Goal: Task Accomplishment & Management: Manage account settings

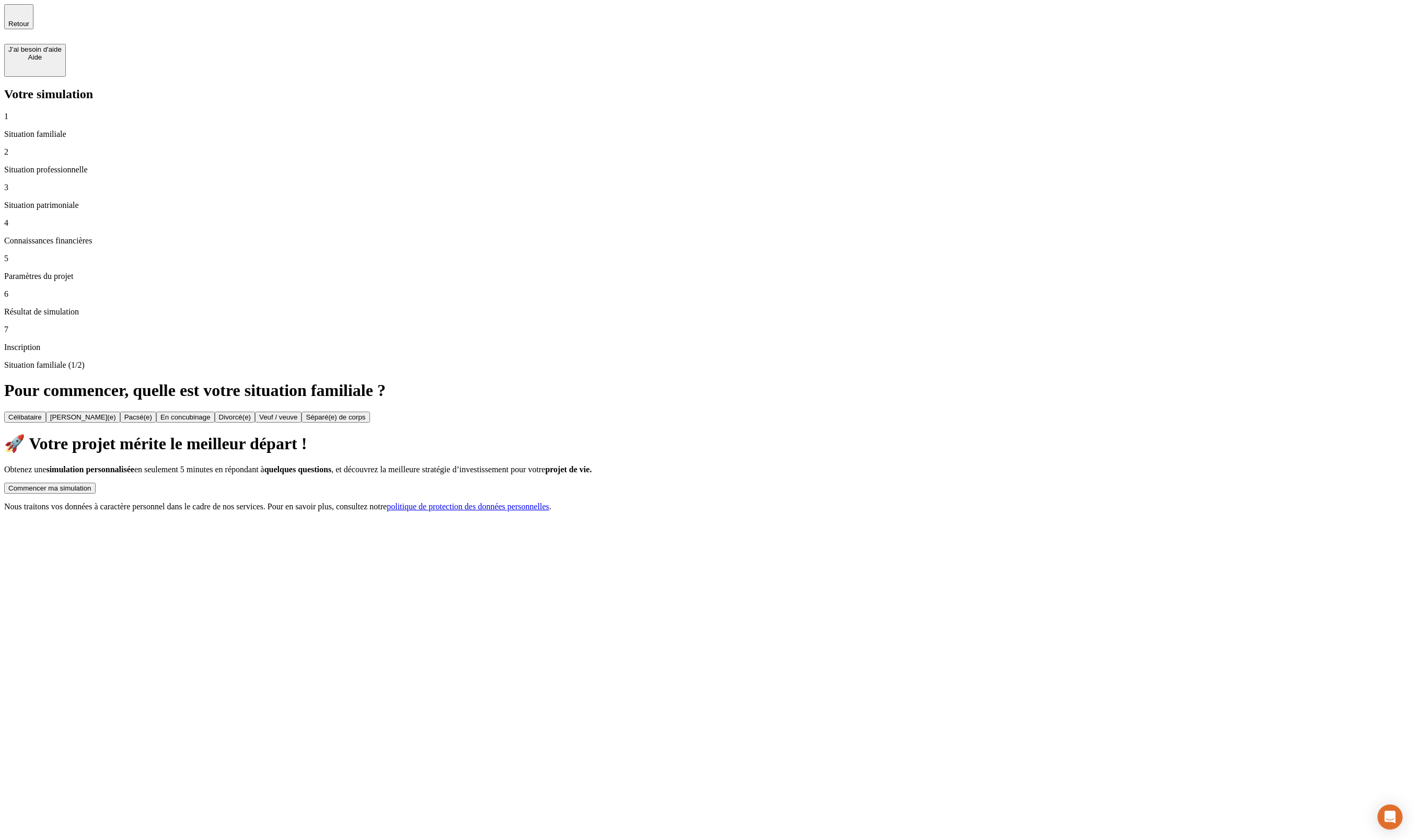
click at [91, 485] on div "Commencer ma simulation" at bounding box center [49, 489] width 83 height 8
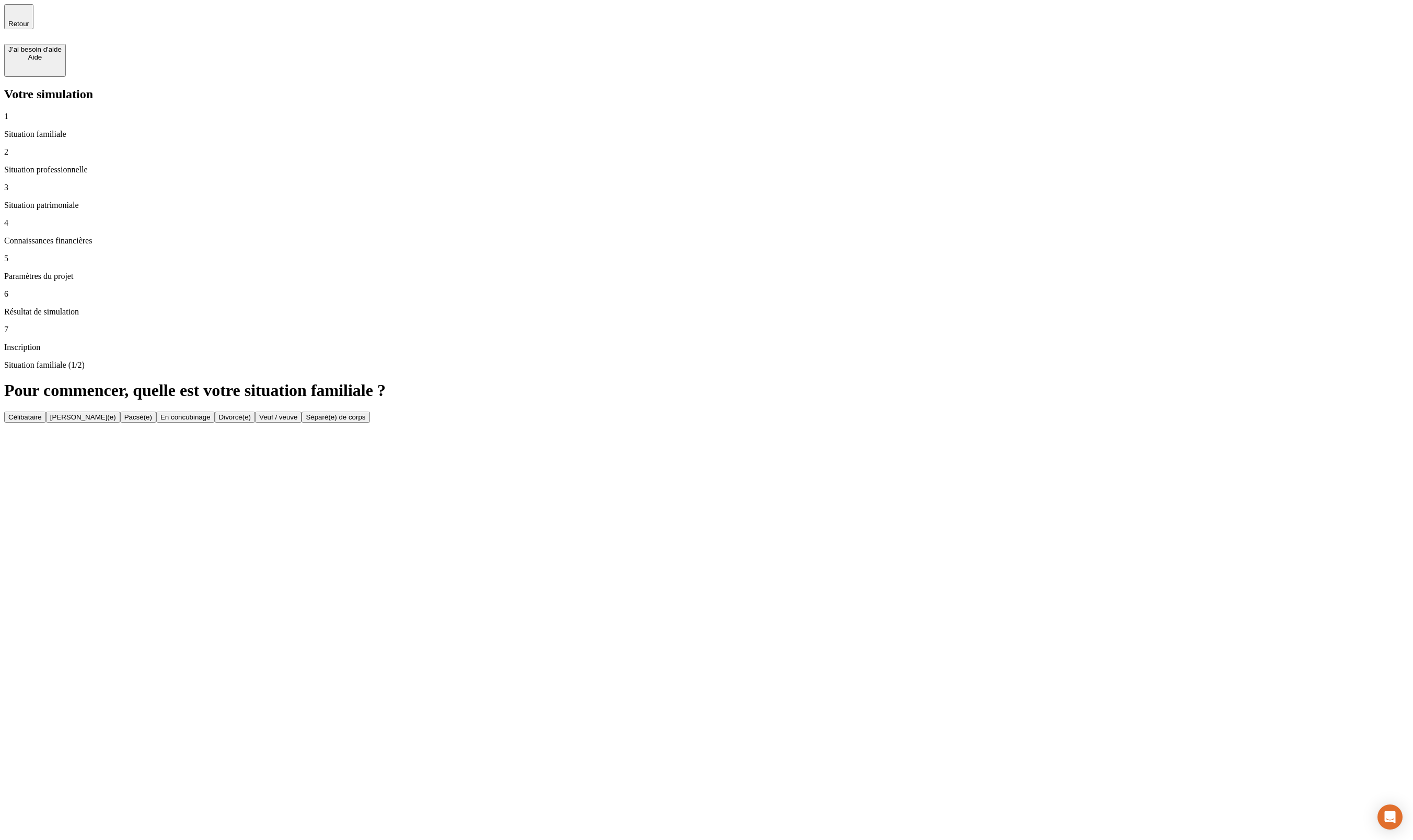
click at [204, 147] on div "2 Situation professionnelle" at bounding box center [706, 160] width 1405 height 27
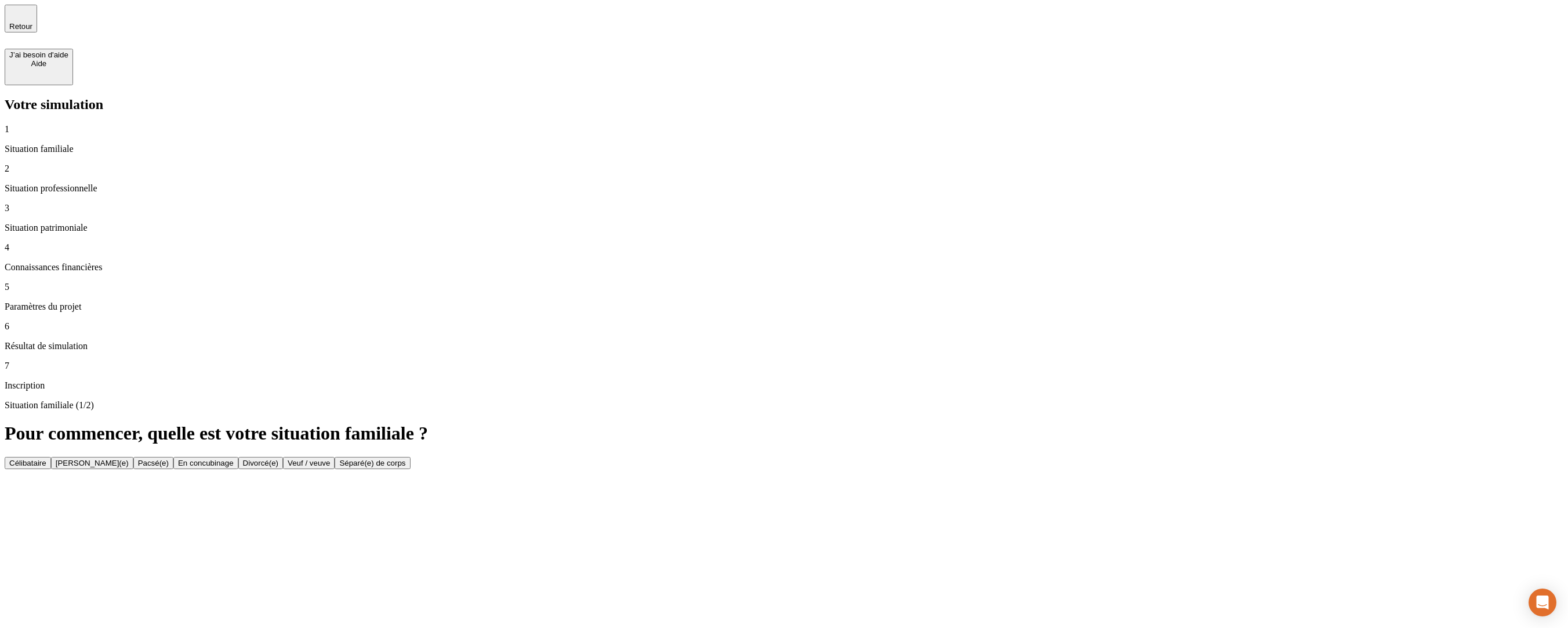
click at [51, 456] on button "Célibataire" at bounding box center [27, 462] width 47 height 12
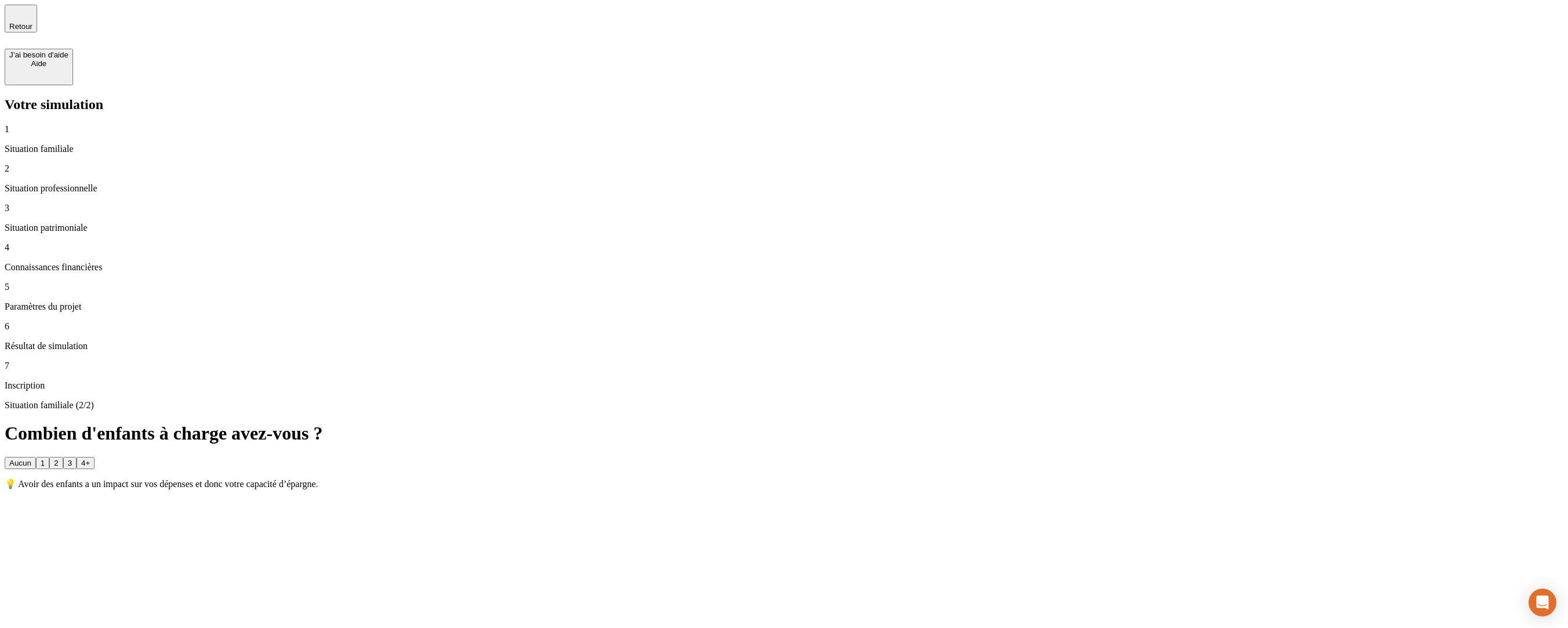
click at [63, 456] on button "2" at bounding box center [56, 462] width 14 height 12
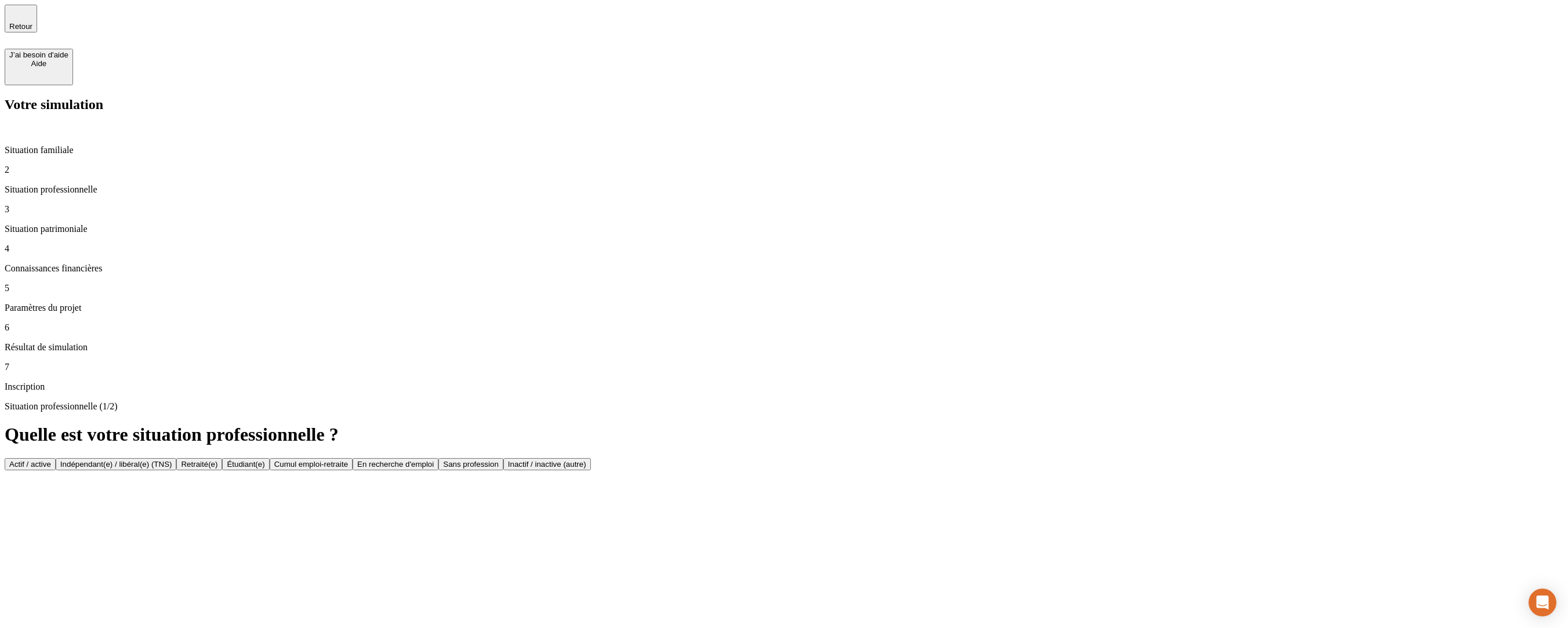
click at [56, 458] on button "Actif / active" at bounding box center [30, 464] width 51 height 12
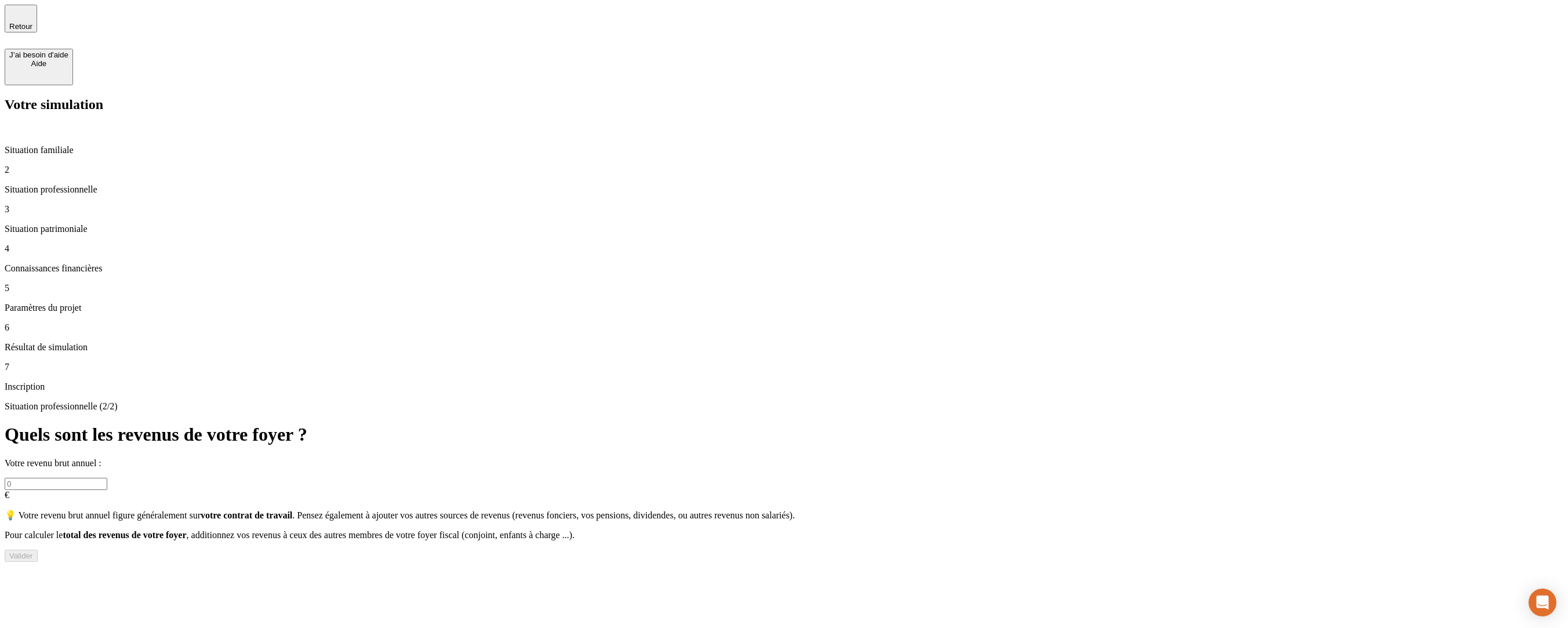
click at [107, 477] on input "text" at bounding box center [56, 483] width 102 height 12
type input "24 242"
click at [33, 551] on div "Valider" at bounding box center [21, 556] width 24 height 9
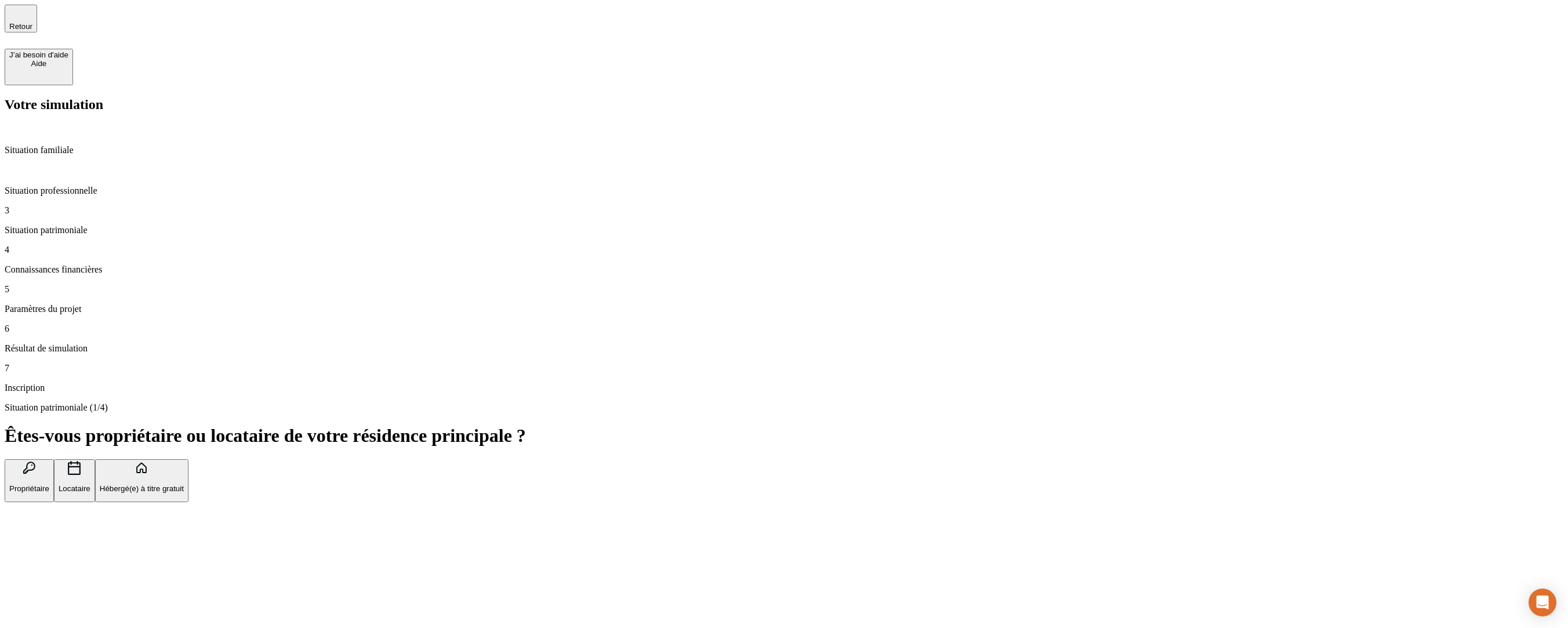
click at [54, 459] on button "Propriétaire" at bounding box center [29, 481] width 49 height 44
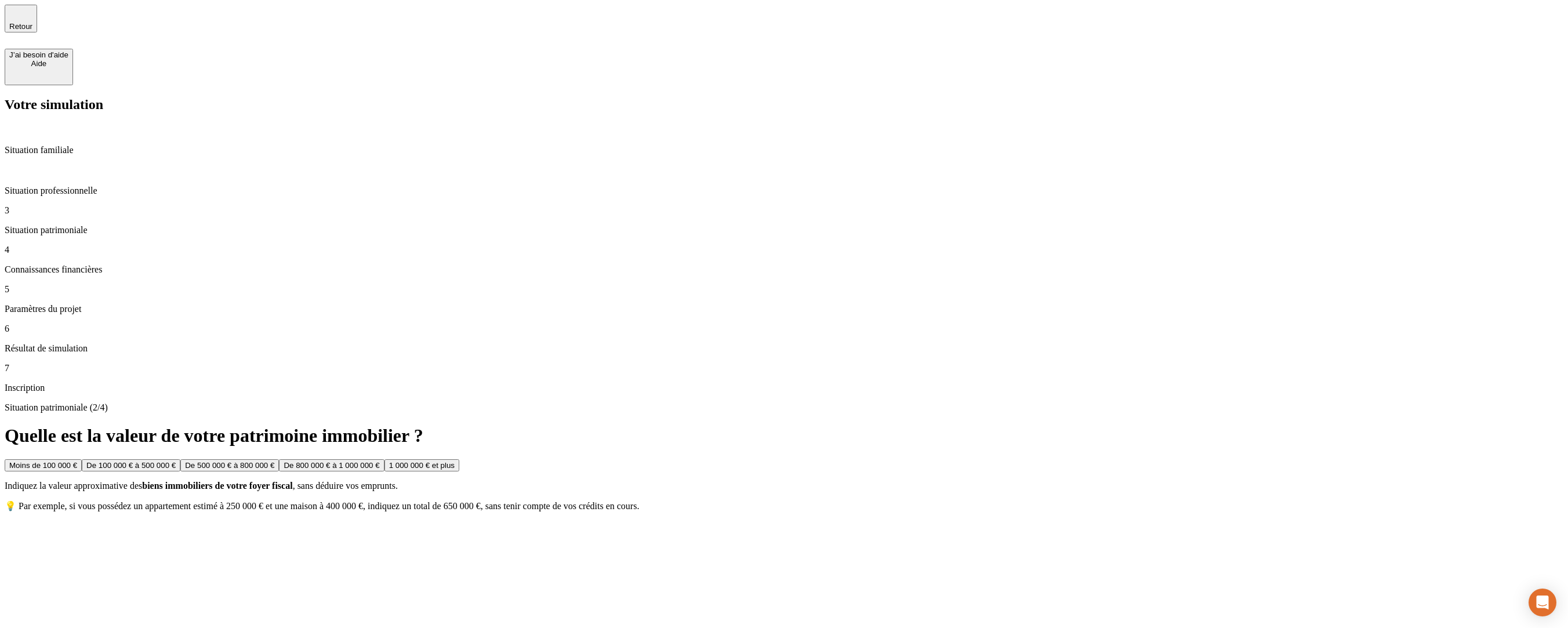
click at [279, 459] on button "De 500 000 € à 800 000 €" at bounding box center [229, 465] width 99 height 12
click at [270, 459] on button "De 100 000 € à 500 000 €" at bounding box center [221, 465] width 99 height 12
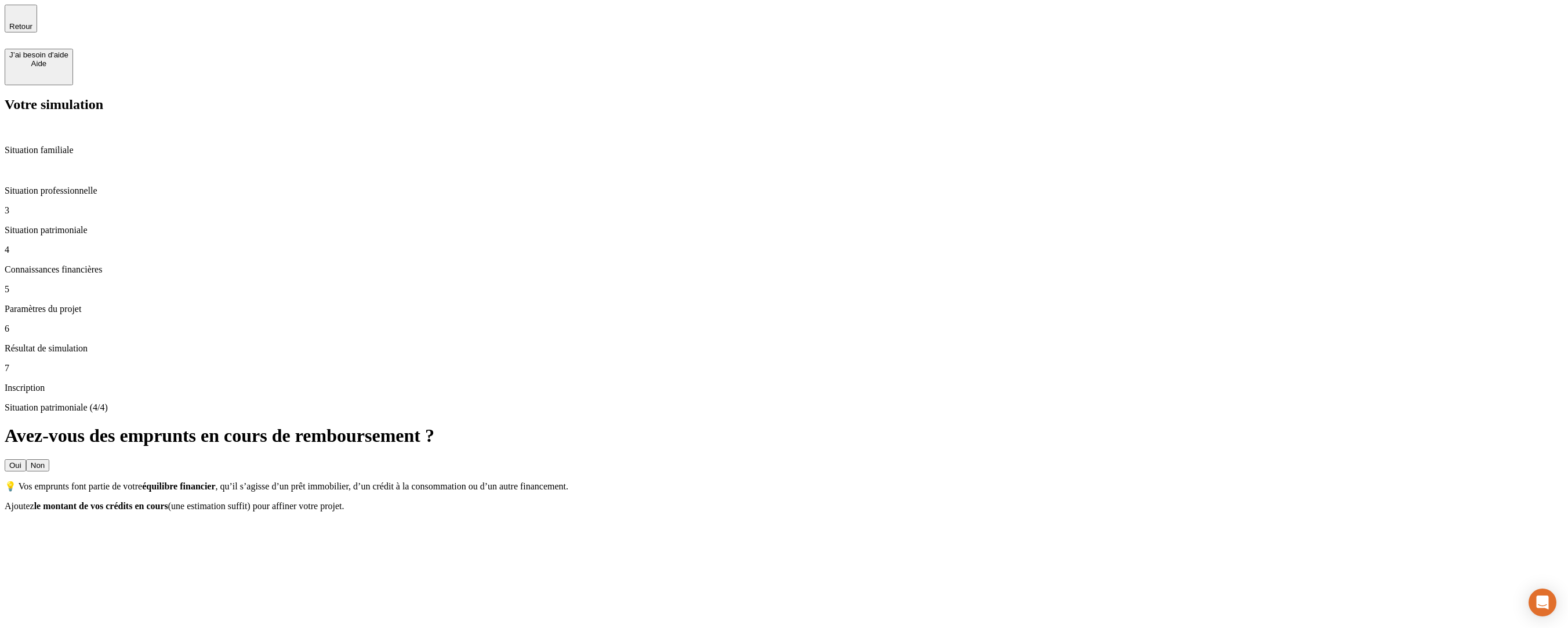
click at [49, 459] on button "Non" at bounding box center [37, 465] width 23 height 12
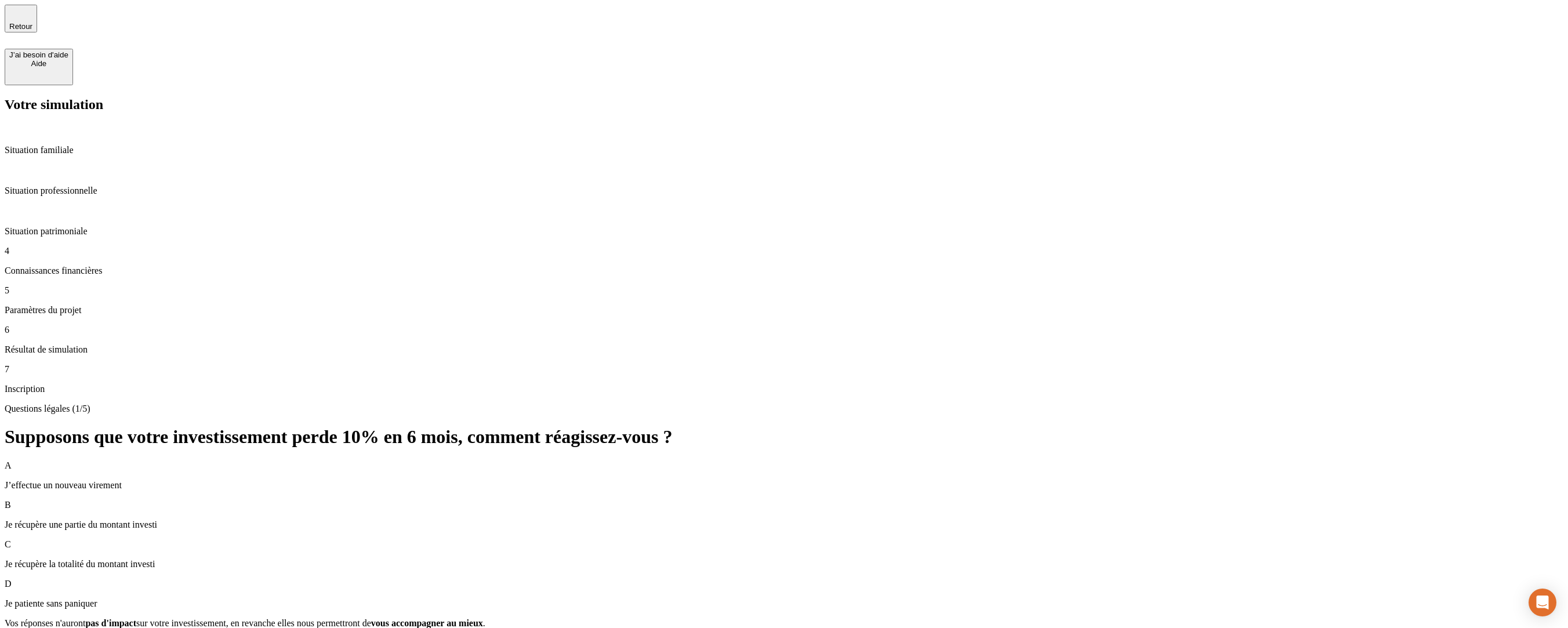
click at [570, 519] on p "Je récupère une partie du montant investi" at bounding box center [784, 524] width 1559 height 10
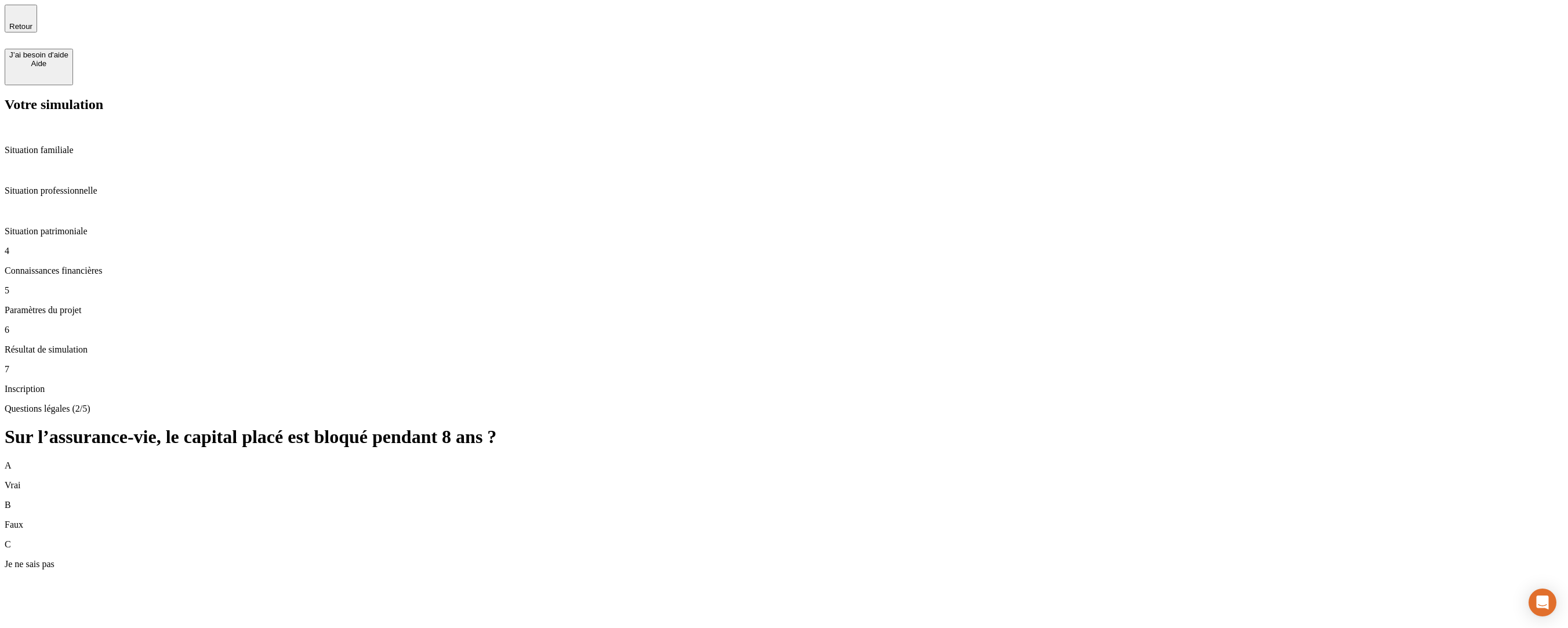
click at [535, 499] on div "B Faux" at bounding box center [784, 514] width 1559 height 30
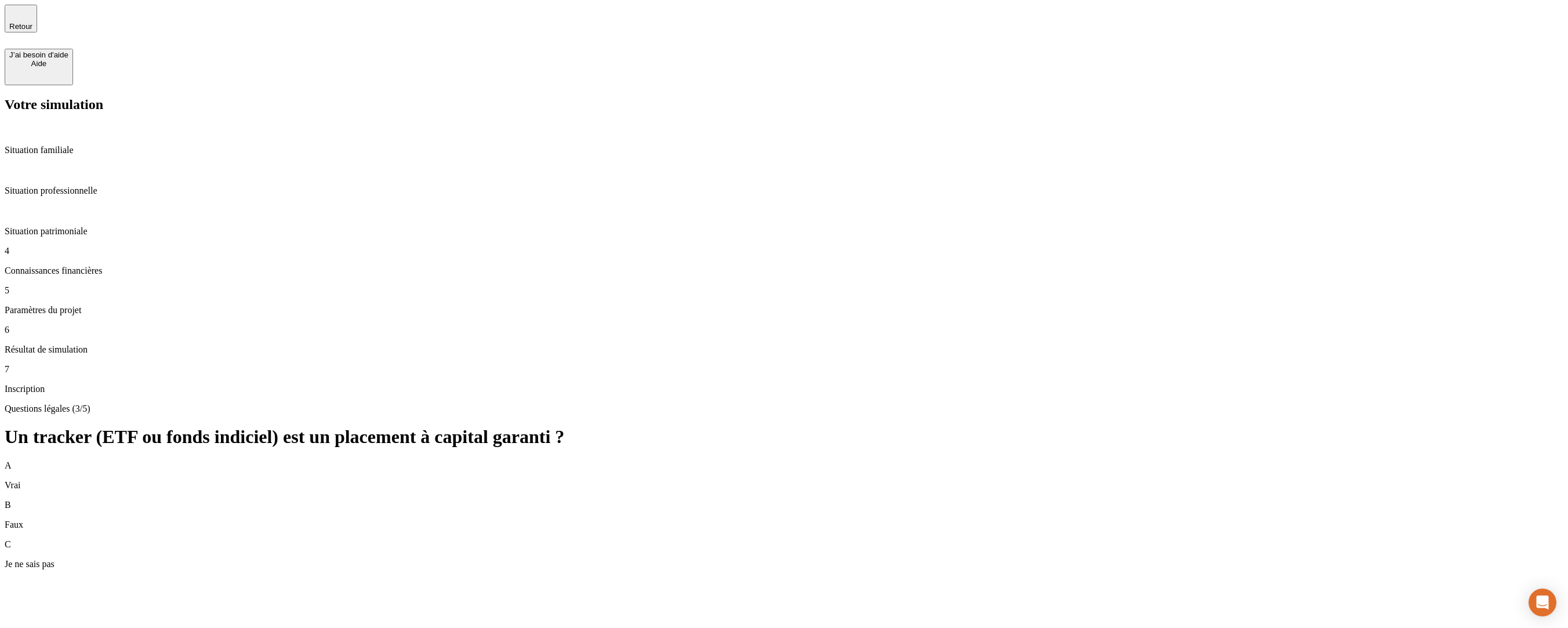
click at [507, 460] on div "A Vrai B Faux C Je ne sais pas" at bounding box center [784, 514] width 1559 height 109
click at [510, 499] on div "B Faux" at bounding box center [784, 514] width 1559 height 30
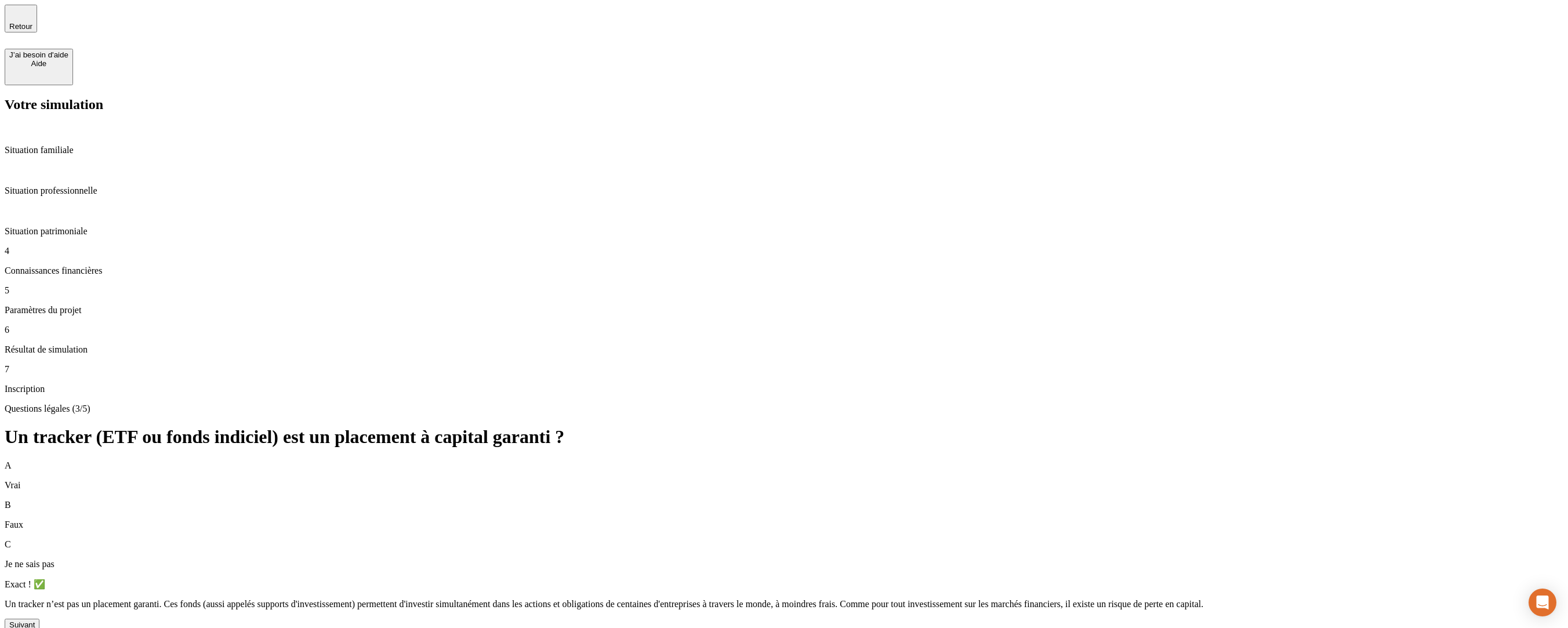
click at [39, 619] on button "Suivant" at bounding box center [22, 624] width 35 height 12
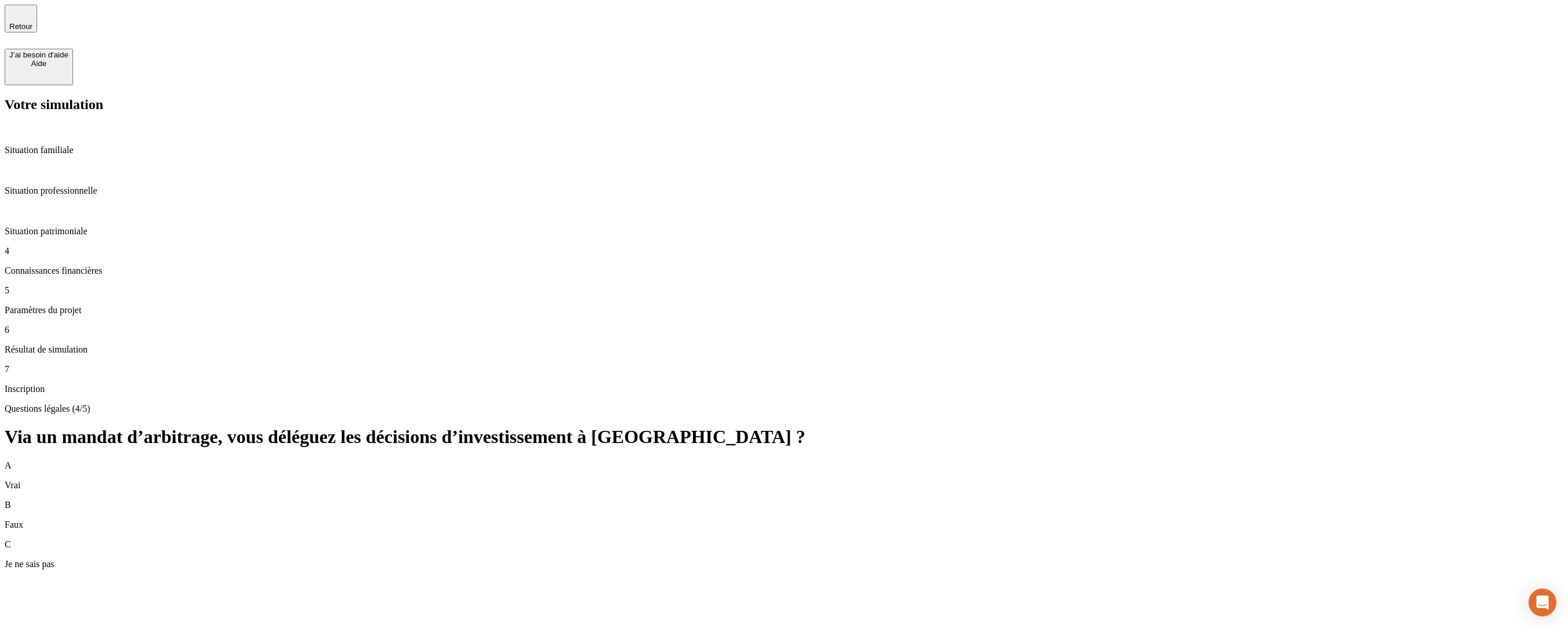
click at [513, 559] on p "Je ne sais pas" at bounding box center [784, 563] width 1559 height 10
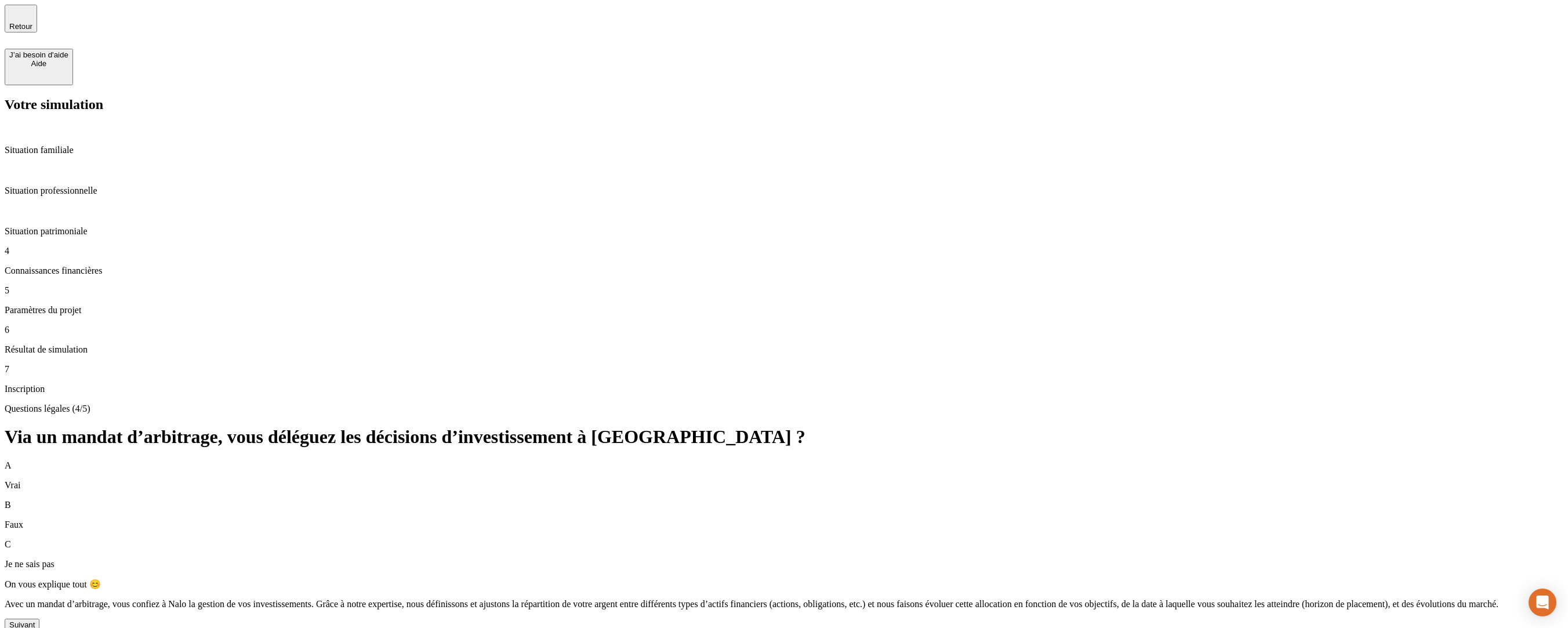
click at [39, 619] on button "Suivant" at bounding box center [22, 624] width 35 height 12
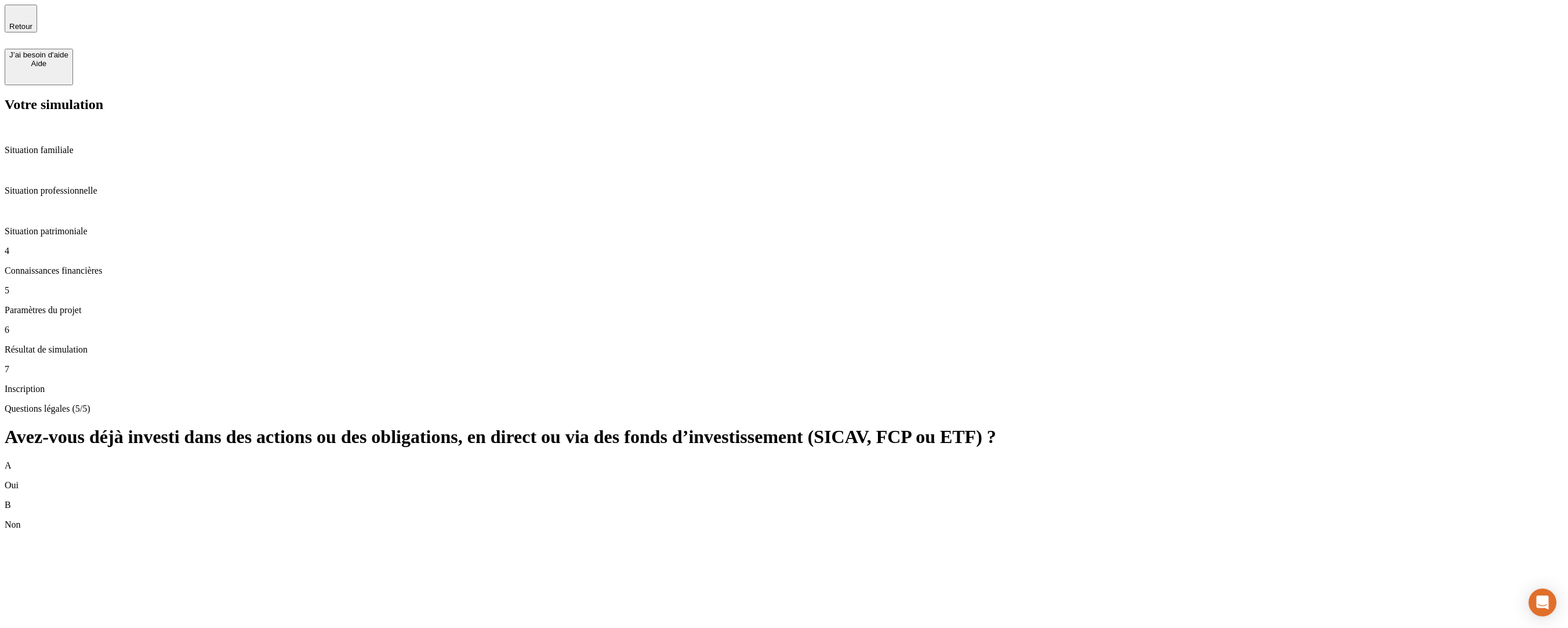
click at [515, 499] on div "B Non" at bounding box center [784, 514] width 1559 height 30
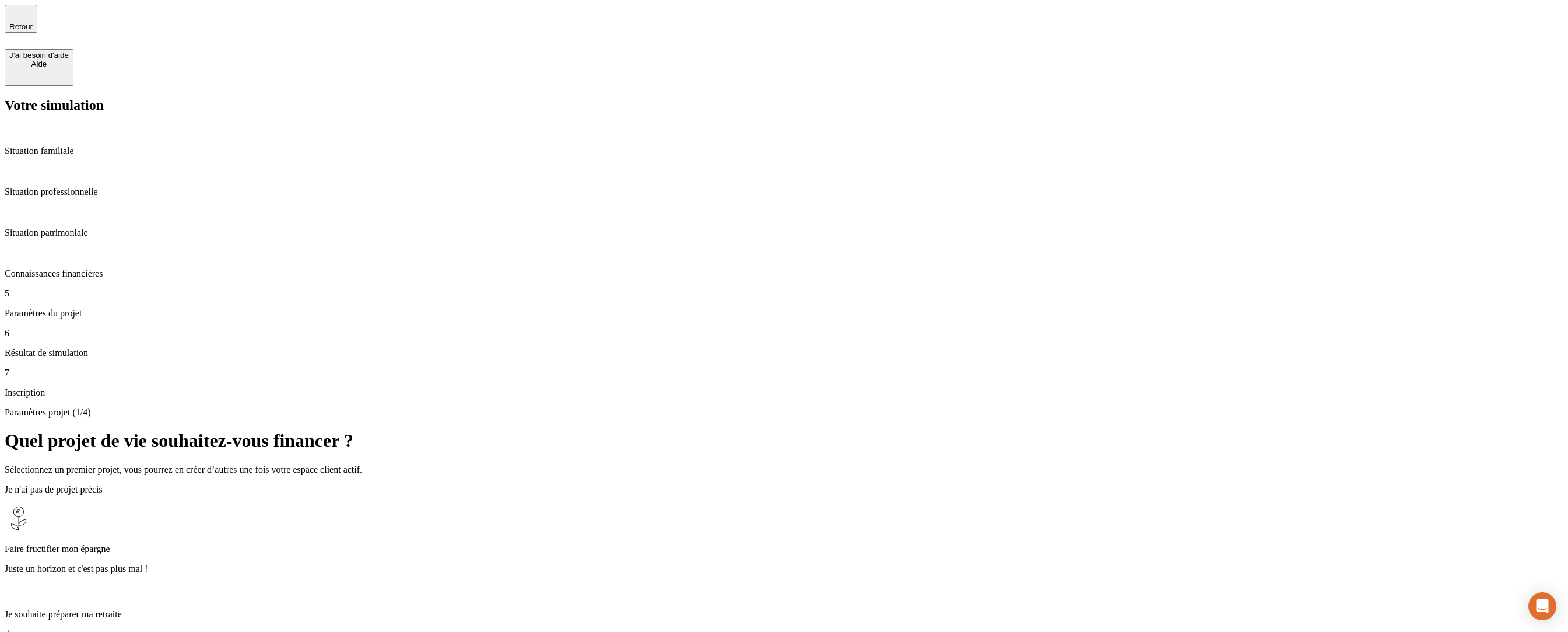
click at [507, 544] on p "Faire fructifier mon épargne" at bounding box center [783, 548] width 1558 height 10
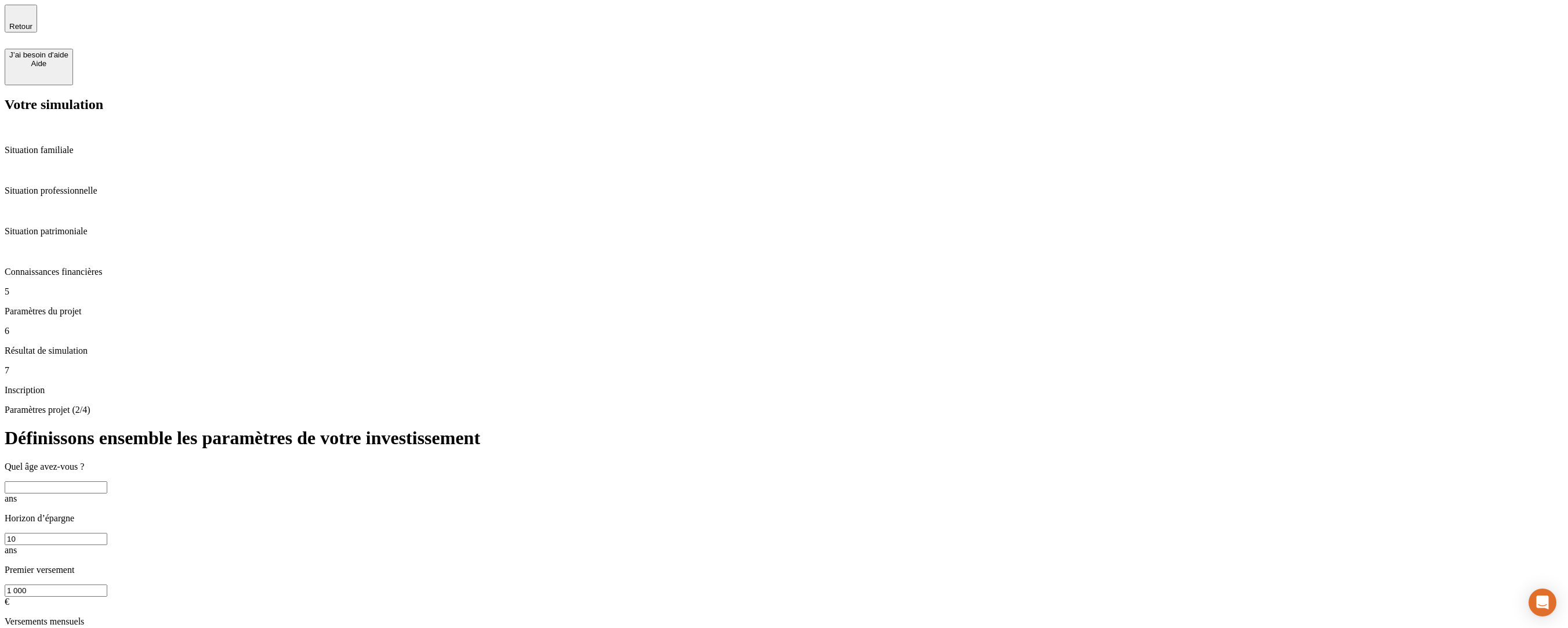
click at [107, 533] on input "10" at bounding box center [56, 539] width 102 height 12
click at [107, 584] on input "1 000" at bounding box center [56, 590] width 102 height 12
drag, startPoint x: 833, startPoint y: 288, endPoint x: 727, endPoint y: 305, distance: 107.4
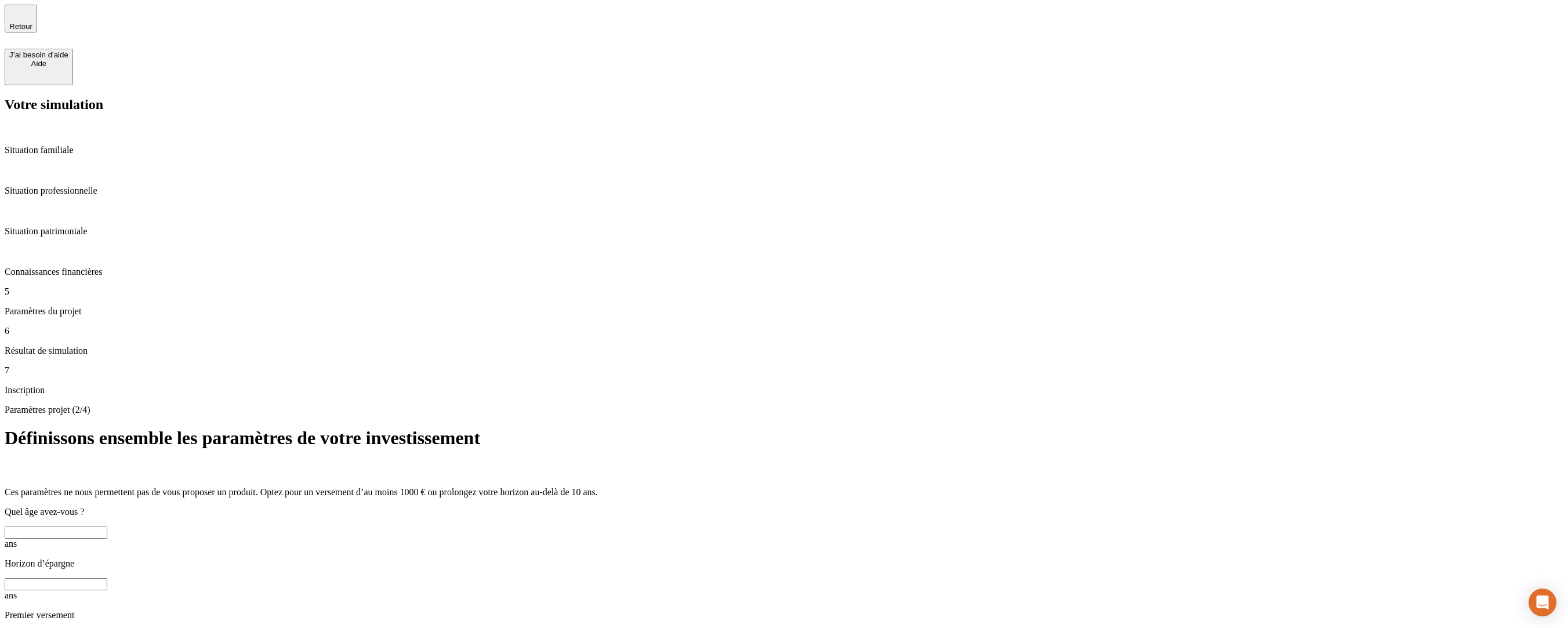
click at [107, 527] on input "text" at bounding box center [56, 532] width 102 height 12
type input "26"
click at [107, 630] on input "text" at bounding box center [56, 635] width 102 height 12
click at [107, 578] on input "text" at bounding box center [56, 583] width 102 height 12
click at [107, 630] on input "22" at bounding box center [56, 635] width 102 height 12
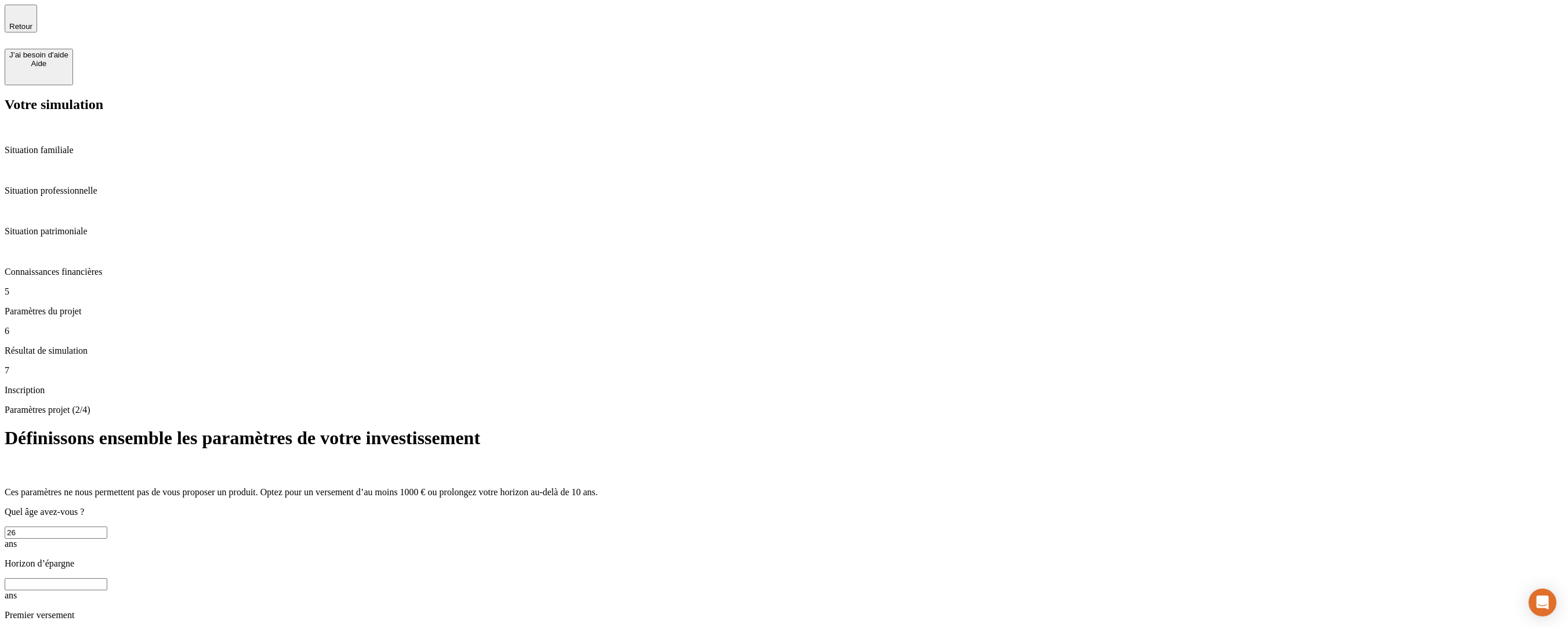
click at [503, 461] on div "Ces paramètres ne nous permettent pas de vous proposer un produit. Optez pour u…" at bounding box center [784, 626] width 1559 height 330
click at [107, 630] on input "222" at bounding box center [56, 635] width 102 height 12
type input "2 222"
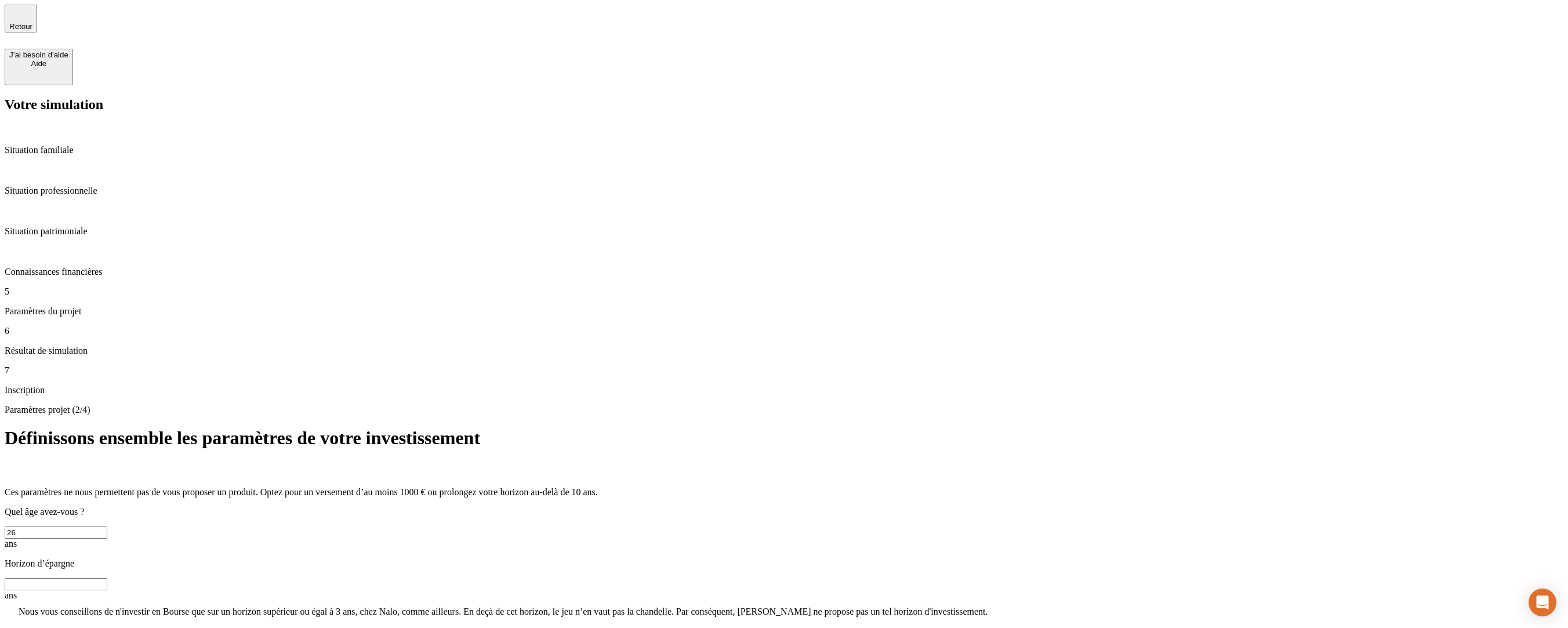
click at [107, 578] on input "text" at bounding box center [56, 583] width 102 height 12
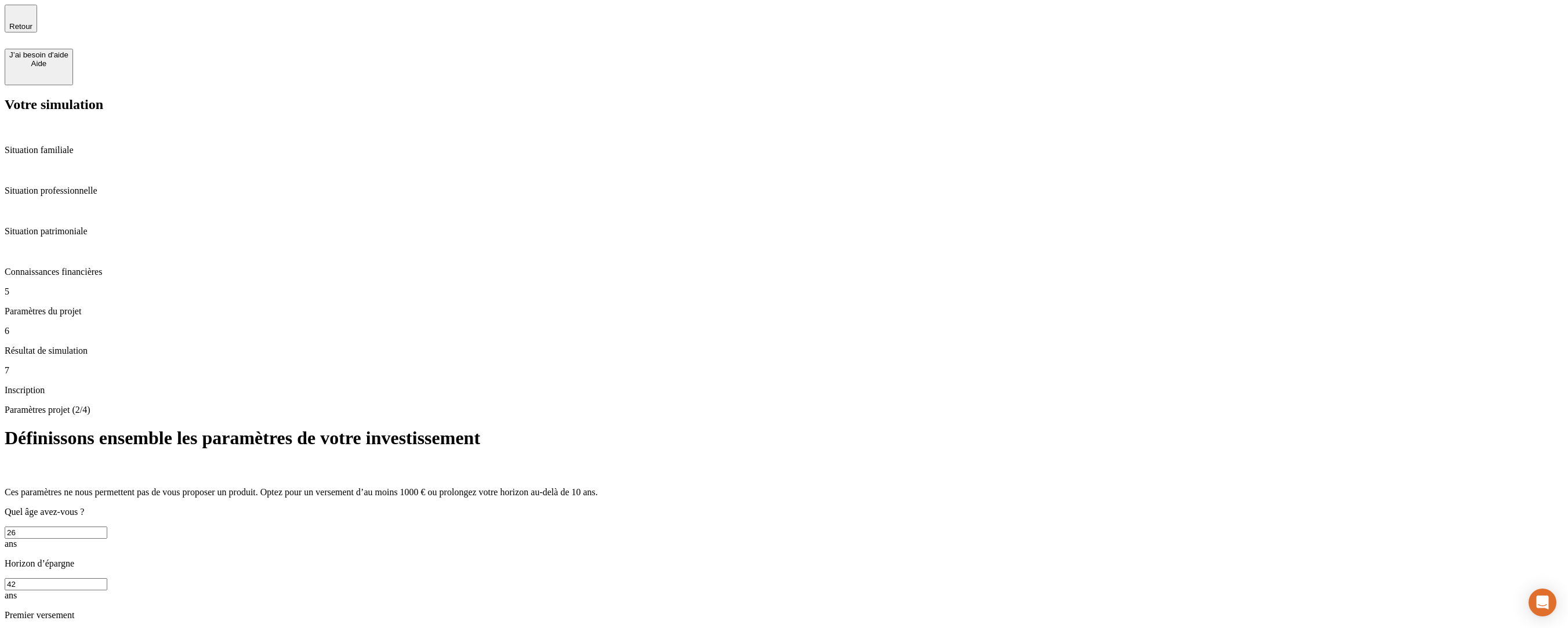
type input "42"
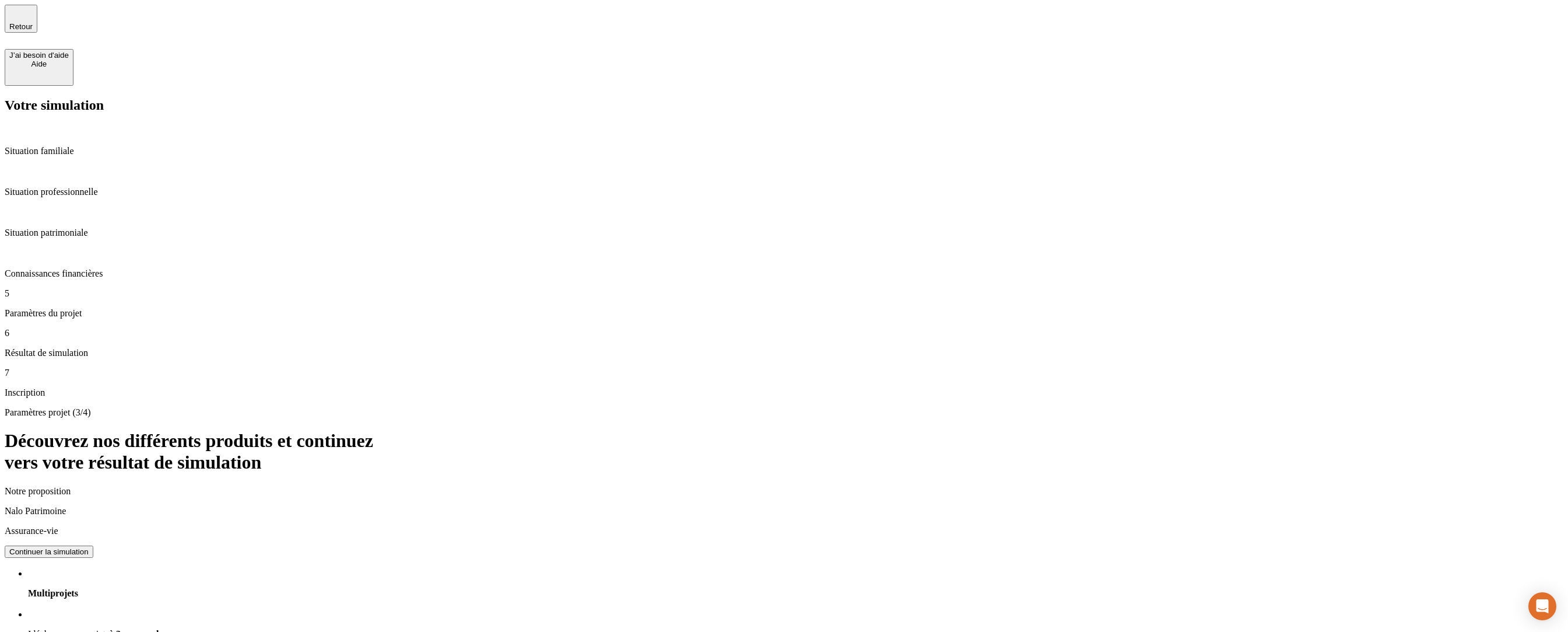
click at [33, 24] on span "Retour" at bounding box center [20, 27] width 23 height 9
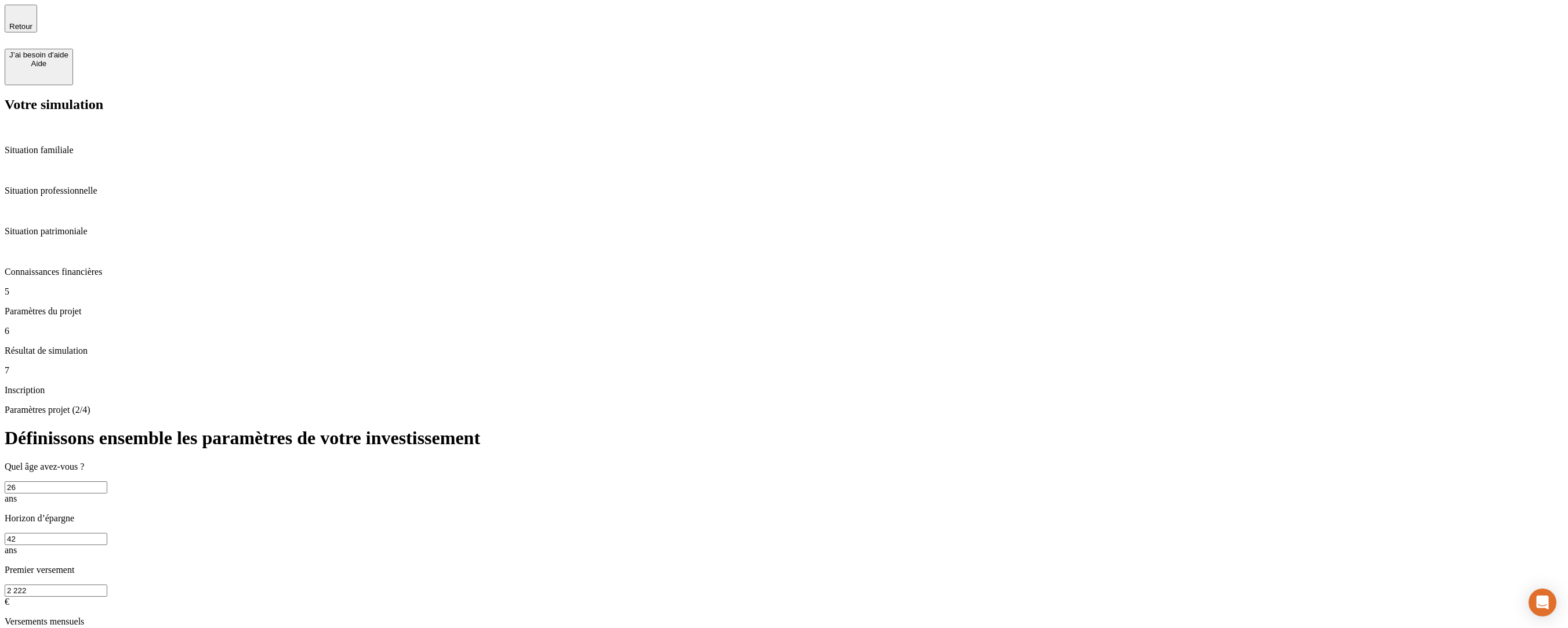
click at [113, 306] on p "Paramètres du projet" at bounding box center [784, 310] width 1559 height 10
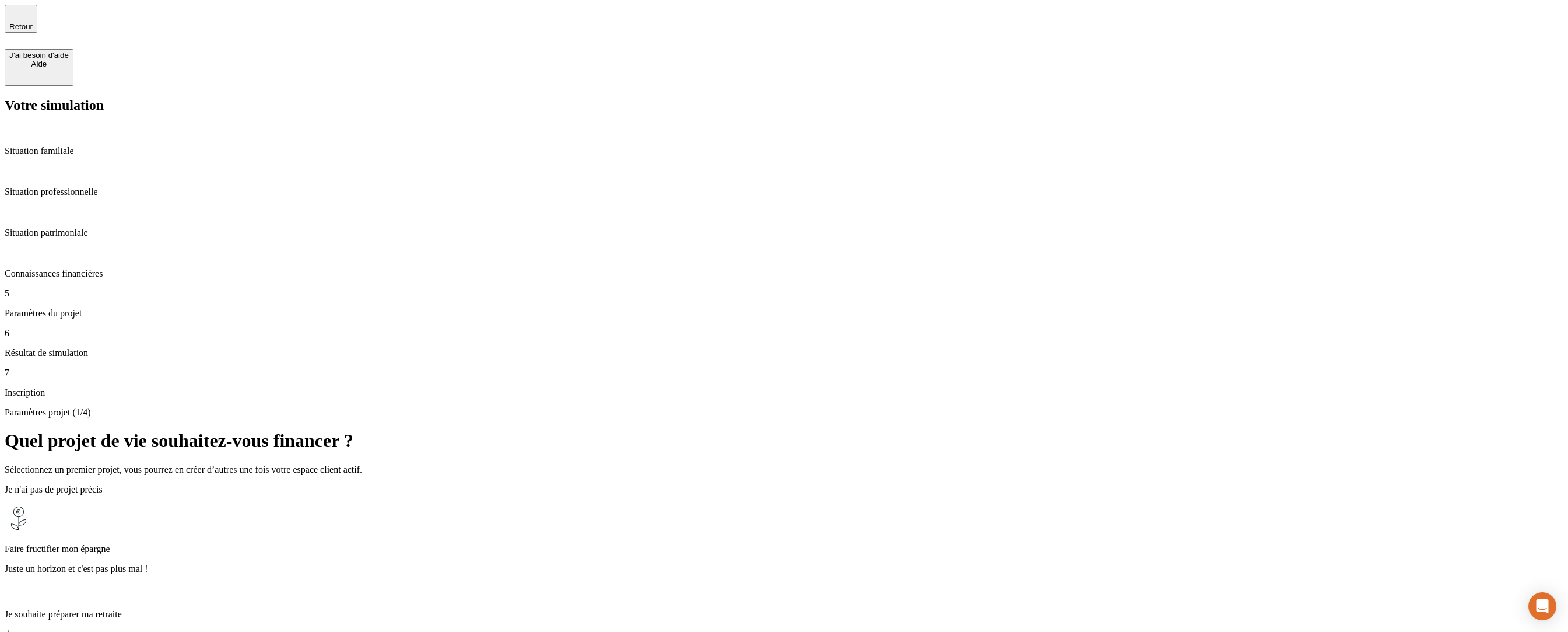
click at [542, 563] on p "Juste un horizon et c'est pas plus mal !" at bounding box center [783, 568] width 1558 height 10
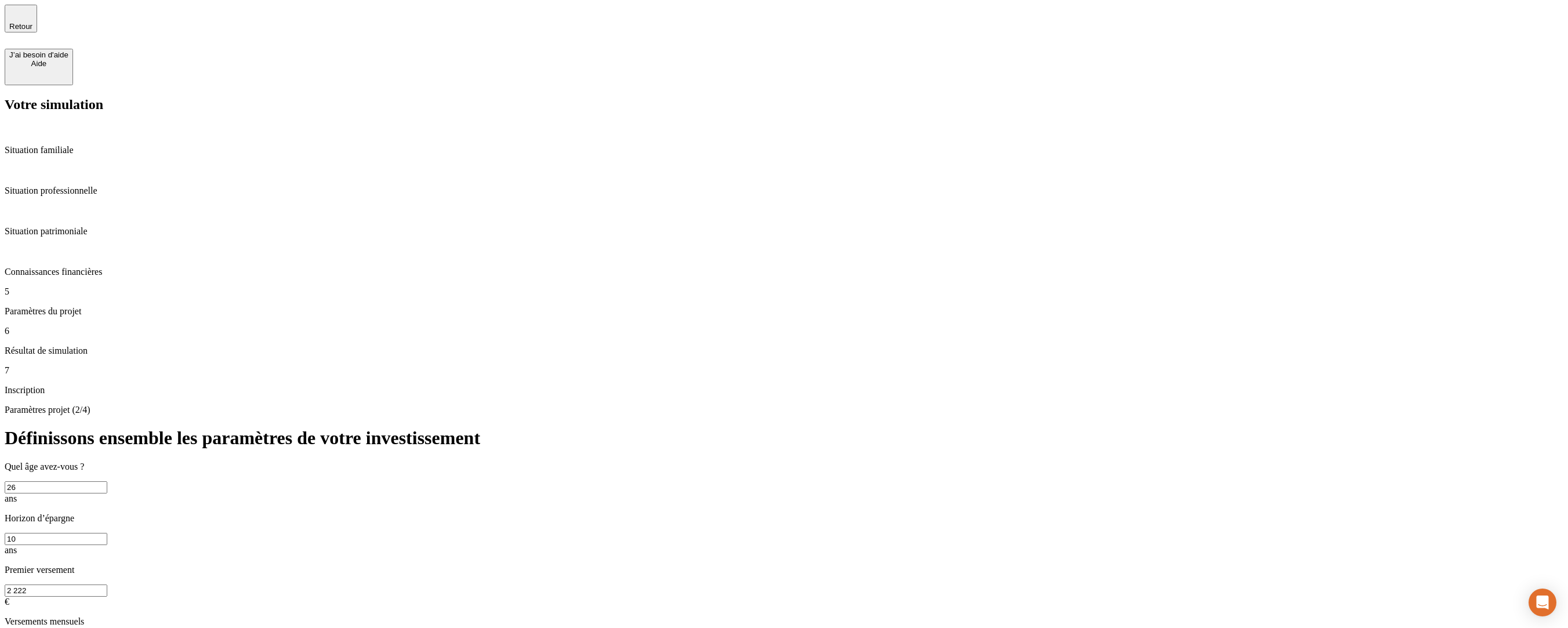
drag, startPoint x: 482, startPoint y: 370, endPoint x: 476, endPoint y: 371, distance: 6.1
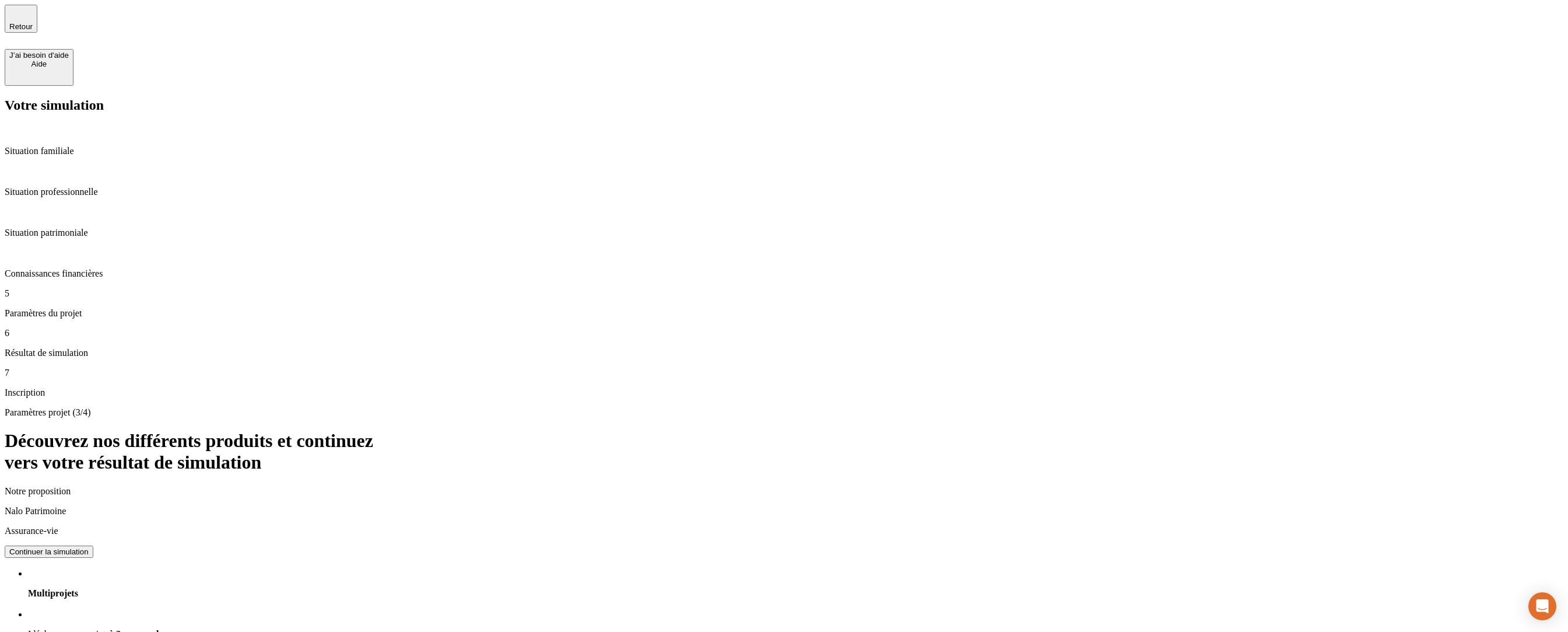
click at [94, 546] on button "Continuer la simulation" at bounding box center [49, 551] width 89 height 12
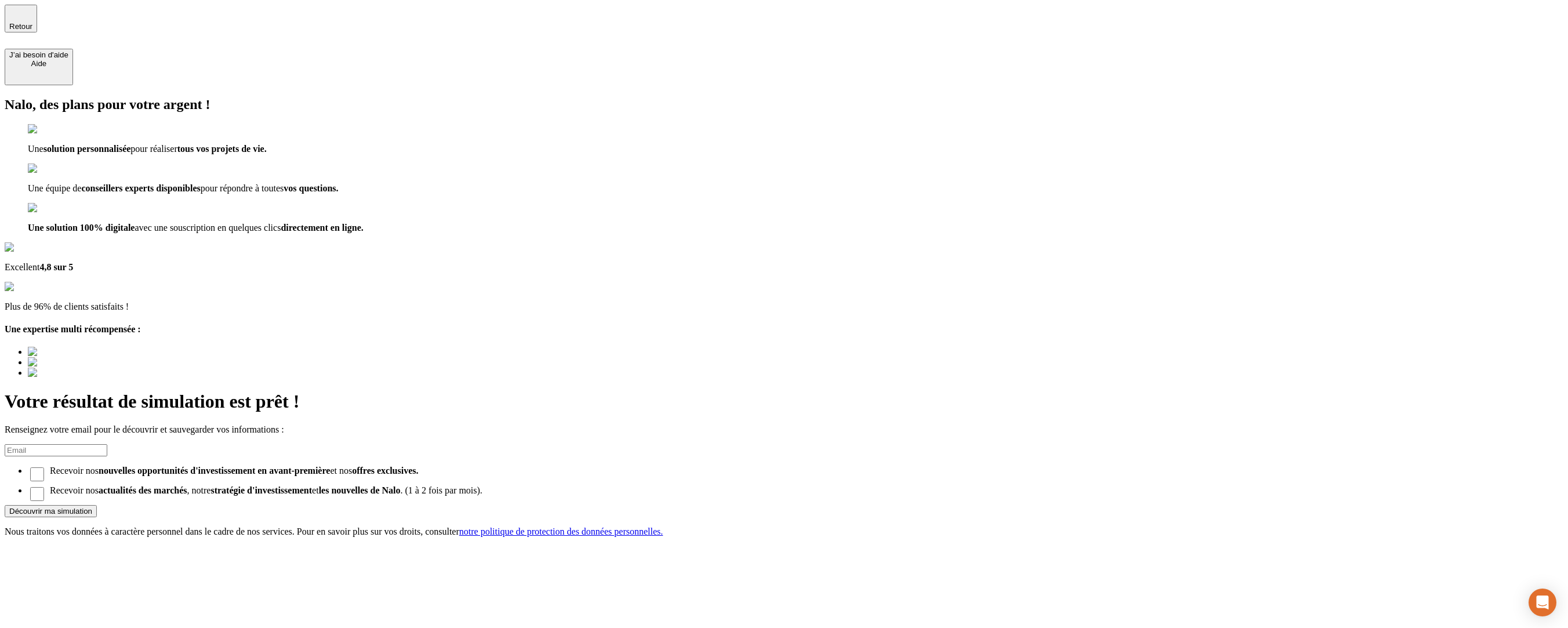
click at [107, 444] on input at bounding box center [56, 449] width 102 height 12
type input "cdsbhdtj"
click at [718, 212] on div "Nalo, des plans pour votre argent ! Une solution personnalisée pour réaliser to…" at bounding box center [784, 317] width 1559 height 440
click at [107, 444] on input at bounding box center [56, 449] width 102 height 12
click at [729, 190] on div "Nalo, des plans pour votre argent ! Une solution personnalisée pour réaliser to…" at bounding box center [784, 317] width 1559 height 440
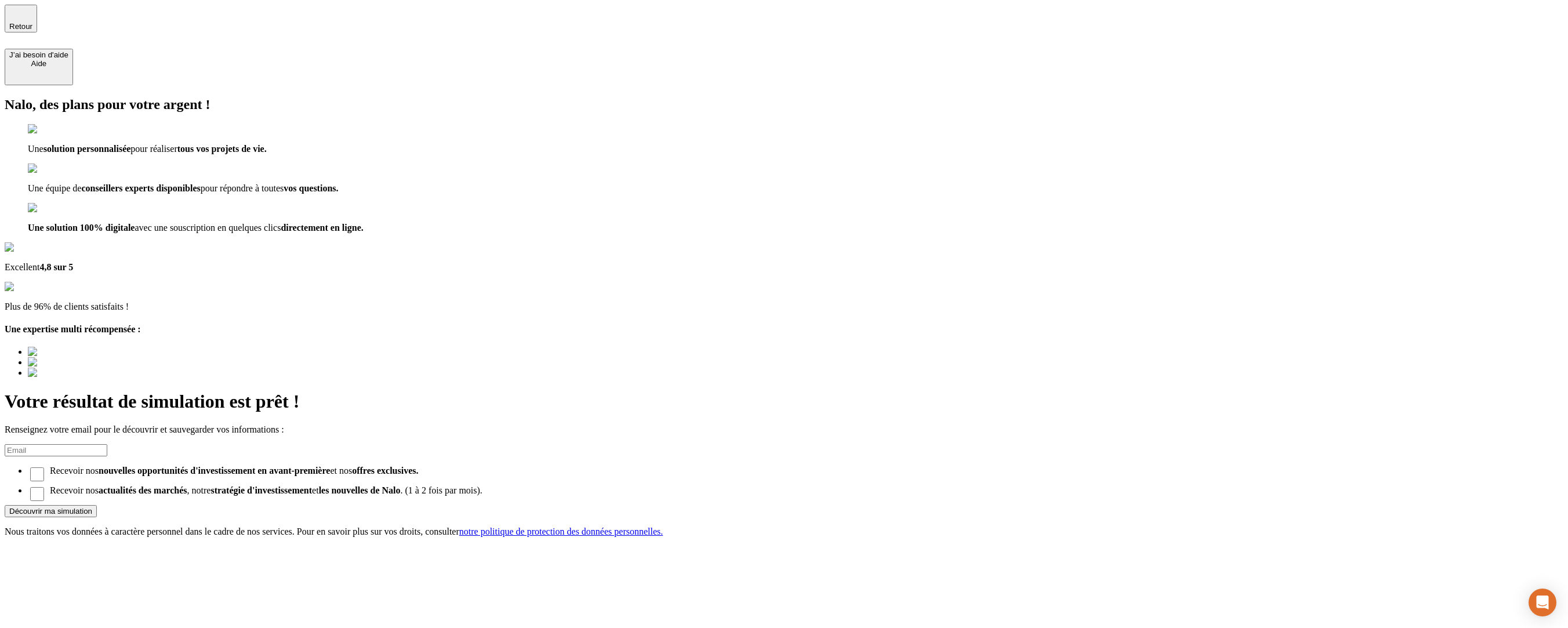
click at [107, 444] on input at bounding box center [56, 449] width 102 height 12
type input "ezgzegh@yopmail.com"
click at [92, 507] on div "Découvrir ma simulation" at bounding box center [50, 511] width 83 height 9
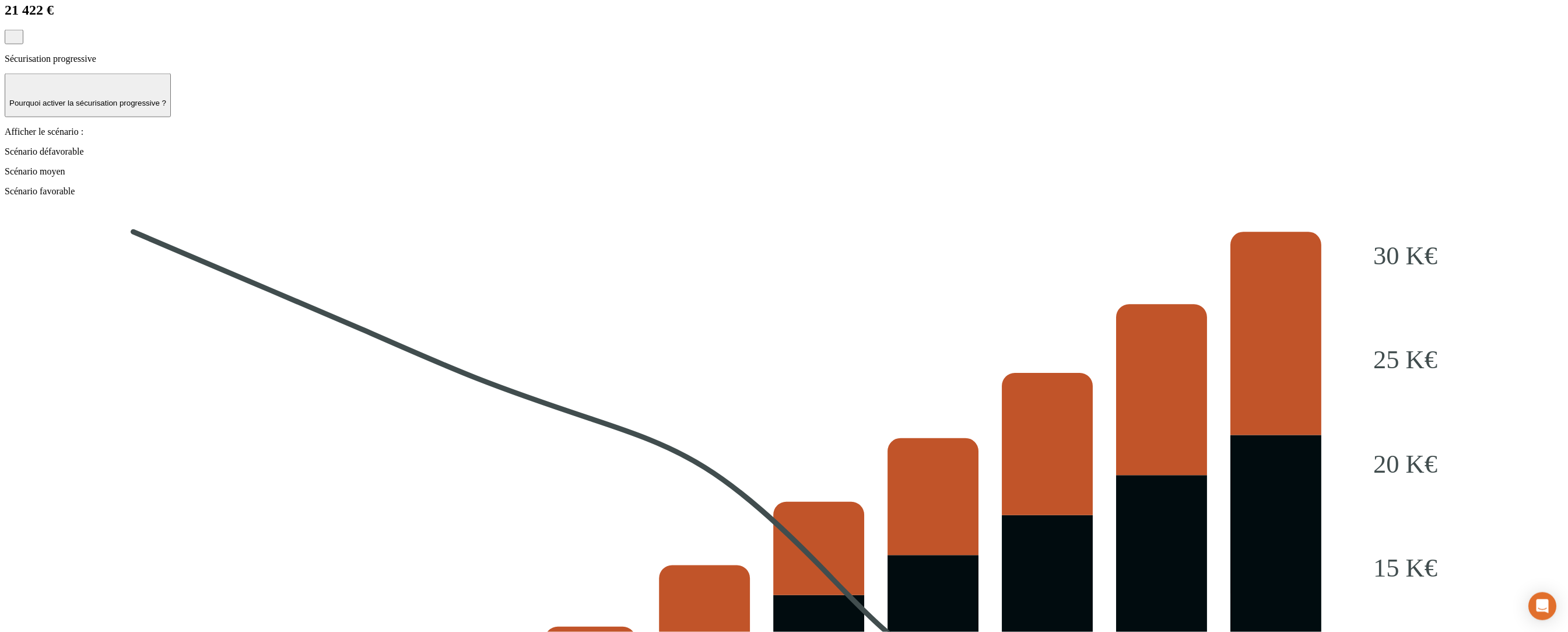
scroll to position [1470, 0]
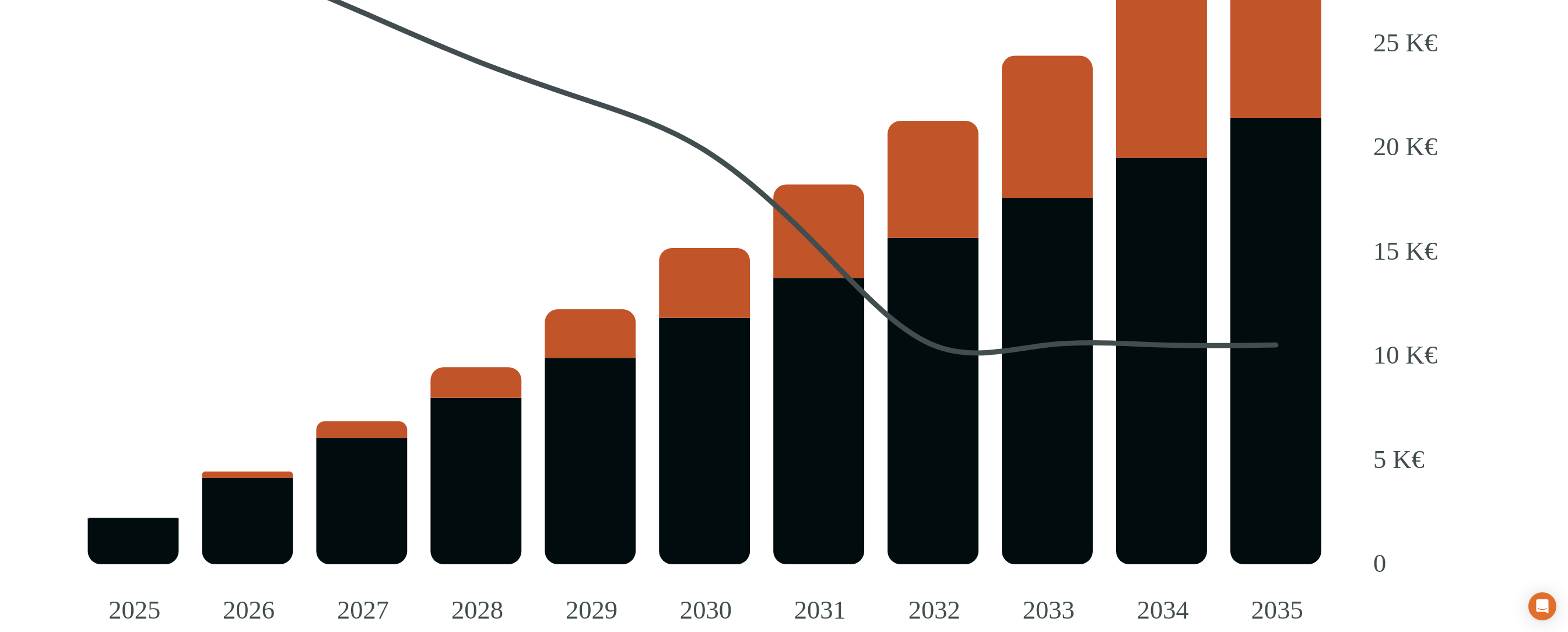
drag, startPoint x: 753, startPoint y: 152, endPoint x: 745, endPoint y: 236, distance: 84.4
drag, startPoint x: 642, startPoint y: 452, endPoint x: 442, endPoint y: 396, distance: 207.7
drag, startPoint x: 442, startPoint y: 384, endPoint x: 594, endPoint y: 459, distance: 169.5
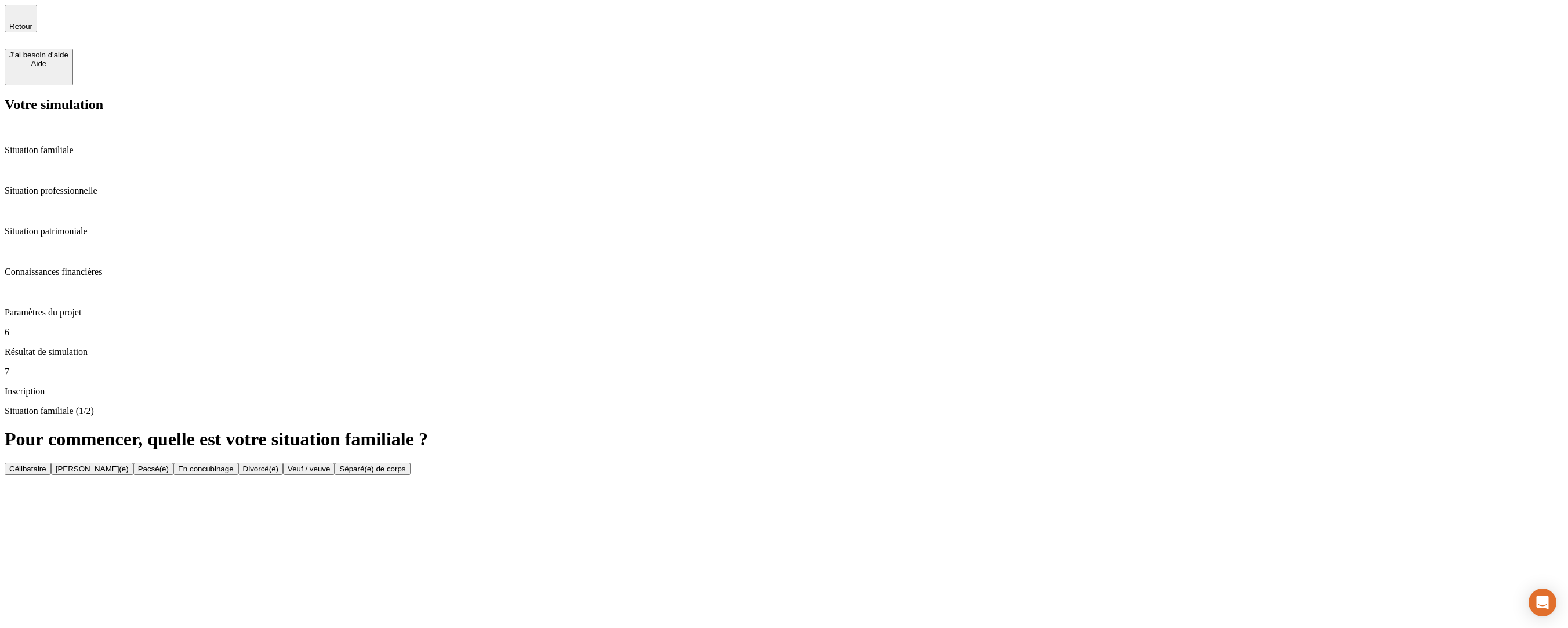
click at [87, 185] on p "Situation professionnelle" at bounding box center [784, 190] width 1559 height 10
click at [80, 226] on p "Situation patrimoniale" at bounding box center [784, 231] width 1559 height 10
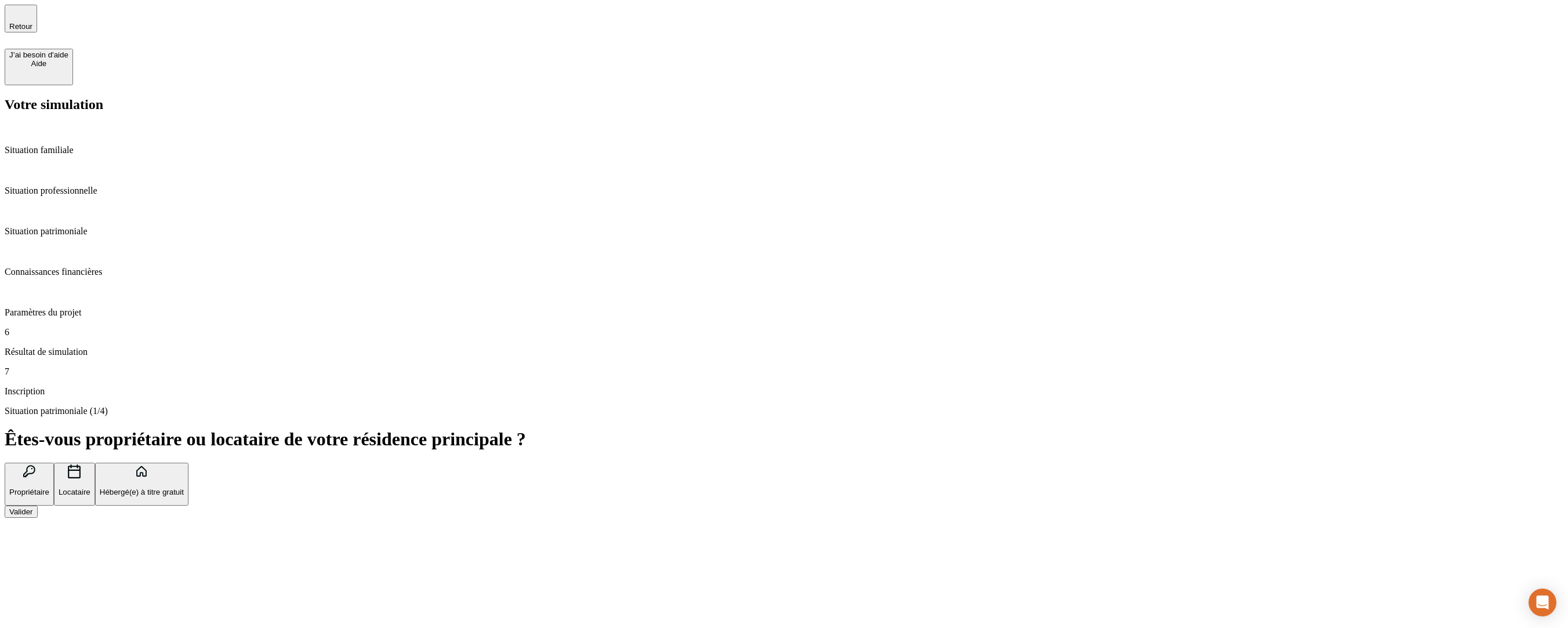
click at [83, 267] on p "Connaissances financières" at bounding box center [784, 271] width 1559 height 10
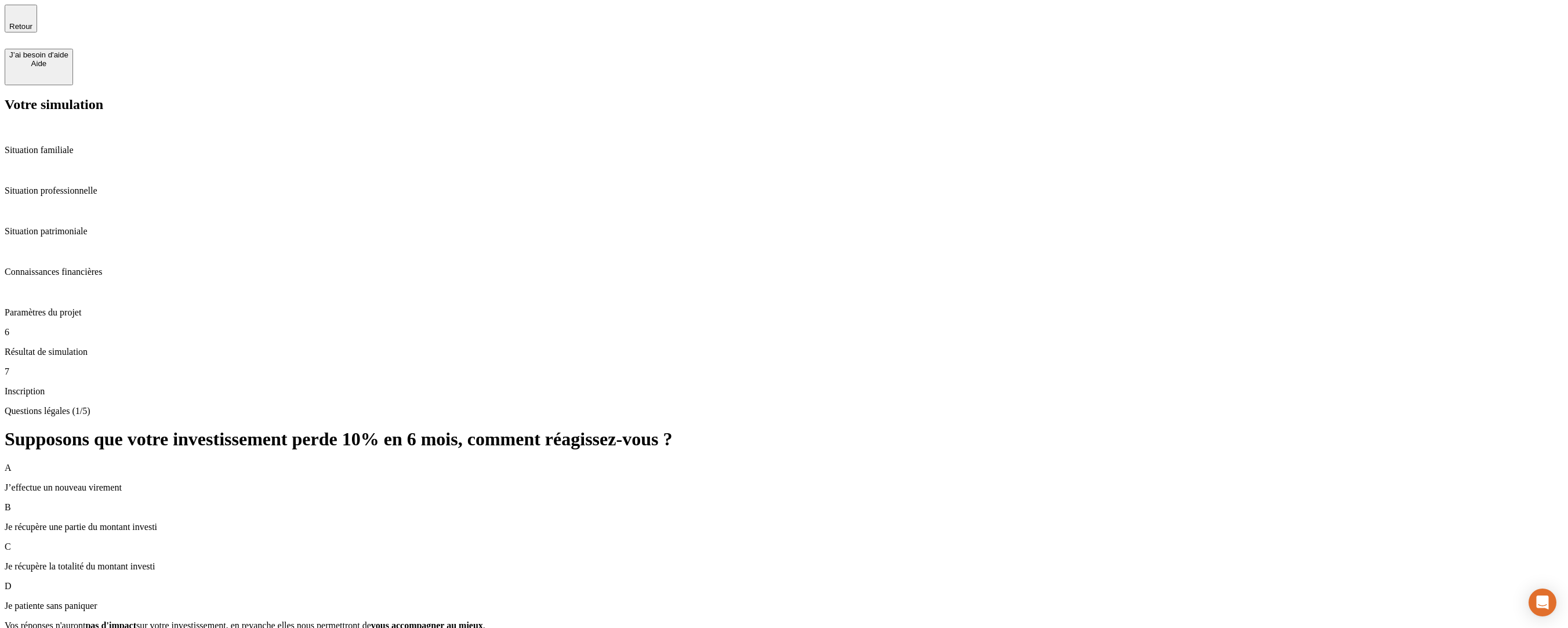
click at [85, 308] on p "Paramètres du projet" at bounding box center [784, 312] width 1559 height 10
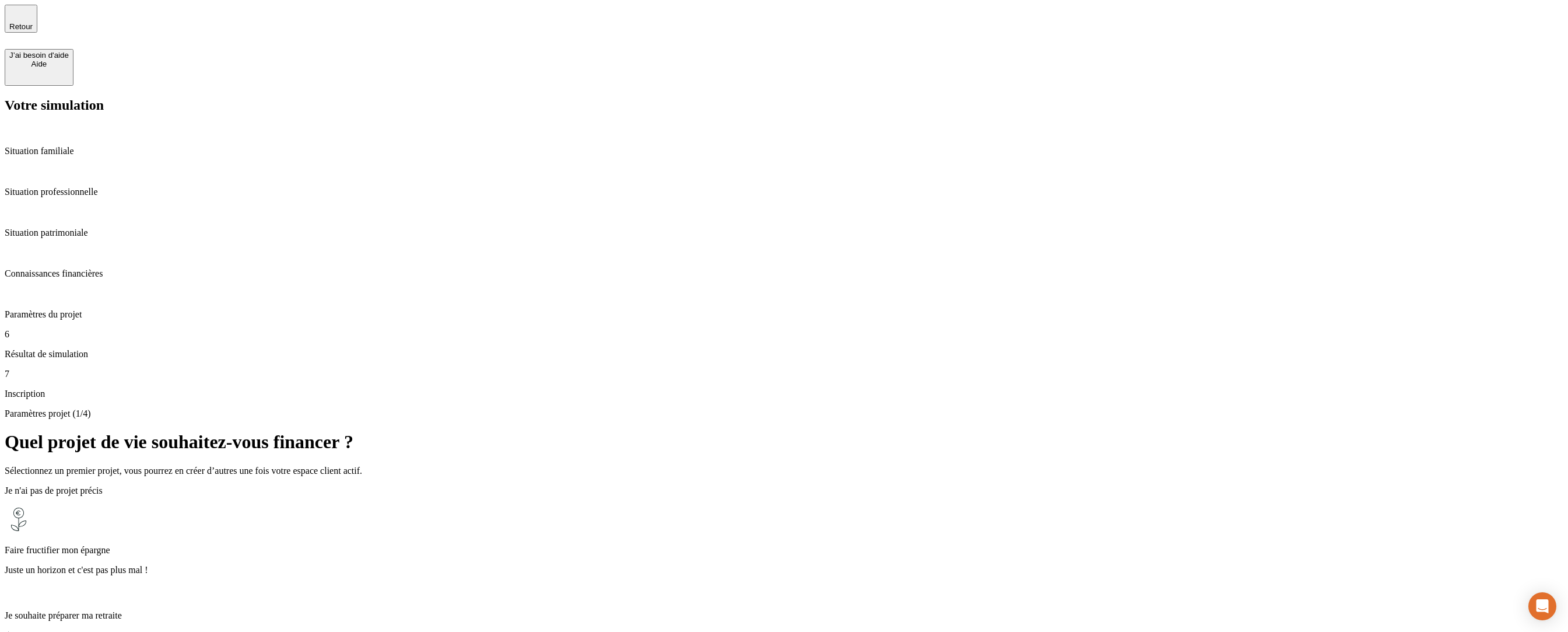
click at [84, 349] on p "Résultat de simulation" at bounding box center [783, 354] width 1558 height 10
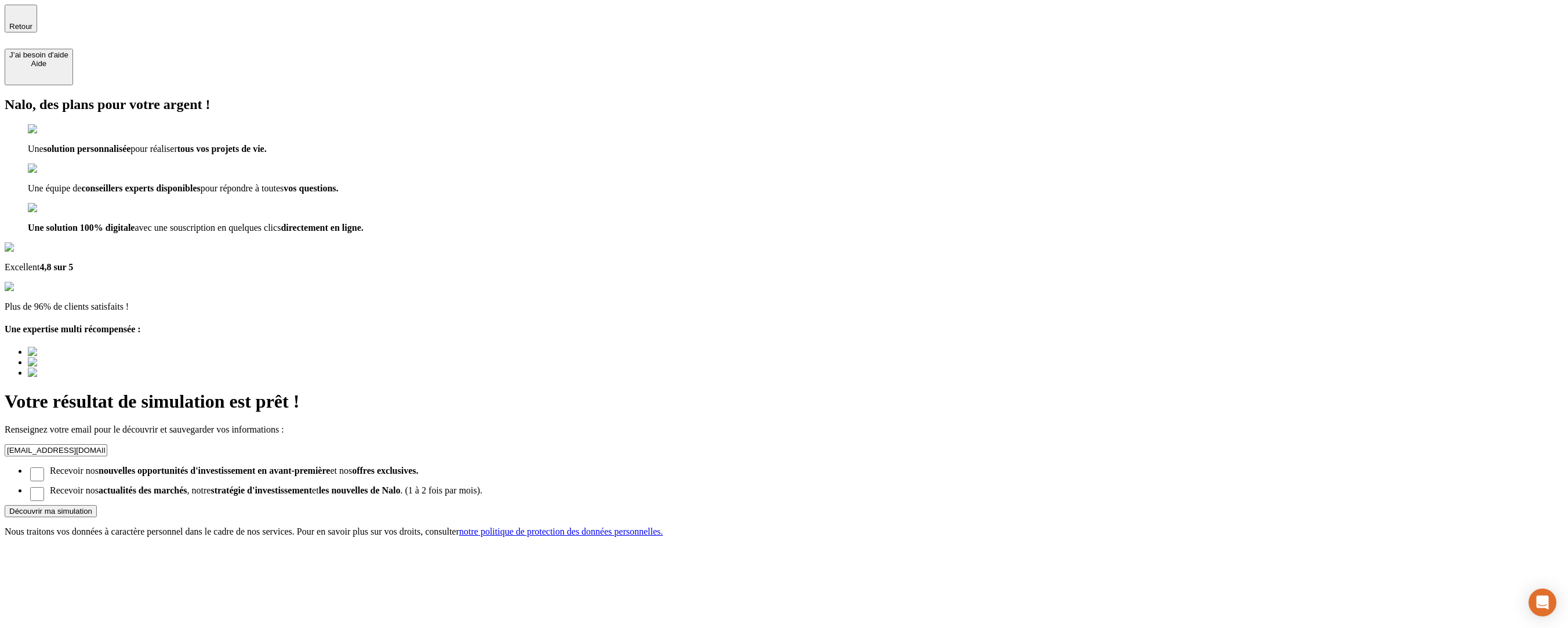
click at [33, 25] on span "Retour" at bounding box center [20, 26] width 23 height 9
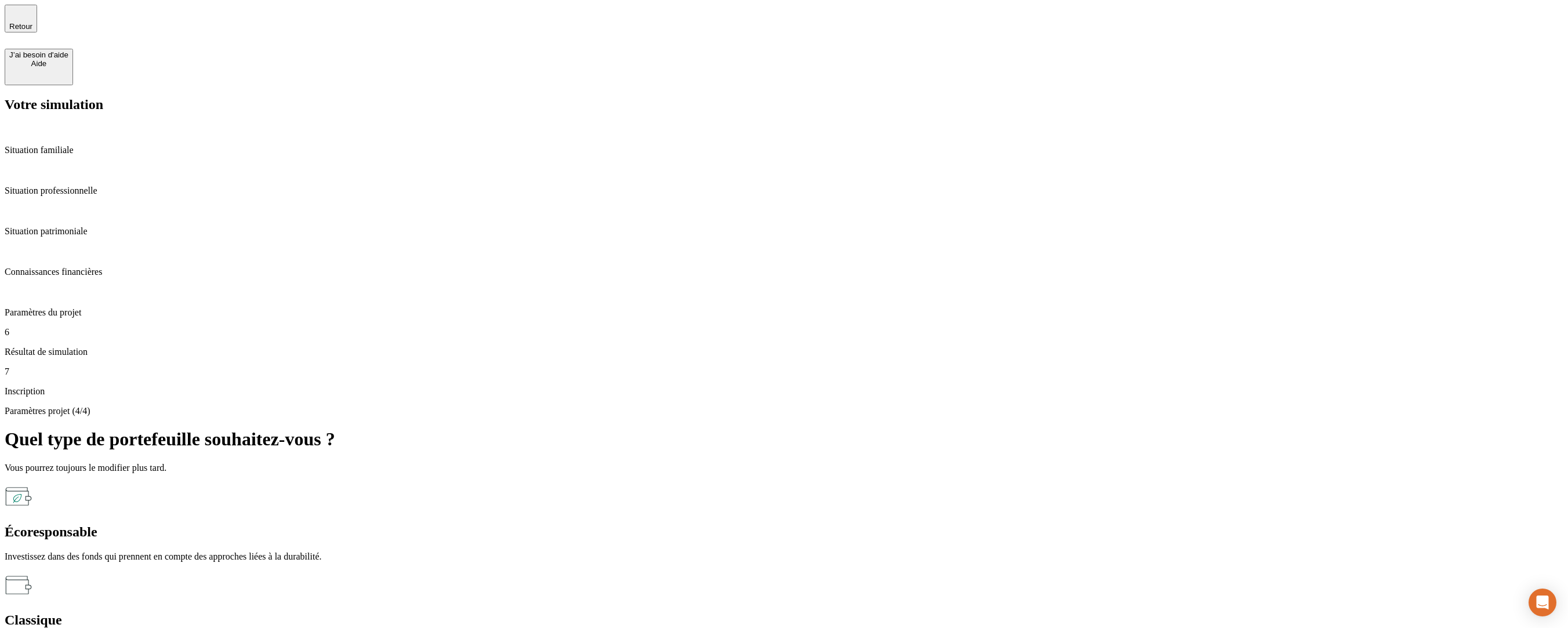
click at [729, 406] on div "Paramètres projet (4/4) Quel type de portefeuille souhaitez-vous ? Vous pourrez…" at bounding box center [784, 539] width 1559 height 266
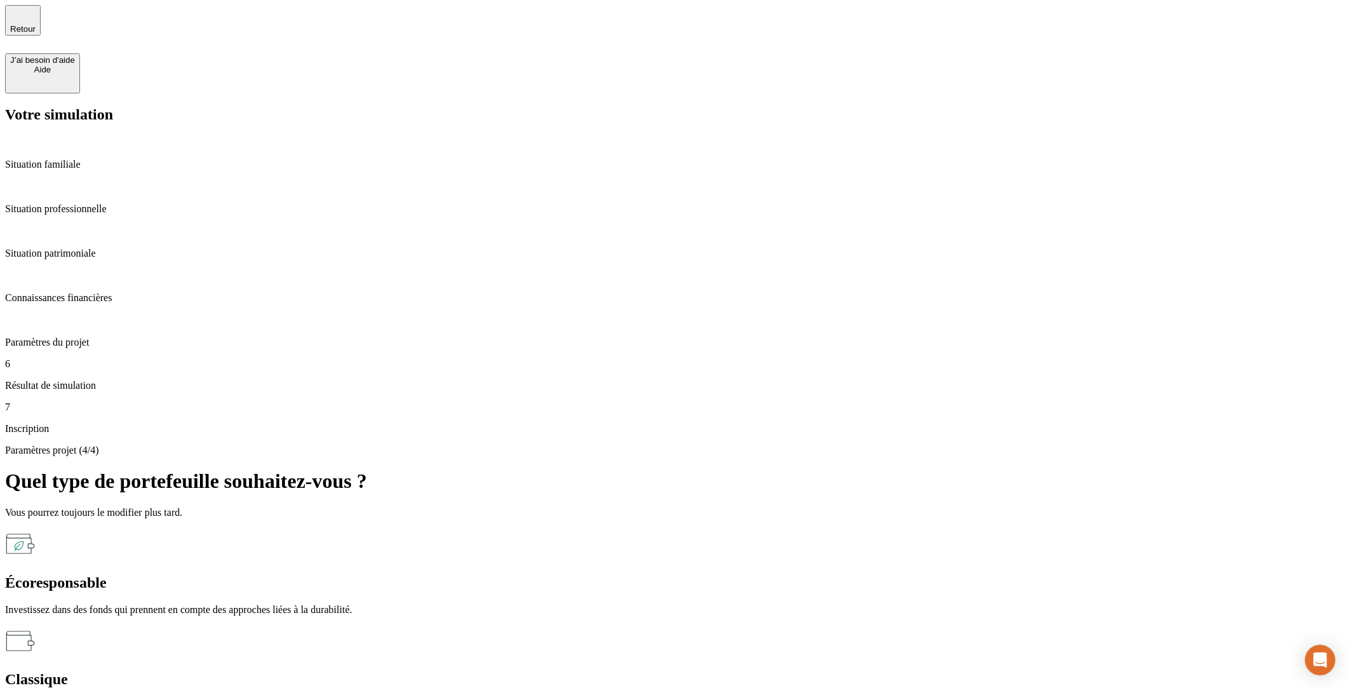
click at [985, 445] on div "Paramètres projet (4/4) Quel type de portefeuille souhaitez-vous ? Vous pourrez…" at bounding box center [674, 590] width 1338 height 291
click at [786, 445] on div "Paramètres projet (4/4) Quel type de portefeuille souhaitez-vous ? Vous pourrez…" at bounding box center [674, 590] width 1338 height 291
click at [99, 380] on p "Résultat de simulation" at bounding box center [674, 385] width 1338 height 11
click at [90, 314] on div "Paramètres du projet" at bounding box center [674, 331] width 1338 height 34
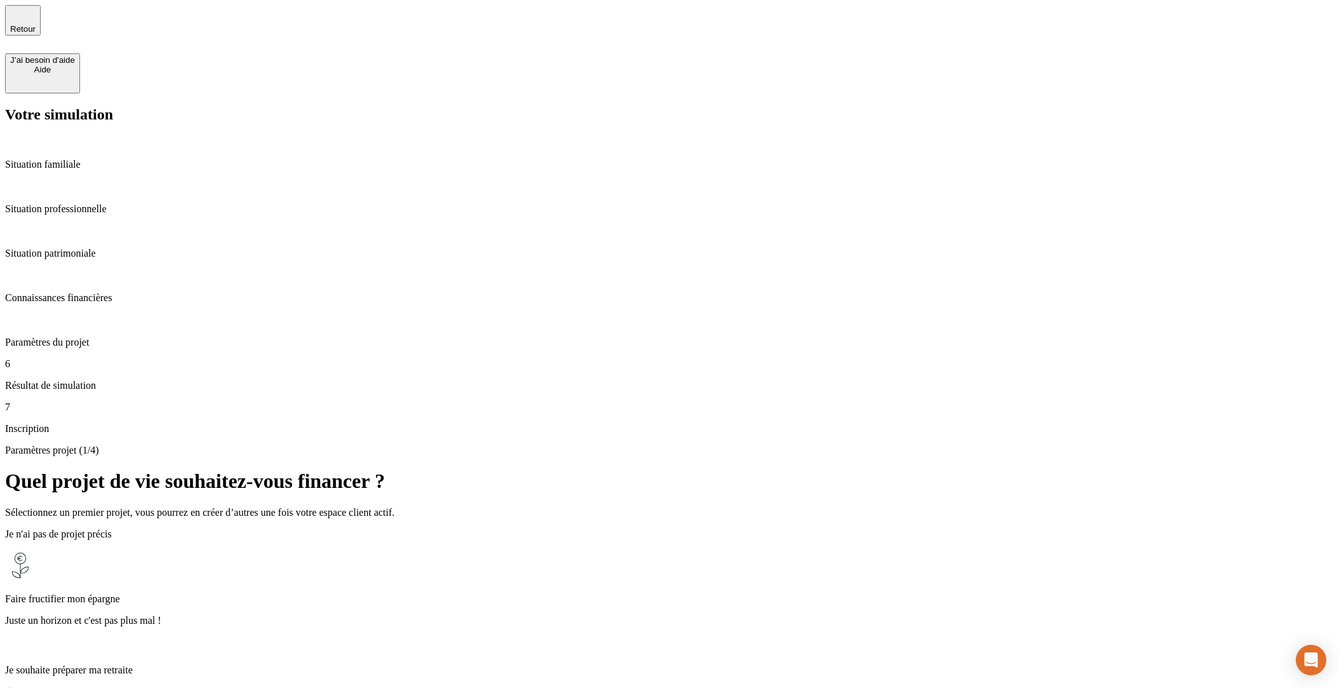
click at [87, 337] on p "Paramètres du projet" at bounding box center [669, 342] width 1328 height 11
click at [85, 337] on p "Paramètres du projet" at bounding box center [669, 342] width 1328 height 11
click at [89, 380] on p "Résultat de simulation" at bounding box center [669, 385] width 1328 height 11
click at [90, 269] on div "Connaissances financières" at bounding box center [669, 286] width 1328 height 34
click at [86, 337] on p "Paramètres du projet" at bounding box center [669, 342] width 1328 height 11
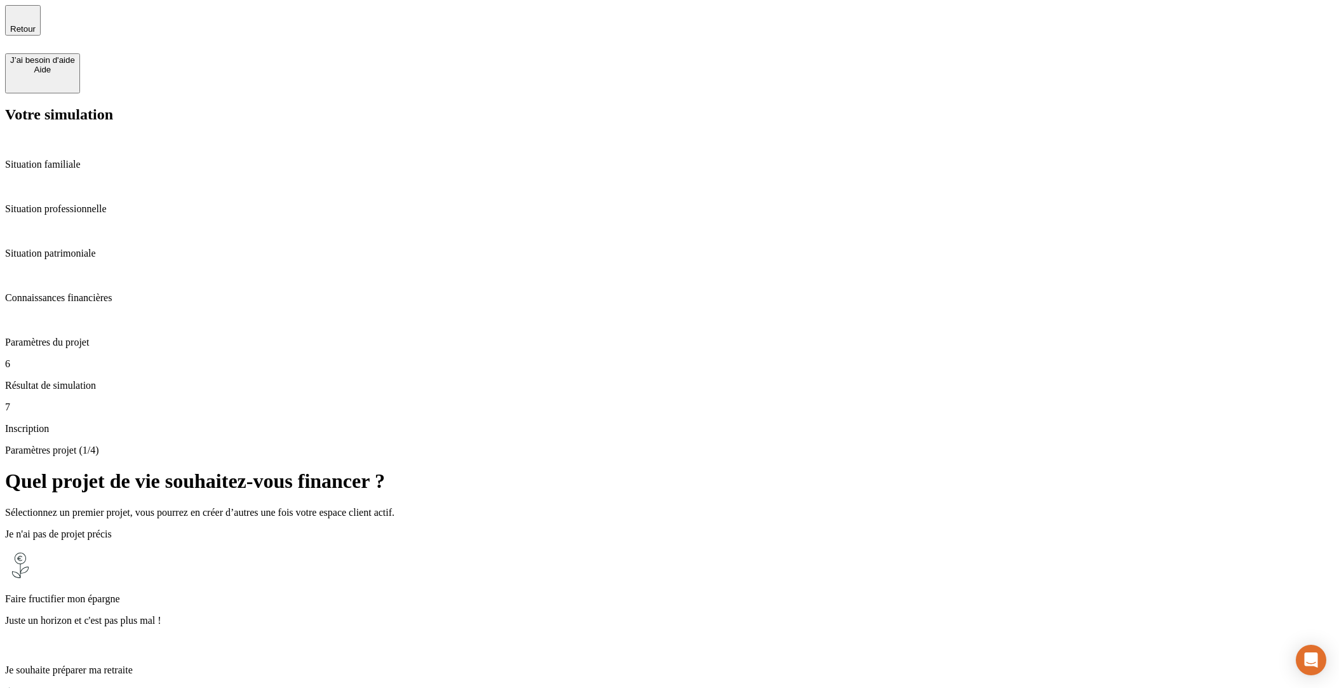
click at [88, 292] on p "Connaissances financières" at bounding box center [669, 297] width 1328 height 11
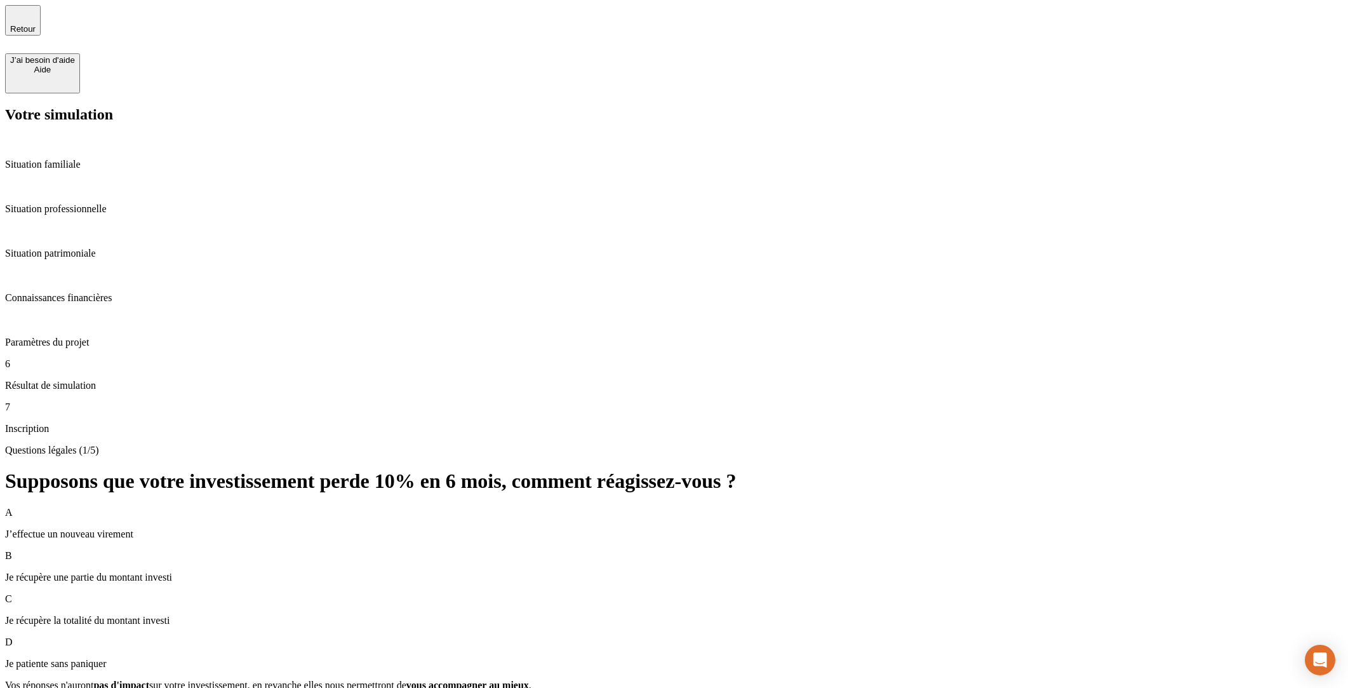
click at [88, 292] on p "Connaissances financières" at bounding box center [674, 297] width 1338 height 11
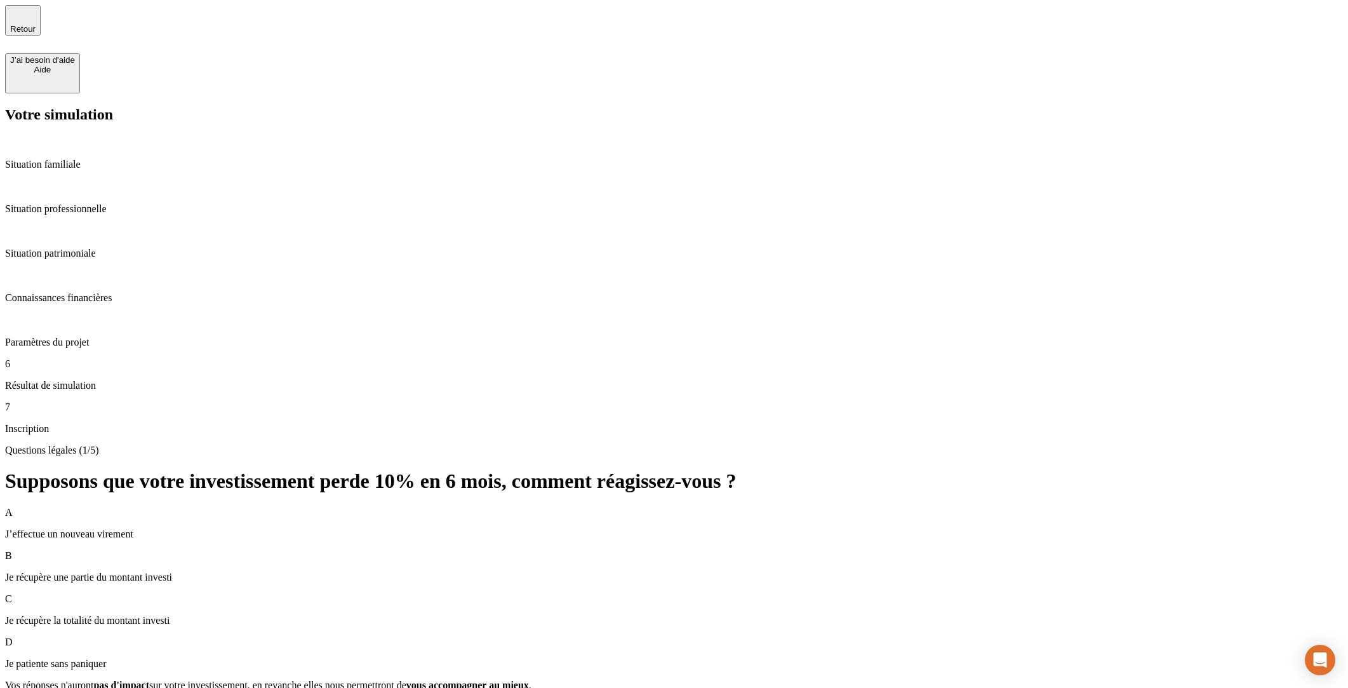
click at [88, 292] on p "Connaissances financières" at bounding box center [674, 297] width 1338 height 11
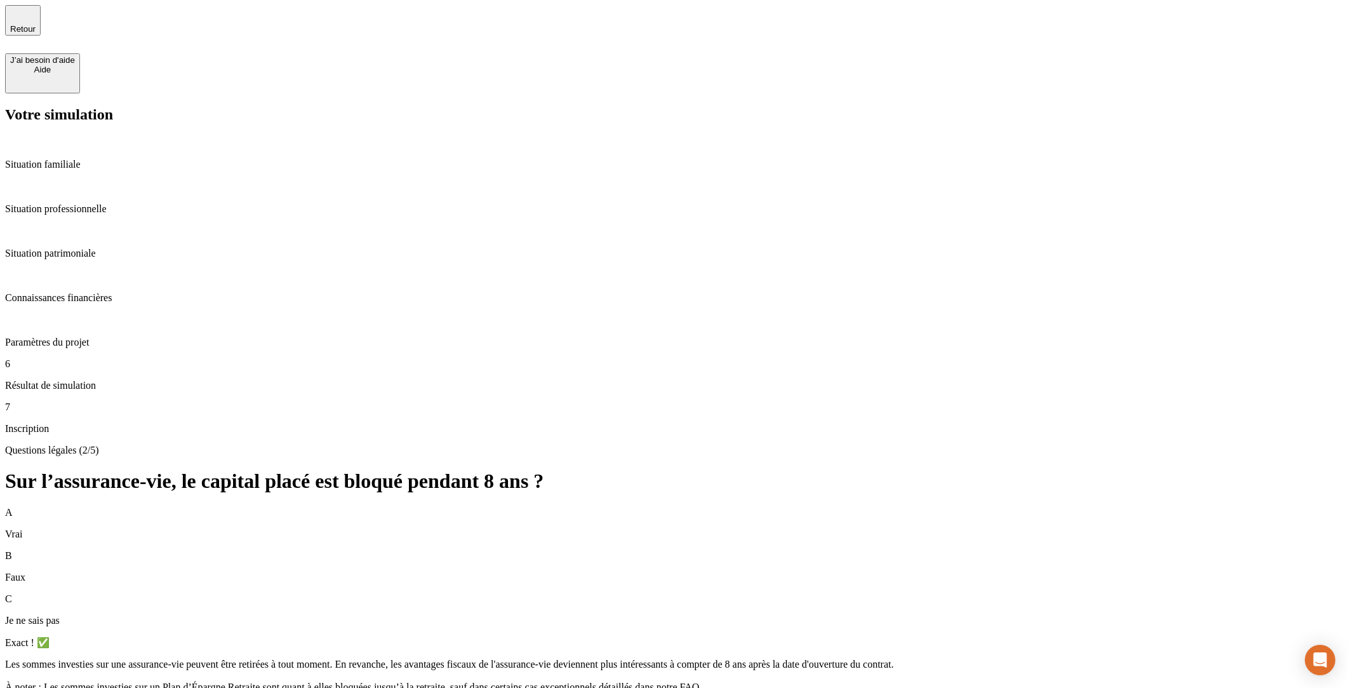
click at [111, 292] on p "Connaissances financières" at bounding box center [674, 297] width 1338 height 11
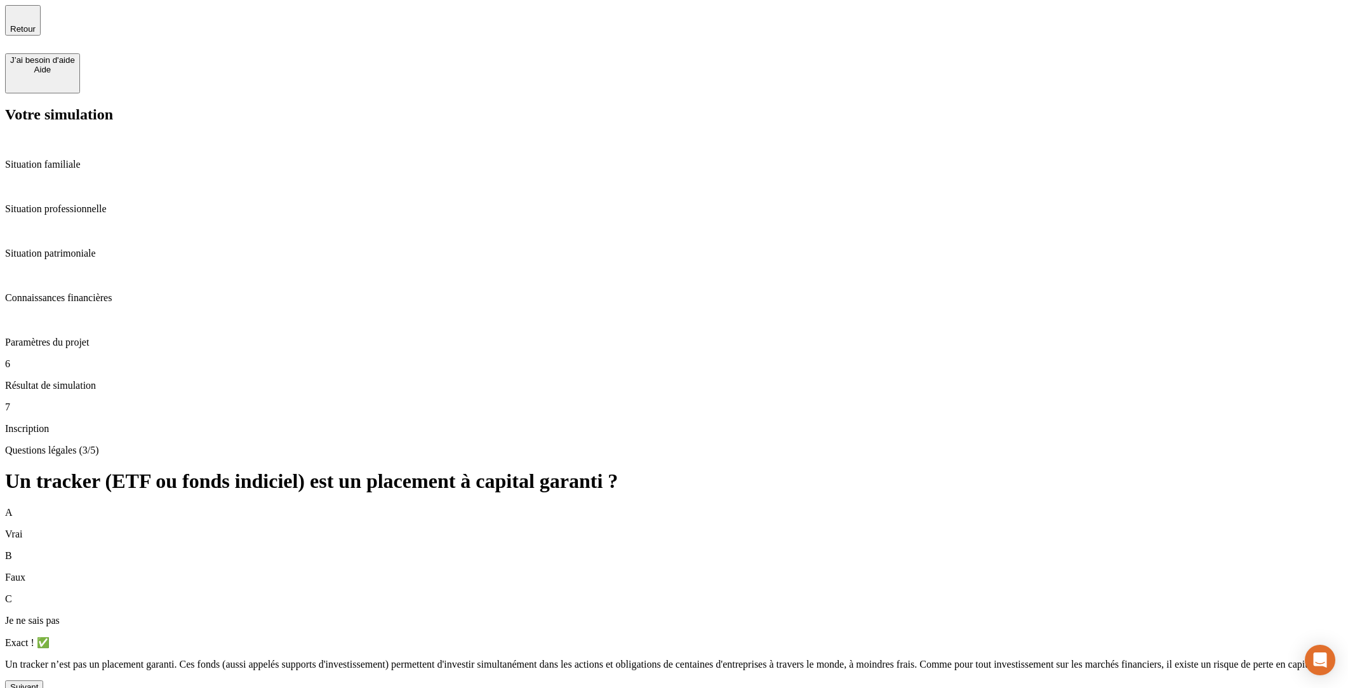
click at [43, 680] on button "Suivant" at bounding box center [24, 686] width 38 height 13
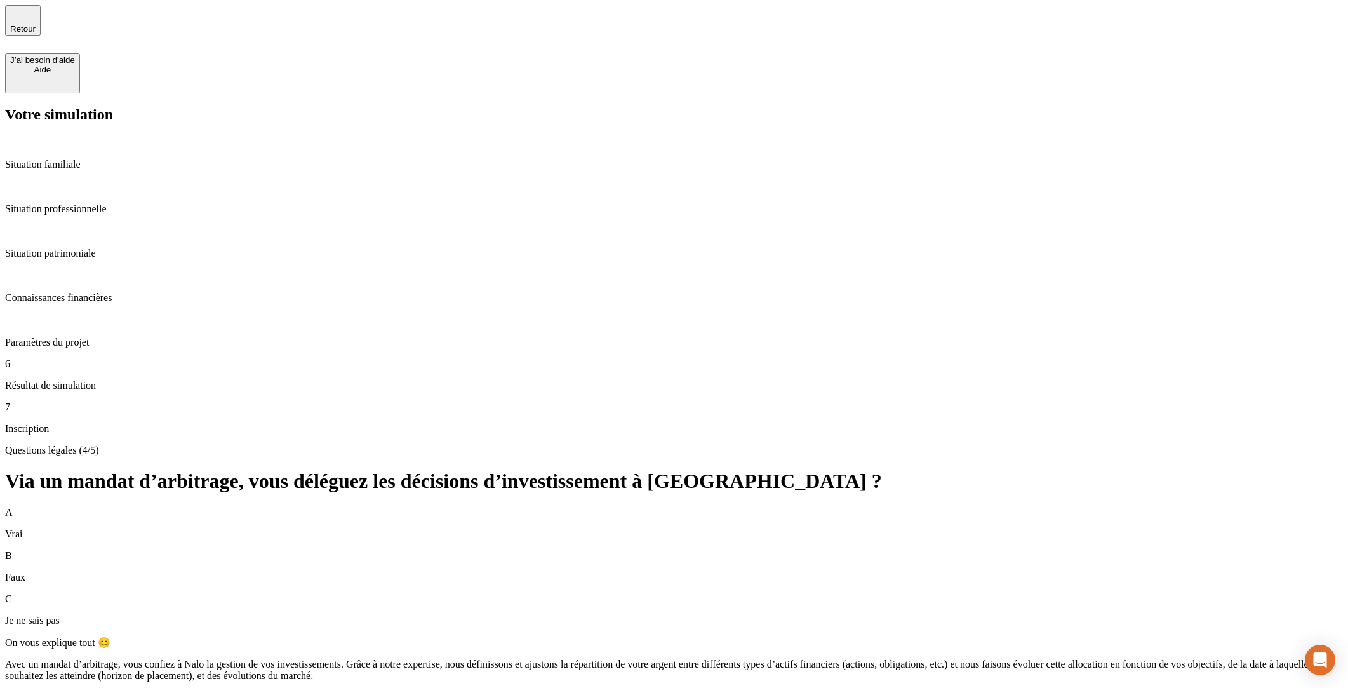
click at [144, 292] on p "Connaissances financières" at bounding box center [674, 297] width 1338 height 11
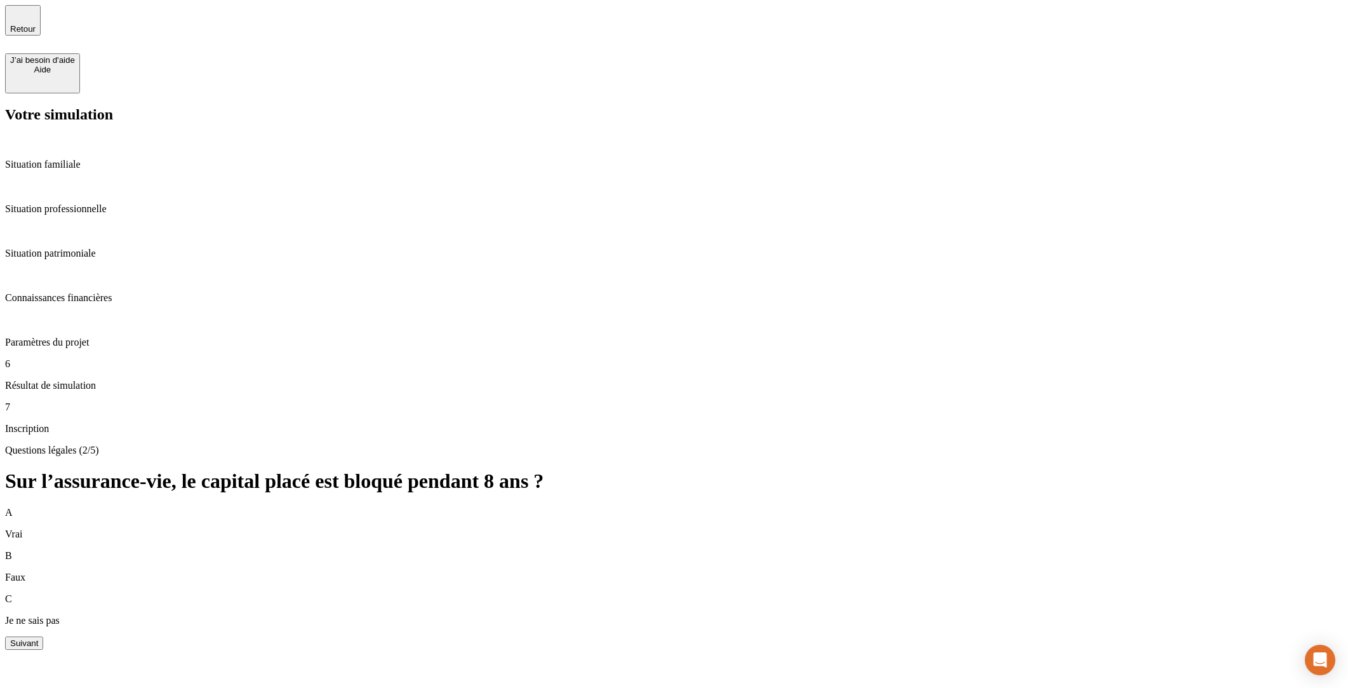
click at [412, 445] on div "Questions légales (2/5) Sur l’assurance-vie, le capital placé est bloqué pendan…" at bounding box center [674, 547] width 1338 height 205
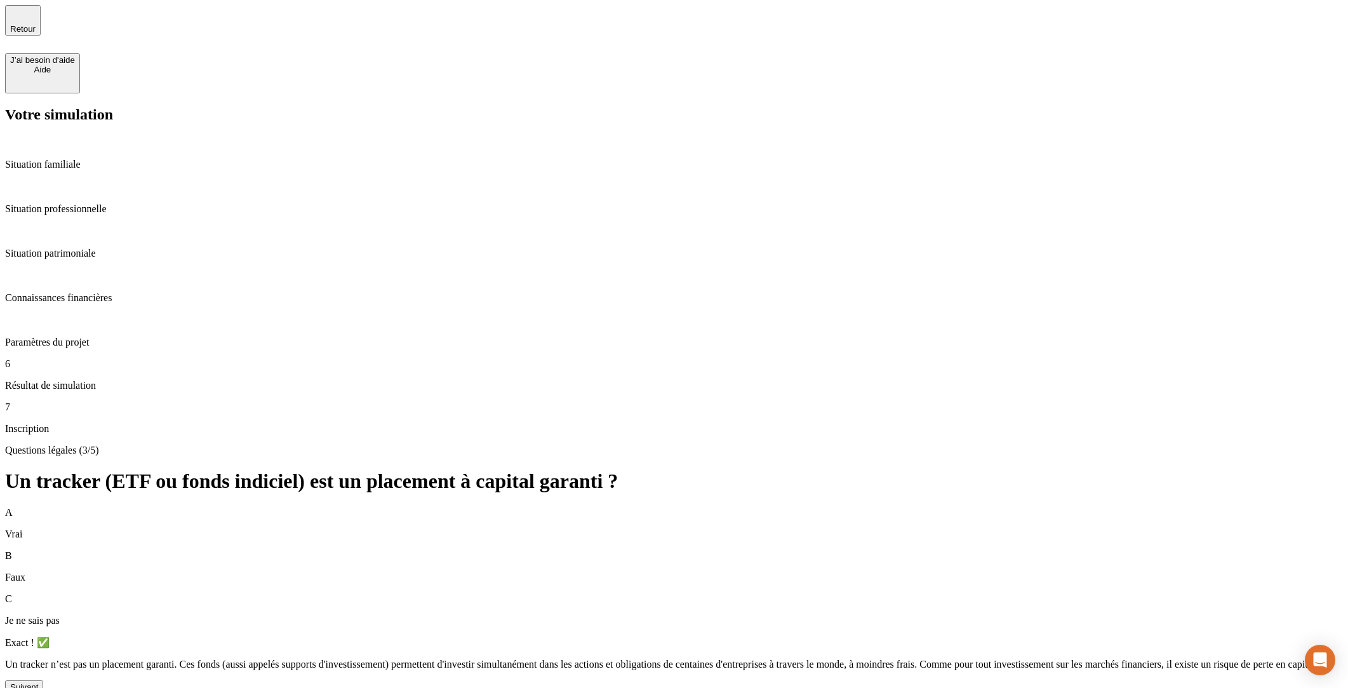
click at [347, 445] on div "Questions légales (3/5) Un tracker (ETF ou fonds indiciel) est un placement à c…" at bounding box center [674, 569] width 1338 height 249
click at [121, 380] on p "Résultat de simulation" at bounding box center [674, 385] width 1338 height 11
click at [330, 233] on div "Votre simulation Situation familiale Situation professionnelle Situation patrim…" at bounding box center [674, 270] width 1338 height 328
click at [104, 380] on p "Résultat de simulation" at bounding box center [674, 385] width 1338 height 11
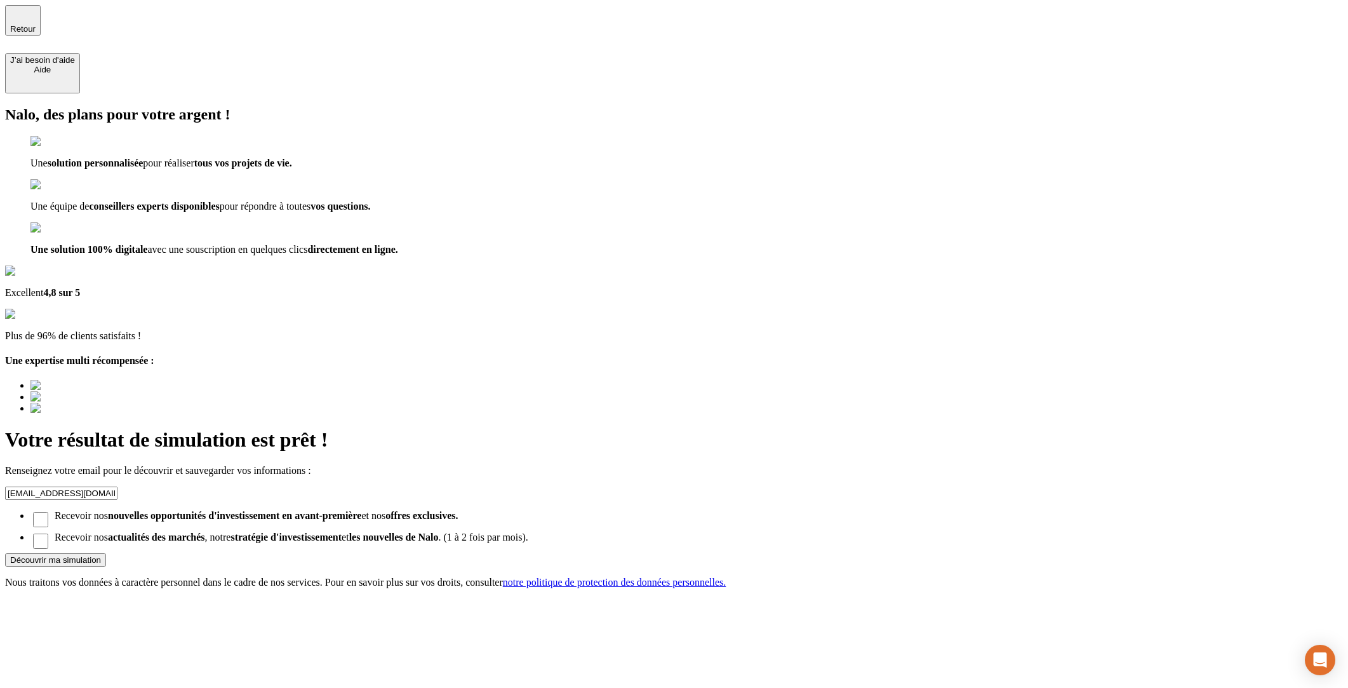
click at [106, 553] on button "Découvrir ma simulation" at bounding box center [55, 559] width 101 height 13
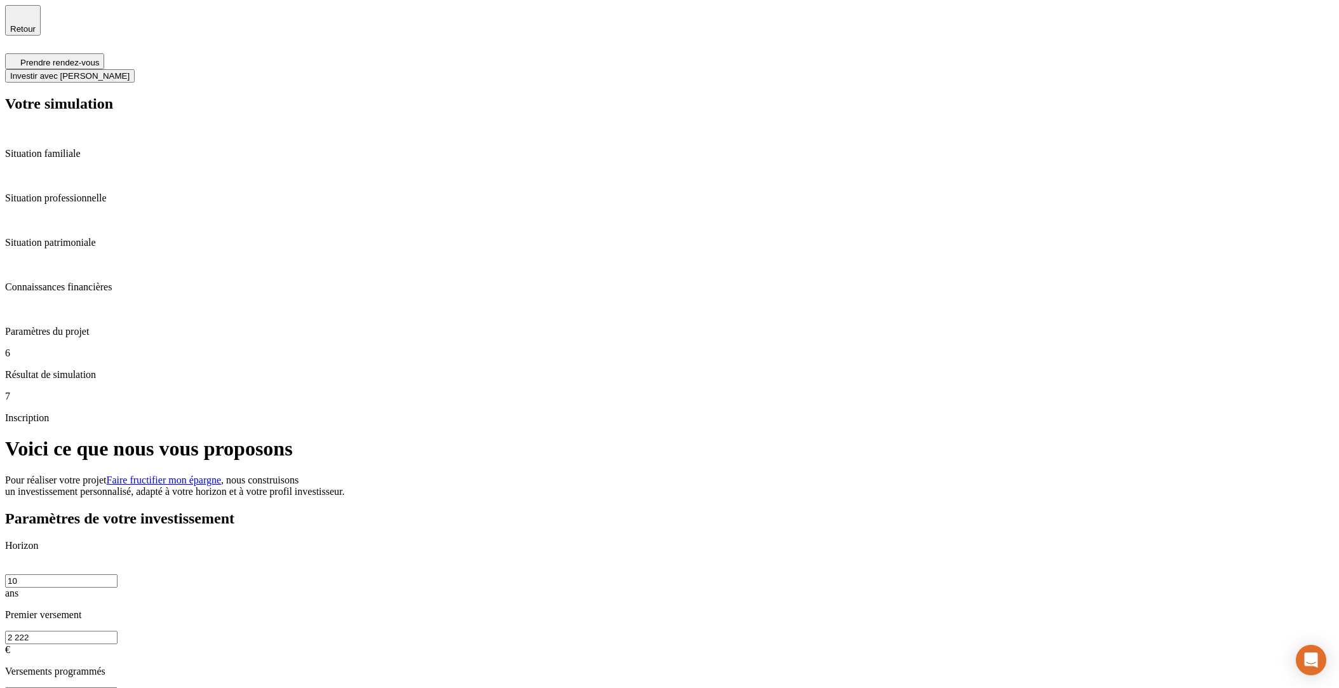
click at [104, 53] on button "Prendre rendez-vous" at bounding box center [54, 61] width 99 height 16
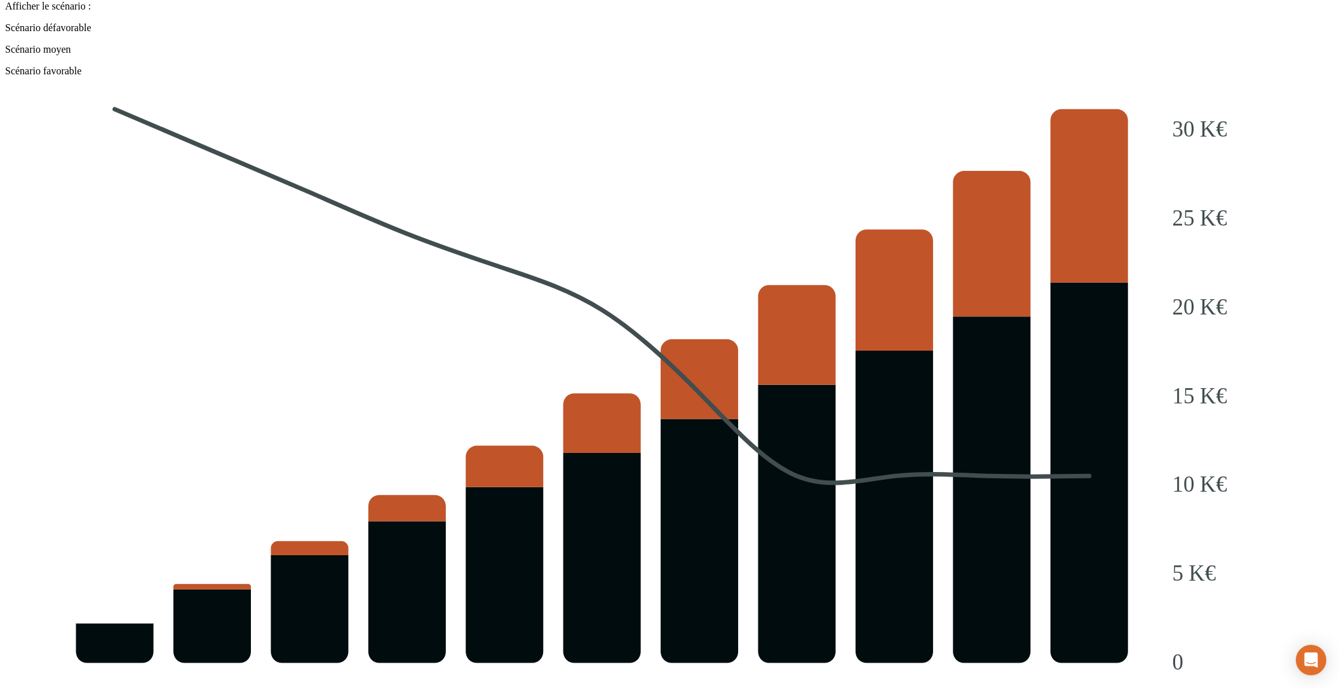
scroll to position [1394, 0]
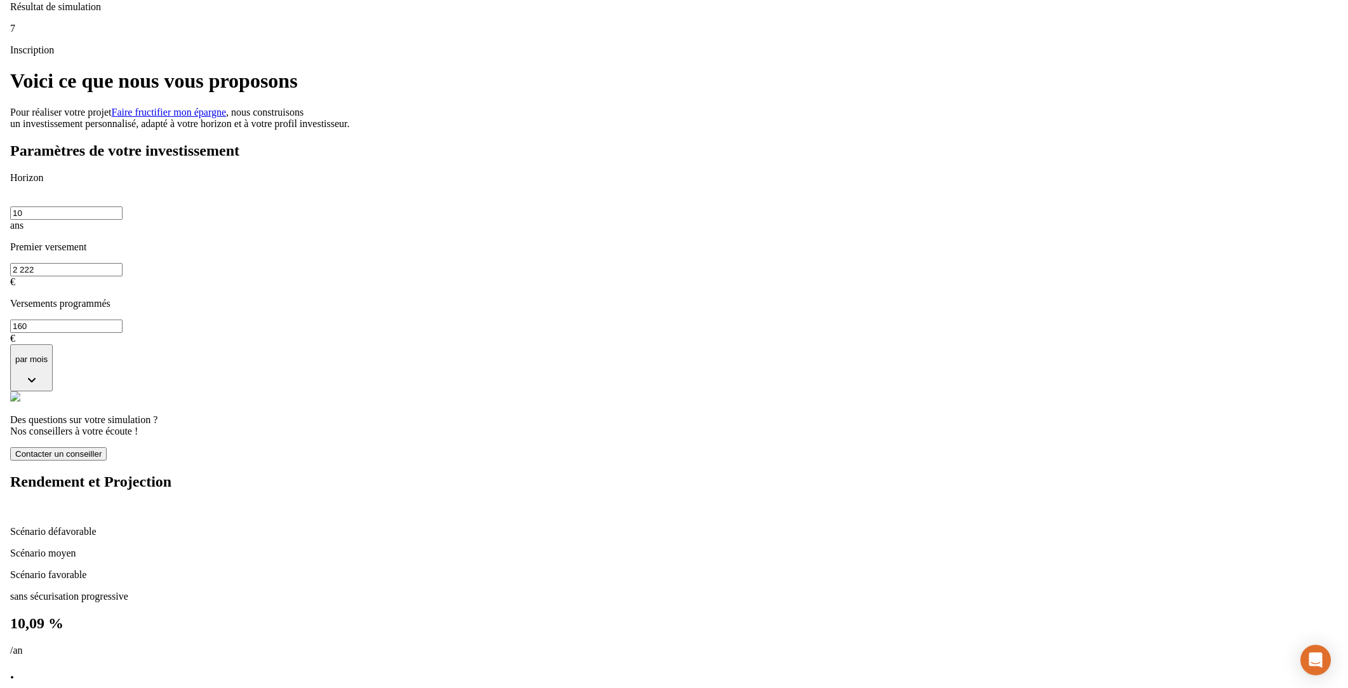
scroll to position [0, 0]
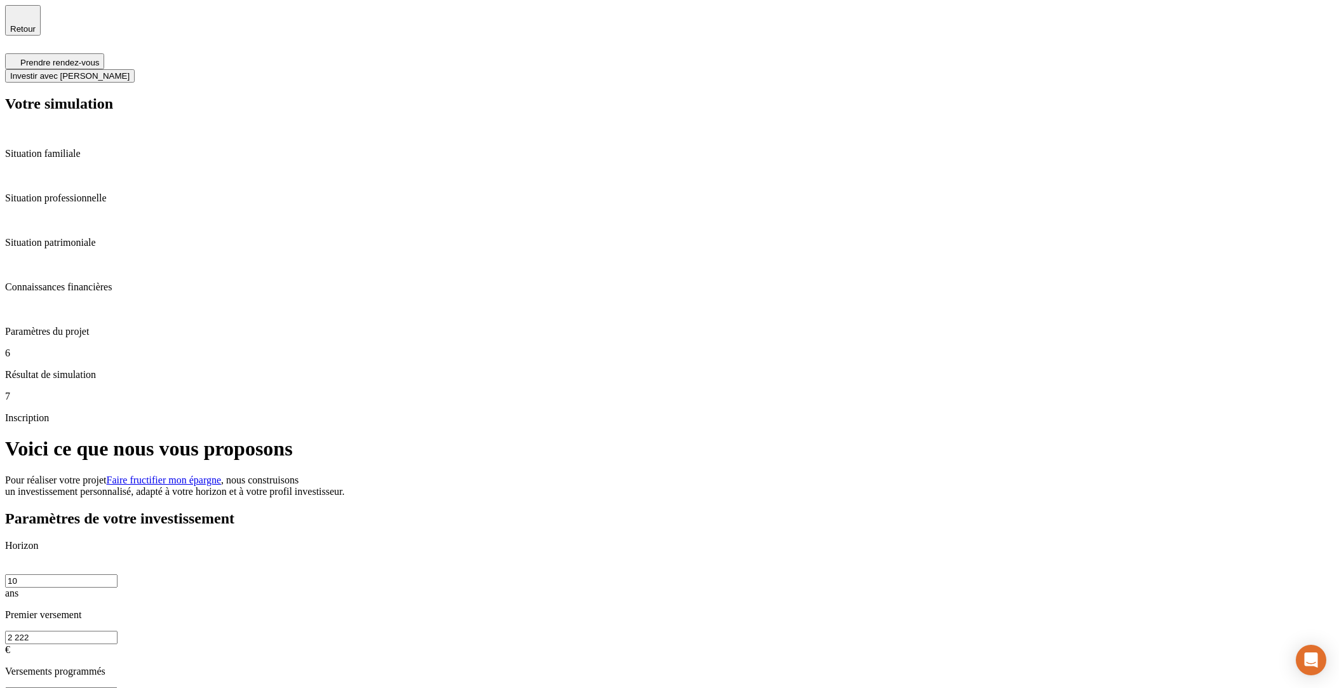
drag, startPoint x: 1040, startPoint y: 135, endPoint x: 1017, endPoint y: 182, distance: 51.7
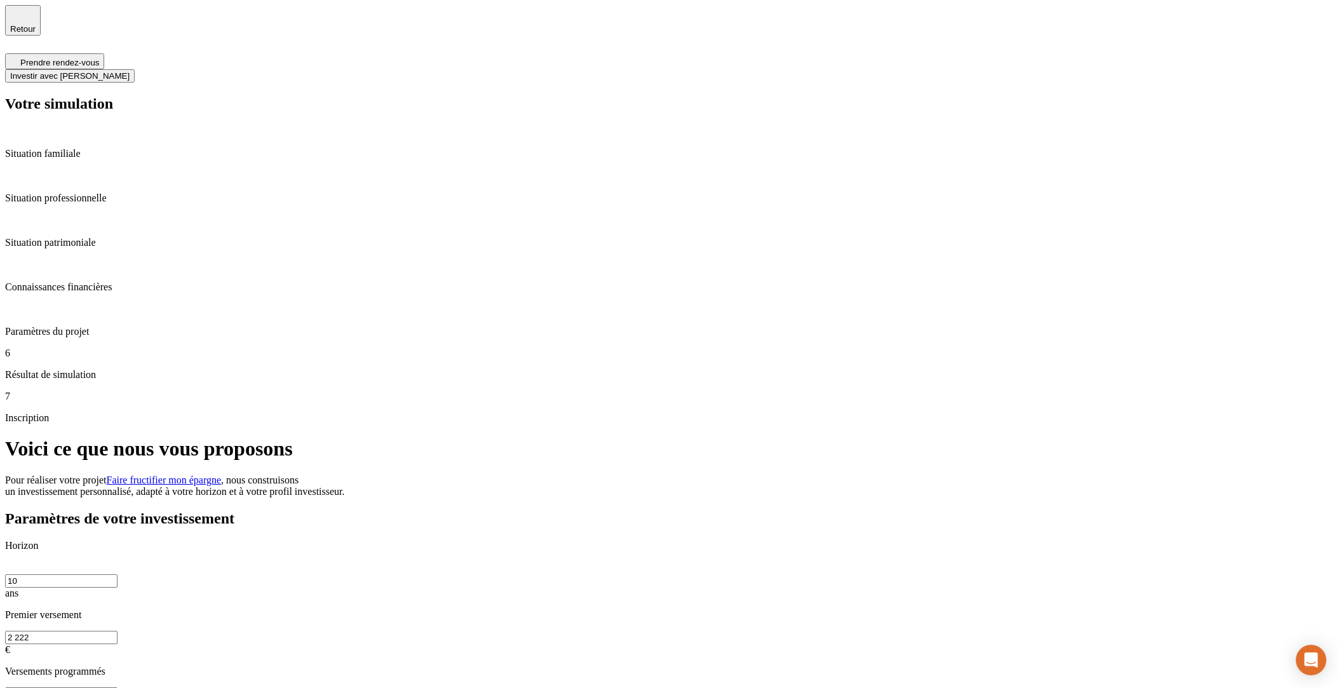
click at [112, 281] on p "Connaissances financières" at bounding box center [669, 286] width 1328 height 11
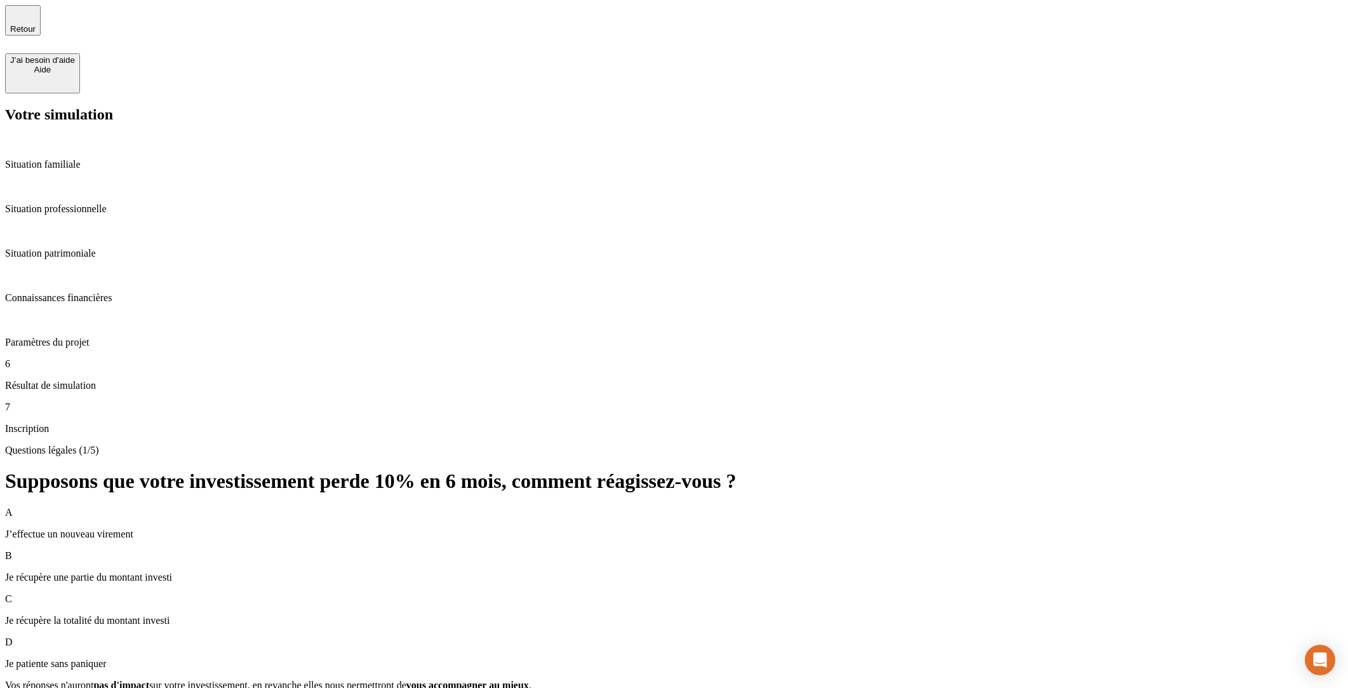
drag, startPoint x: 389, startPoint y: 313, endPoint x: 458, endPoint y: 318, distance: 70.0
click at [458, 445] on div "Questions légales (1/5) Supposons que votre investissement perde 10% en 6 mois,…" at bounding box center [674, 580] width 1338 height 270
click at [465, 679] on div "Vos réponses n'auront pas d'impact sur votre investissement, en revanche elles …" at bounding box center [674, 684] width 1338 height 11
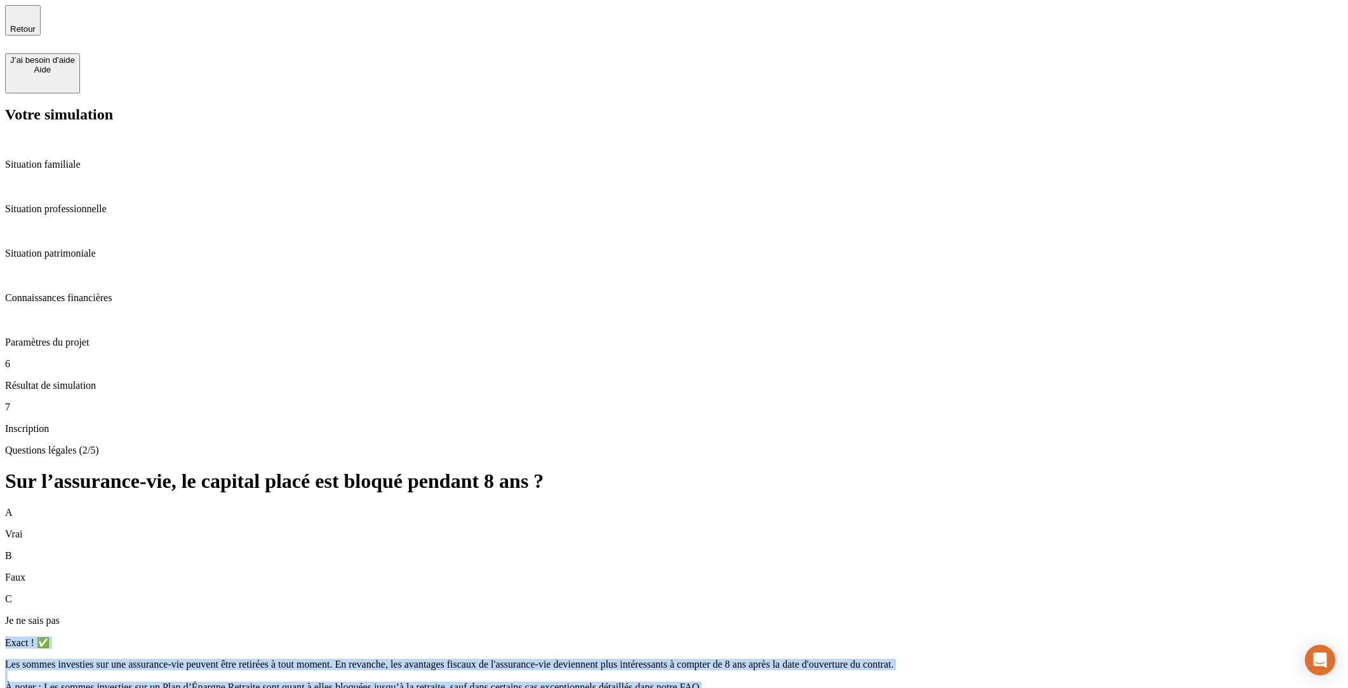
drag, startPoint x: 411, startPoint y: 281, endPoint x: 453, endPoint y: 357, distance: 87.0
click at [453, 636] on div "Exact ! ✅ Les sommes investies sur une assurance-vie peuvent être retirées à to…" at bounding box center [674, 664] width 1338 height 57
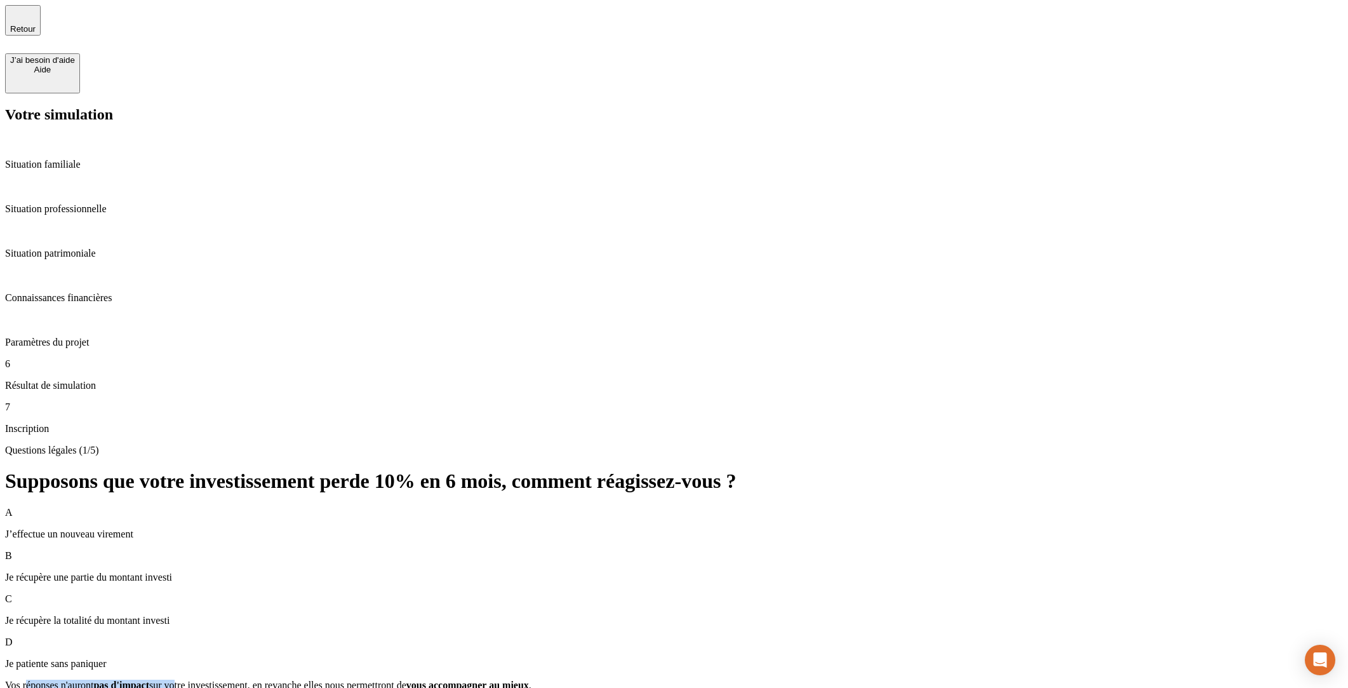
drag, startPoint x: 430, startPoint y: 326, endPoint x: 588, endPoint y: 332, distance: 158.2
click at [532, 679] on span "Vos réponses n'auront pas d'impact sur votre investissement, en revanche elles …" at bounding box center [268, 684] width 526 height 11
click at [406, 679] on span "sur votre investissement, en revanche elles nous permettront de" at bounding box center [277, 684] width 257 height 11
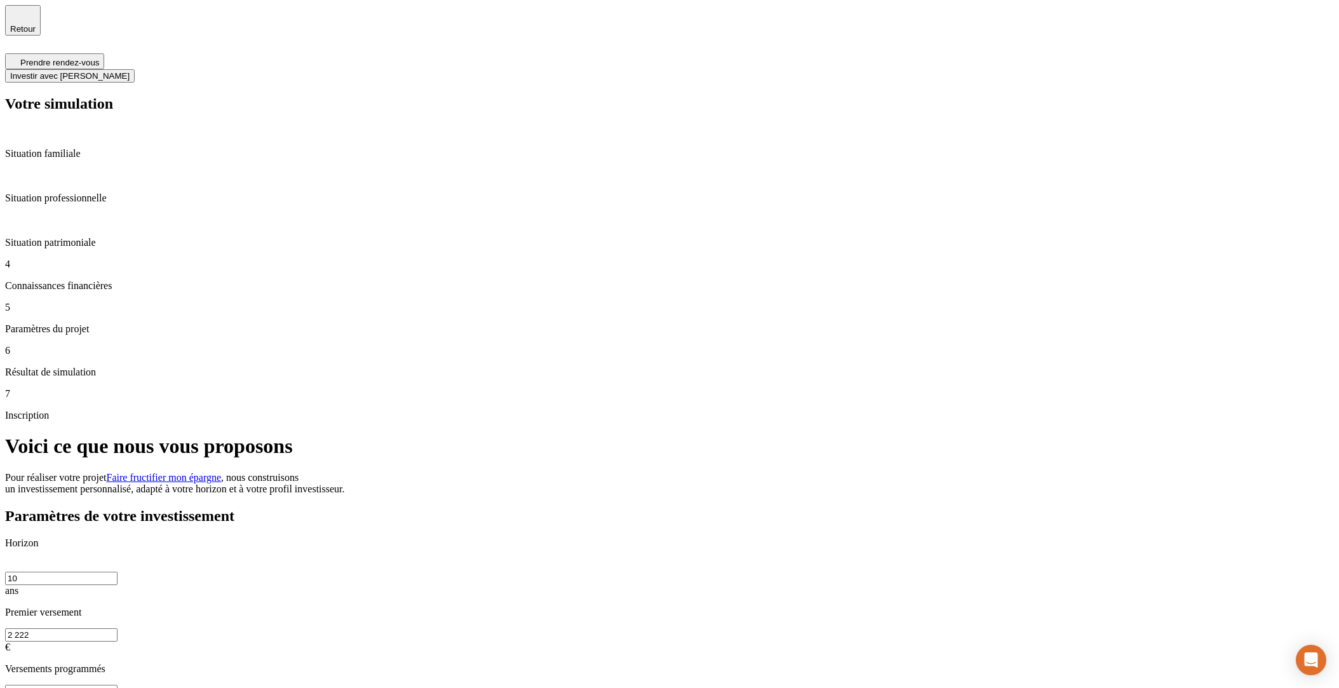
click at [150, 280] on p "Connaissances financières" at bounding box center [669, 285] width 1328 height 11
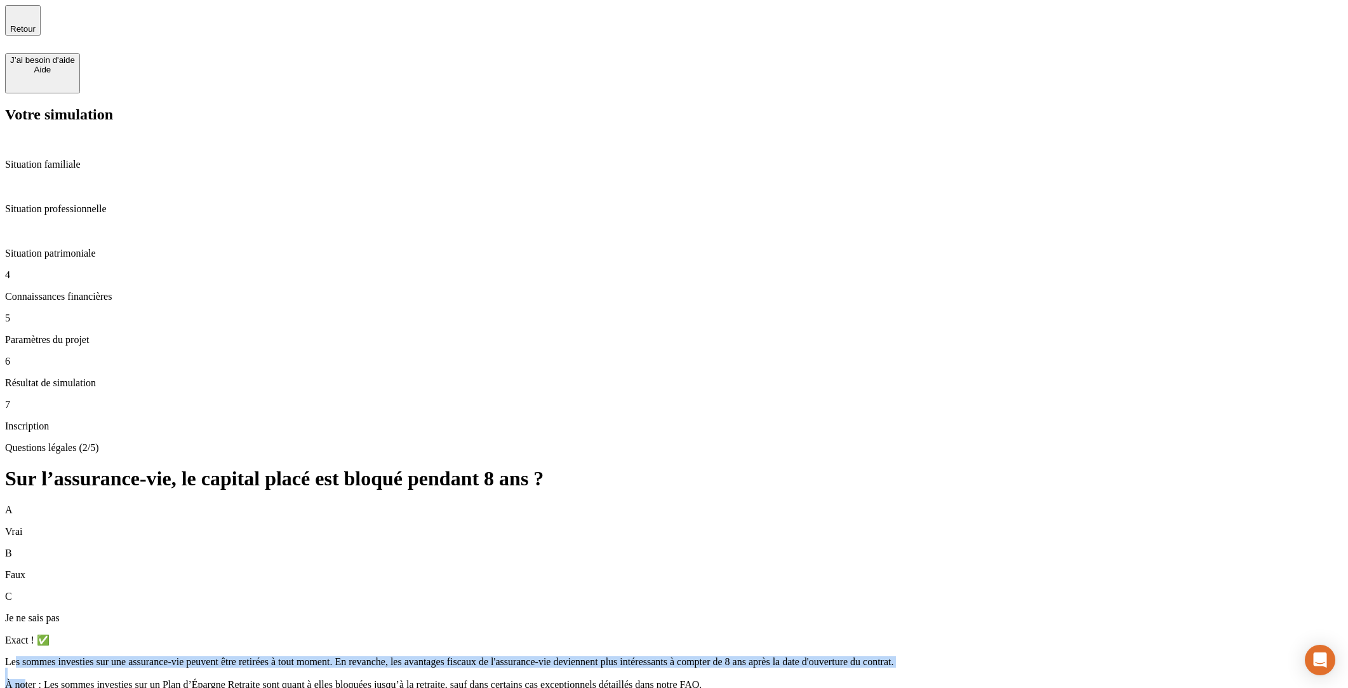
drag, startPoint x: 419, startPoint y: 306, endPoint x: 426, endPoint y: 348, distance: 42.5
click at [426, 656] on span "Les sommes investies sur une assurance-vie peuvent être retirées à tout moment.…" at bounding box center [449, 673] width 888 height 34
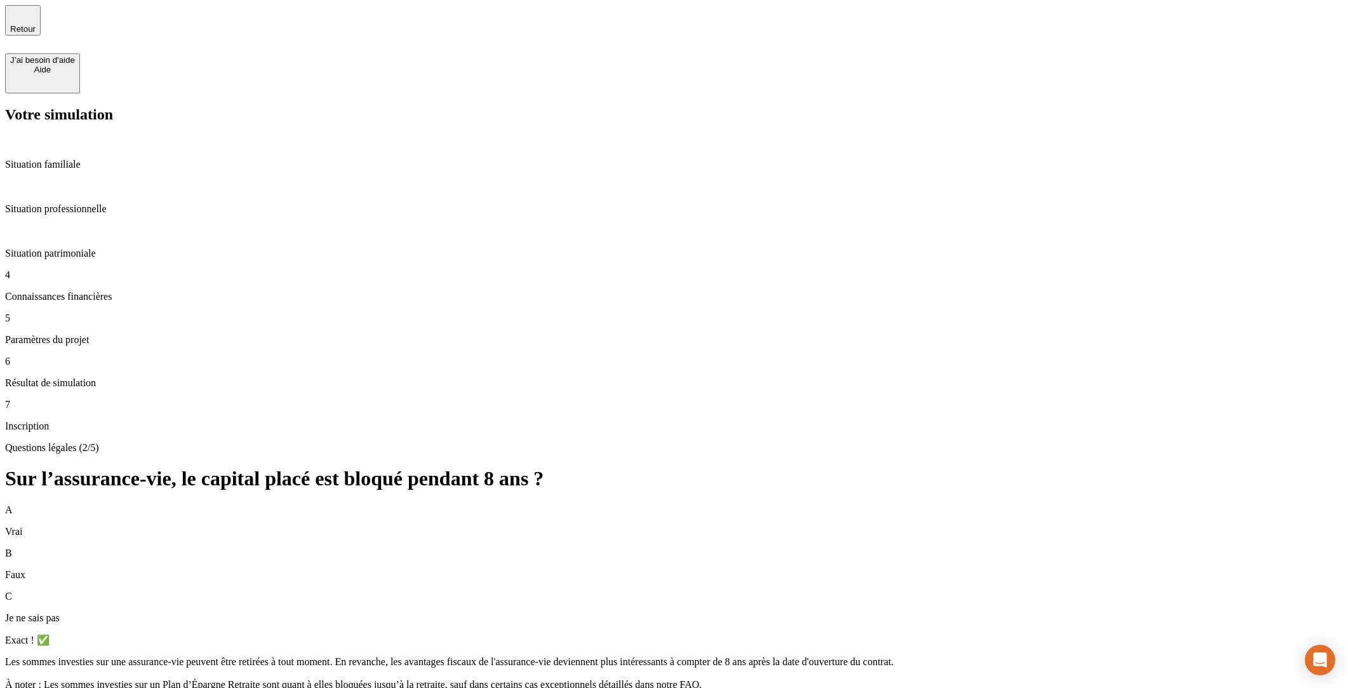
click at [432, 504] on div "A Vrai B Faux C Je ne sais pas Exact ! ✅ Les sommes investies sur une assurance…" at bounding box center [674, 609] width 1338 height 210
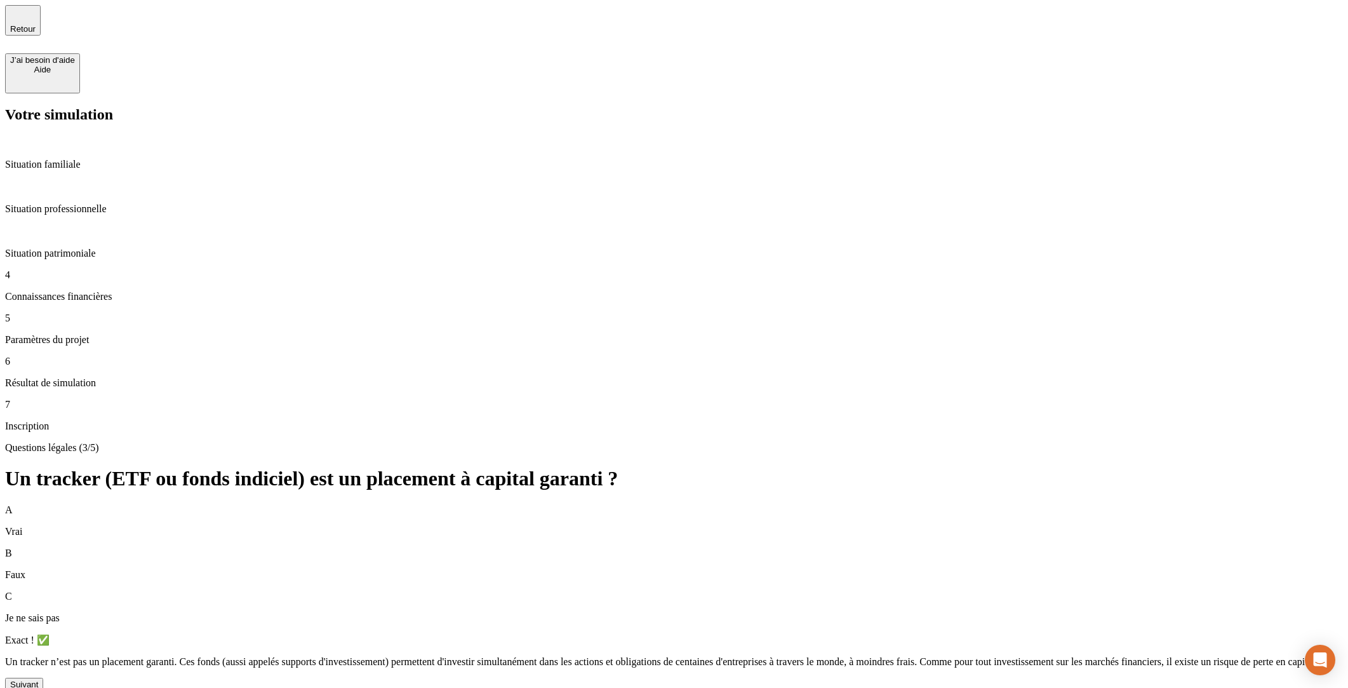
click at [38, 679] on div "Suivant" at bounding box center [24, 684] width 28 height 10
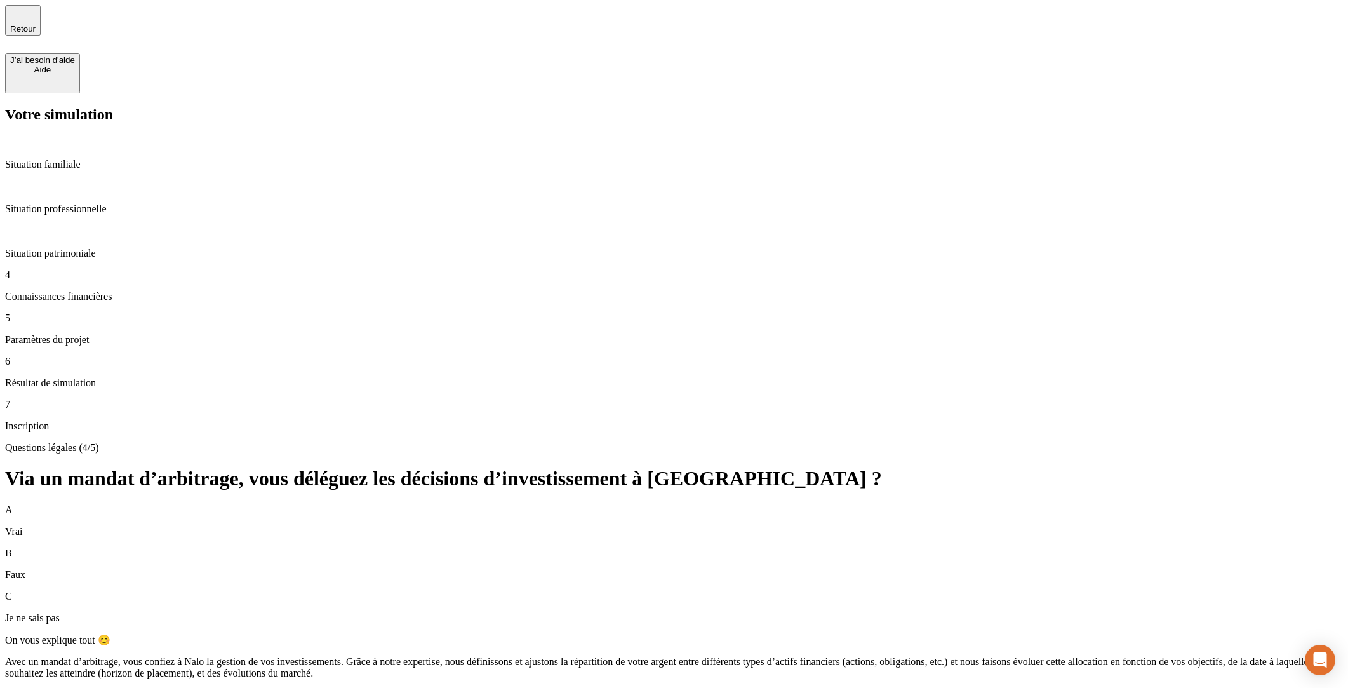
click at [38, 691] on div "Suivant" at bounding box center [24, 696] width 28 height 10
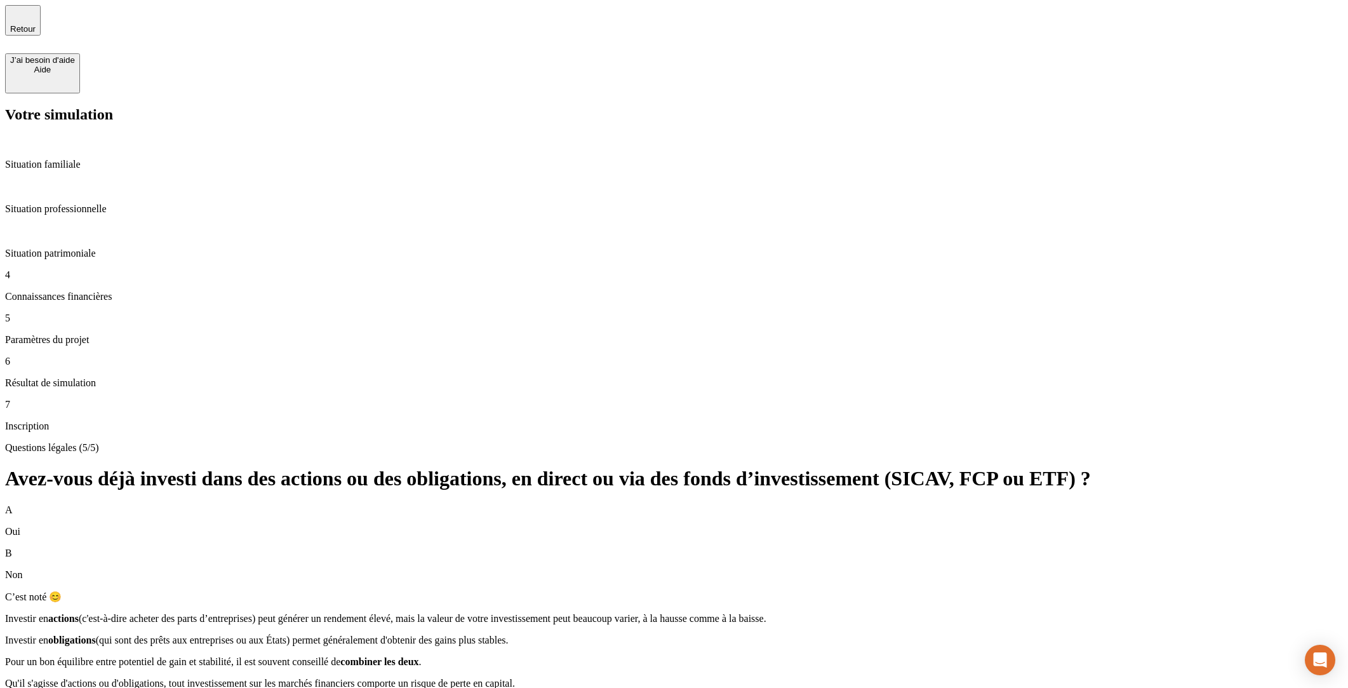
click at [133, 291] on p "Connaissances financières" at bounding box center [674, 296] width 1338 height 11
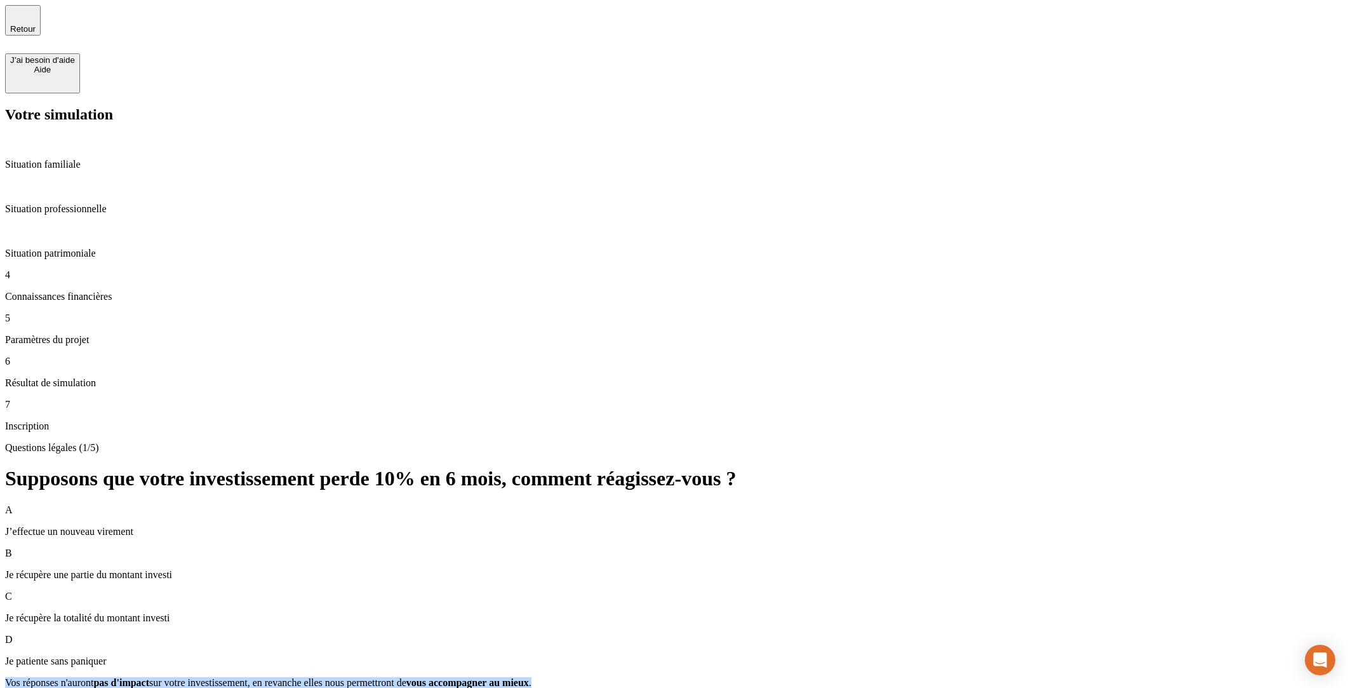
drag, startPoint x: 410, startPoint y: 326, endPoint x: 1005, endPoint y: 322, distance: 594.4
click at [1005, 677] on div "Vos réponses n'auront pas d'impact sur votre investissement, en revanche elles …" at bounding box center [674, 682] width 1338 height 11
click at [736, 504] on div "A J’effectue un nouveau virement B Je récupère une partie du montant investi C …" at bounding box center [674, 608] width 1338 height 208
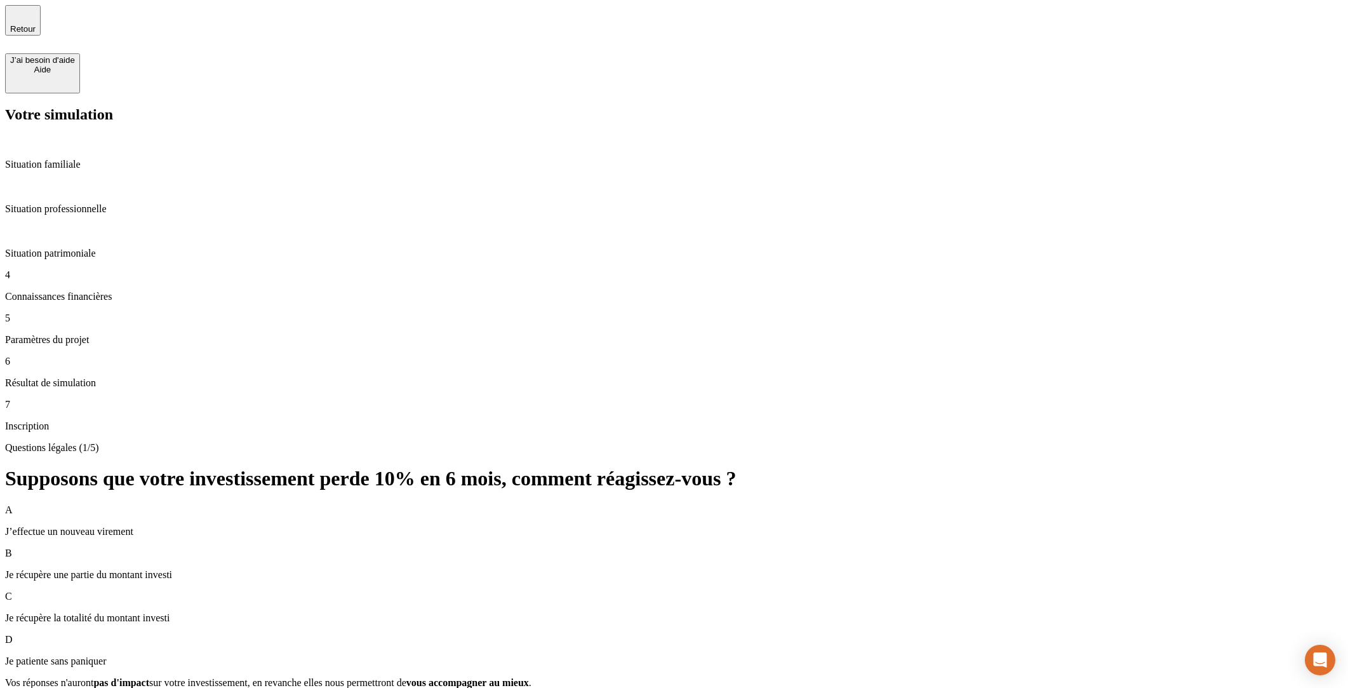
click at [93, 677] on span "Vos réponses n'auront" at bounding box center [49, 682] width 88 height 11
click at [32, 27] on div "Retour" at bounding box center [22, 20] width 25 height 27
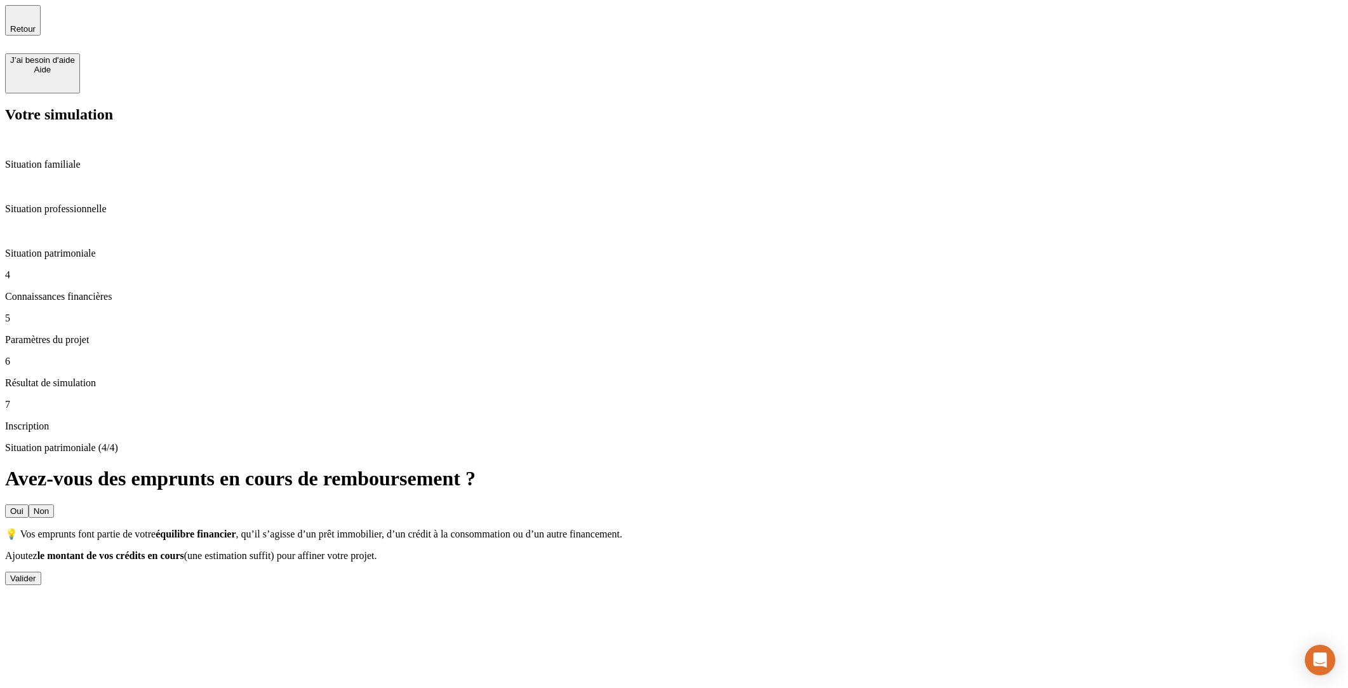
click at [278, 93] on div at bounding box center [260, 93] width 510 height 0
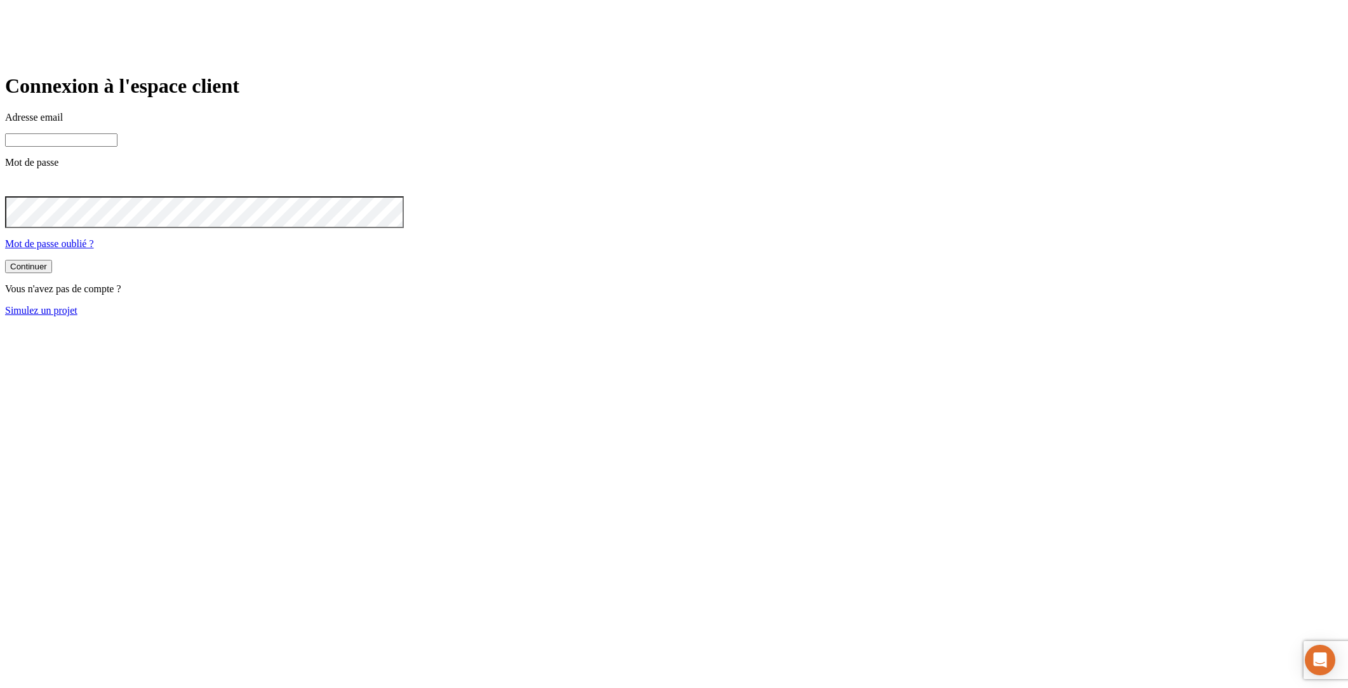
click at [117, 147] on input at bounding box center [61, 139] width 112 height 13
type input "j"
paste input "james.bond+@nalo.fr"
type input "james.bond+349@nalo.fr"
click at [5, 261] on button "Continuer" at bounding box center [28, 267] width 47 height 13
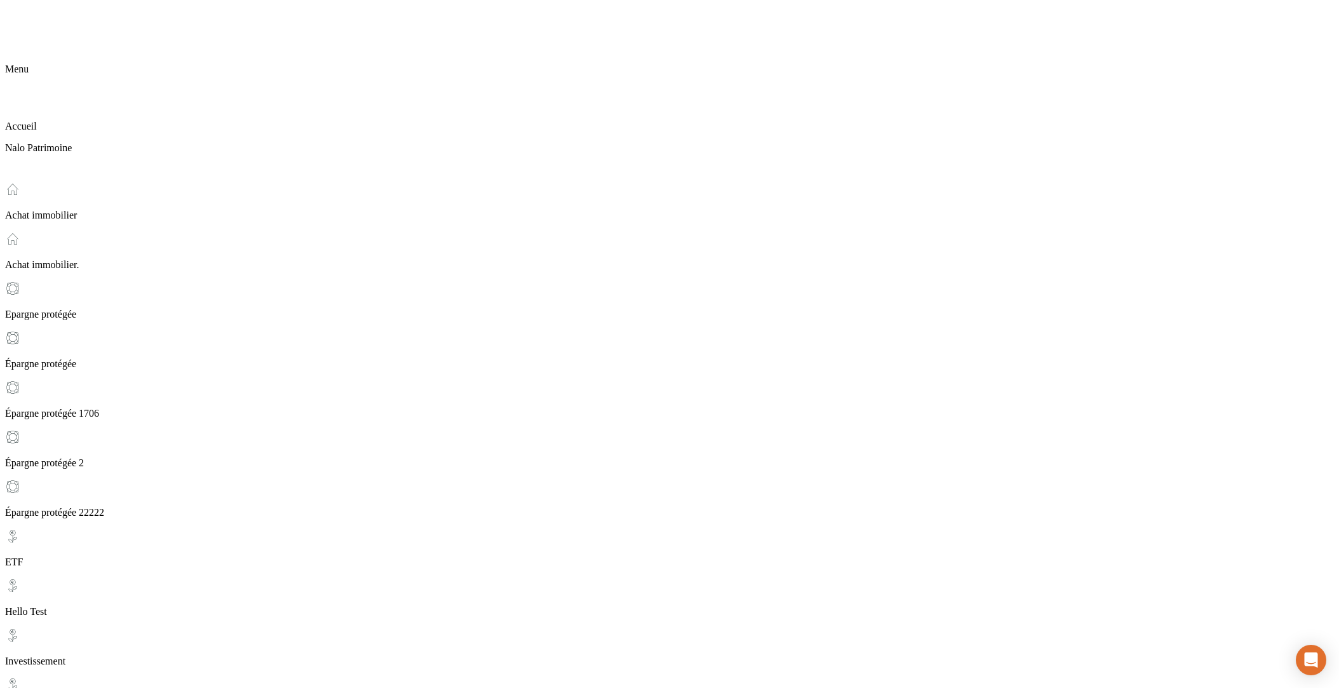
scroll to position [197, 0]
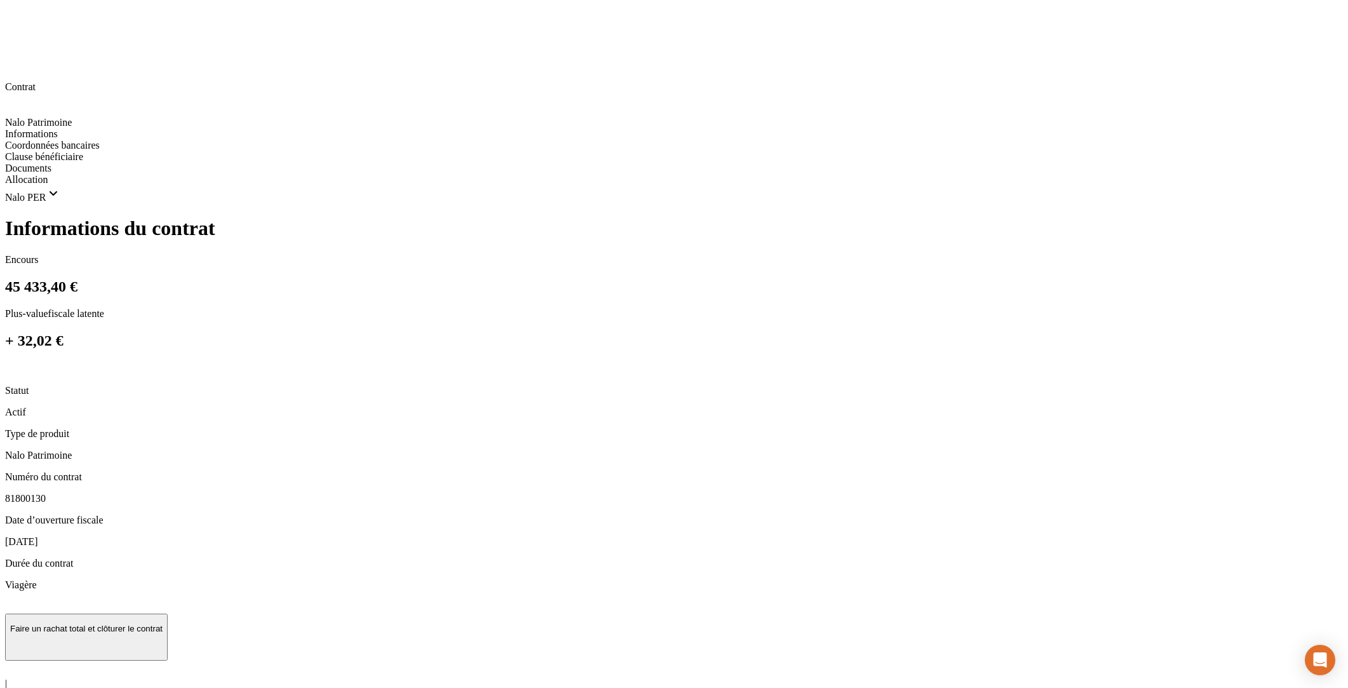
click at [163, 624] on p "Faire un rachat total et clôturer le contrat" at bounding box center [86, 629] width 152 height 10
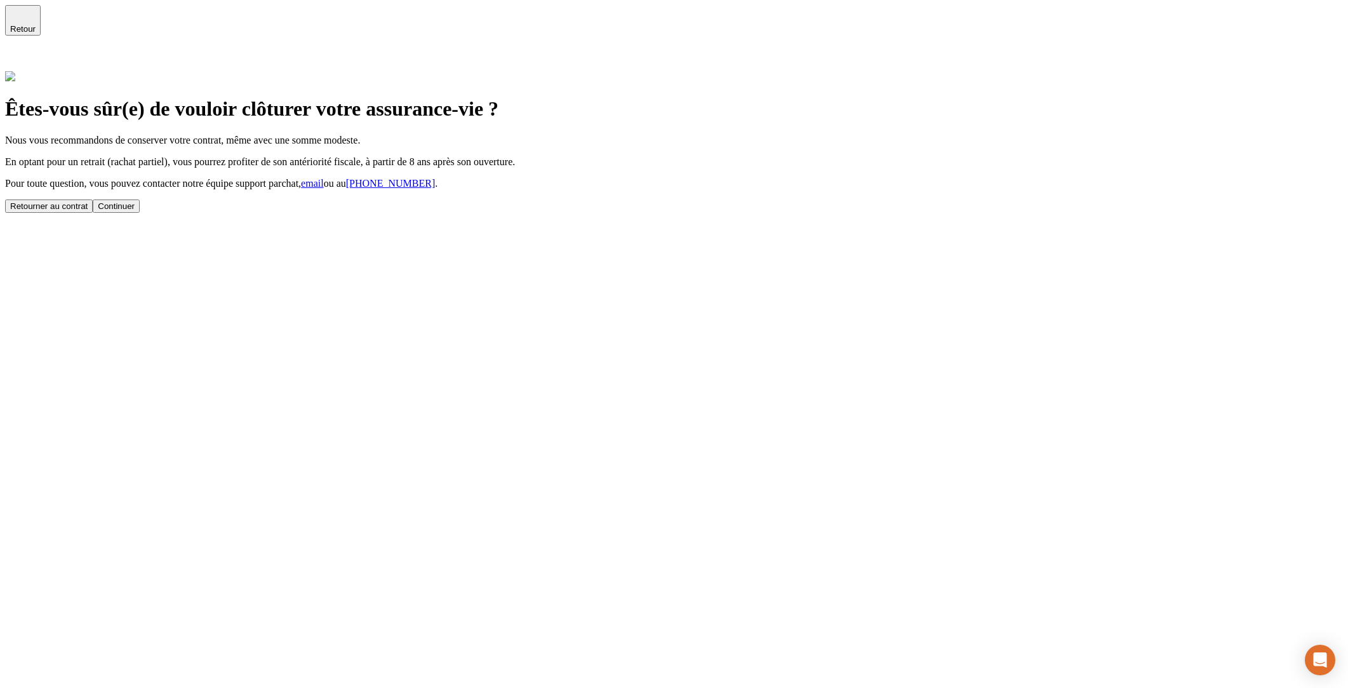
click at [135, 211] on div "Continuer" at bounding box center [116, 206] width 37 height 10
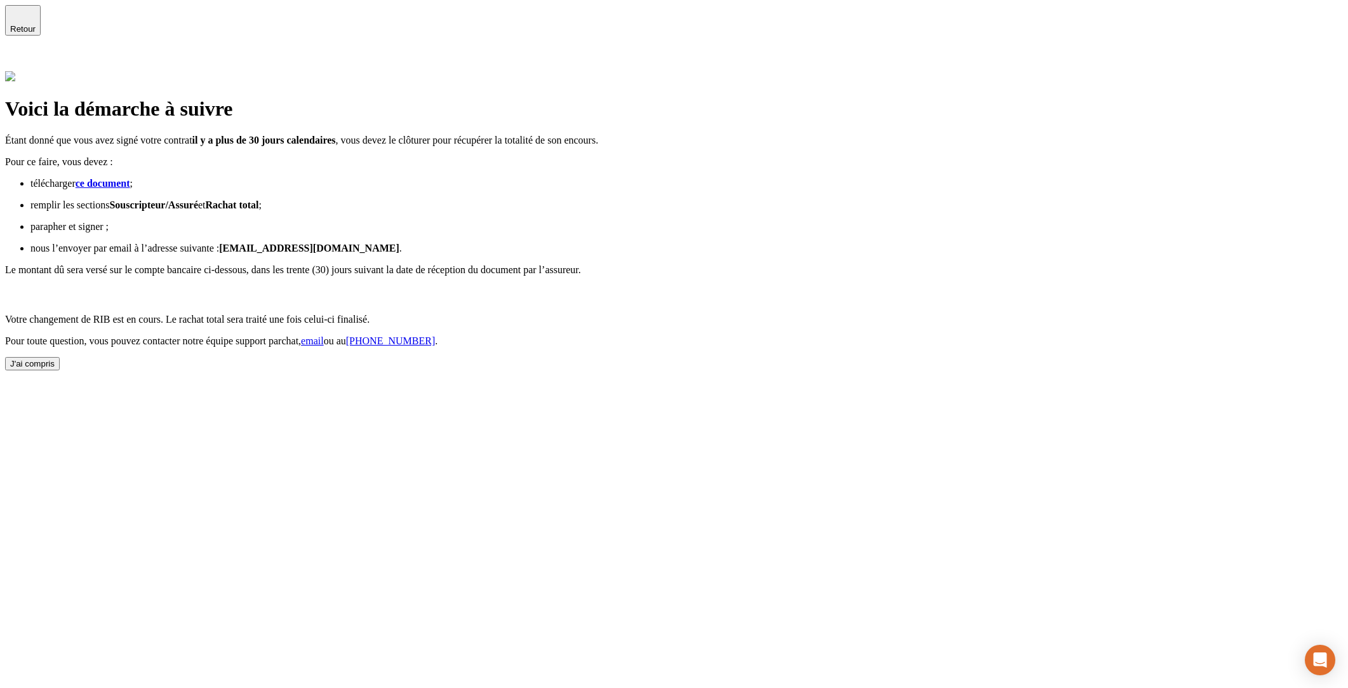
click at [219, 243] on span "nous l’envoyer par email à l’adresse suivante :" at bounding box center [124, 248] width 189 height 11
click at [55, 368] on div "J'ai compris" at bounding box center [32, 364] width 44 height 10
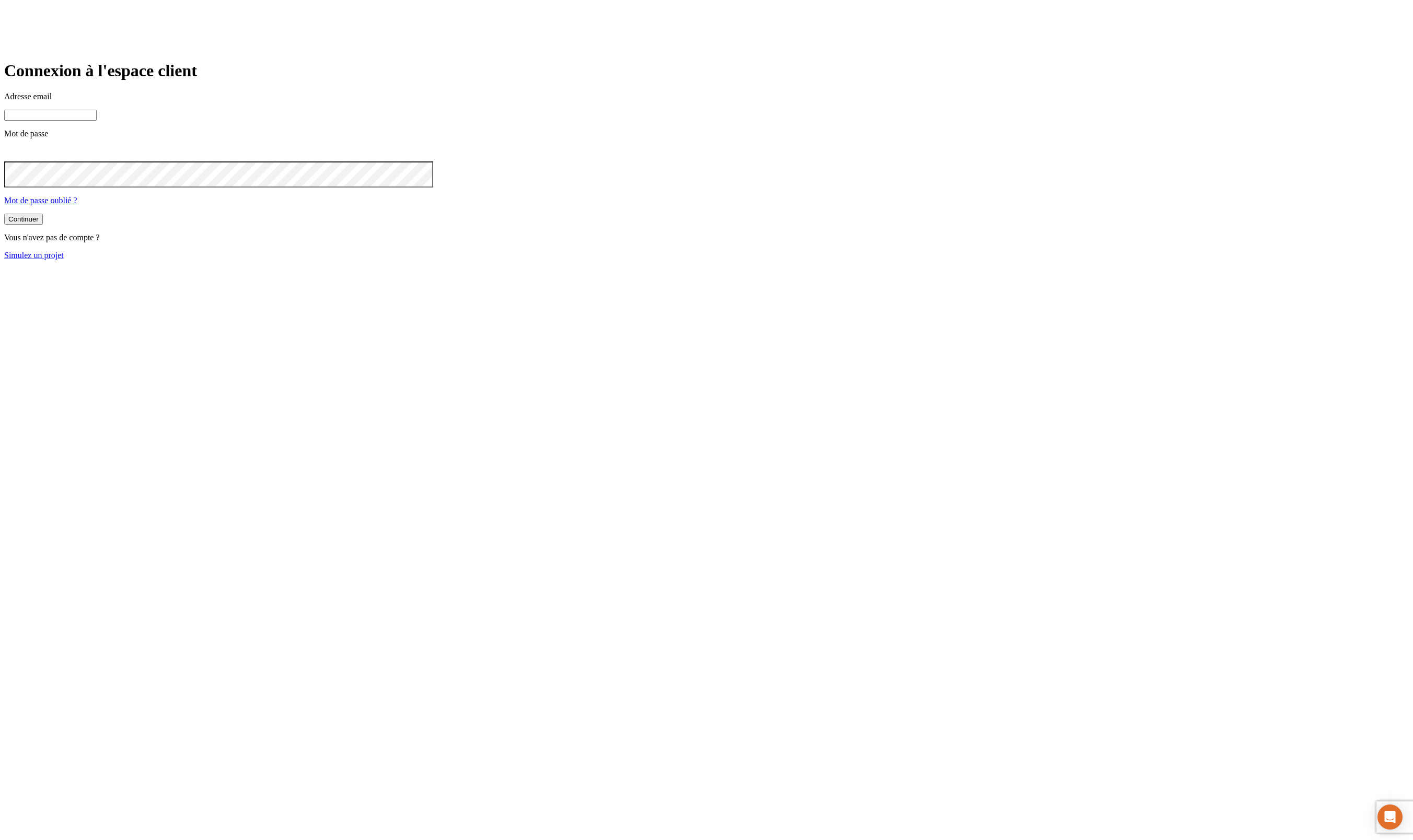
click at [96, 121] on input at bounding box center [50, 114] width 92 height 11
type input "j"
paste input "[DOMAIN_NAME][PERSON_NAME][EMAIL_ADDRESS][DOMAIN_NAME]"
type input "j"
paste input "james.bond+@nalo.fr"
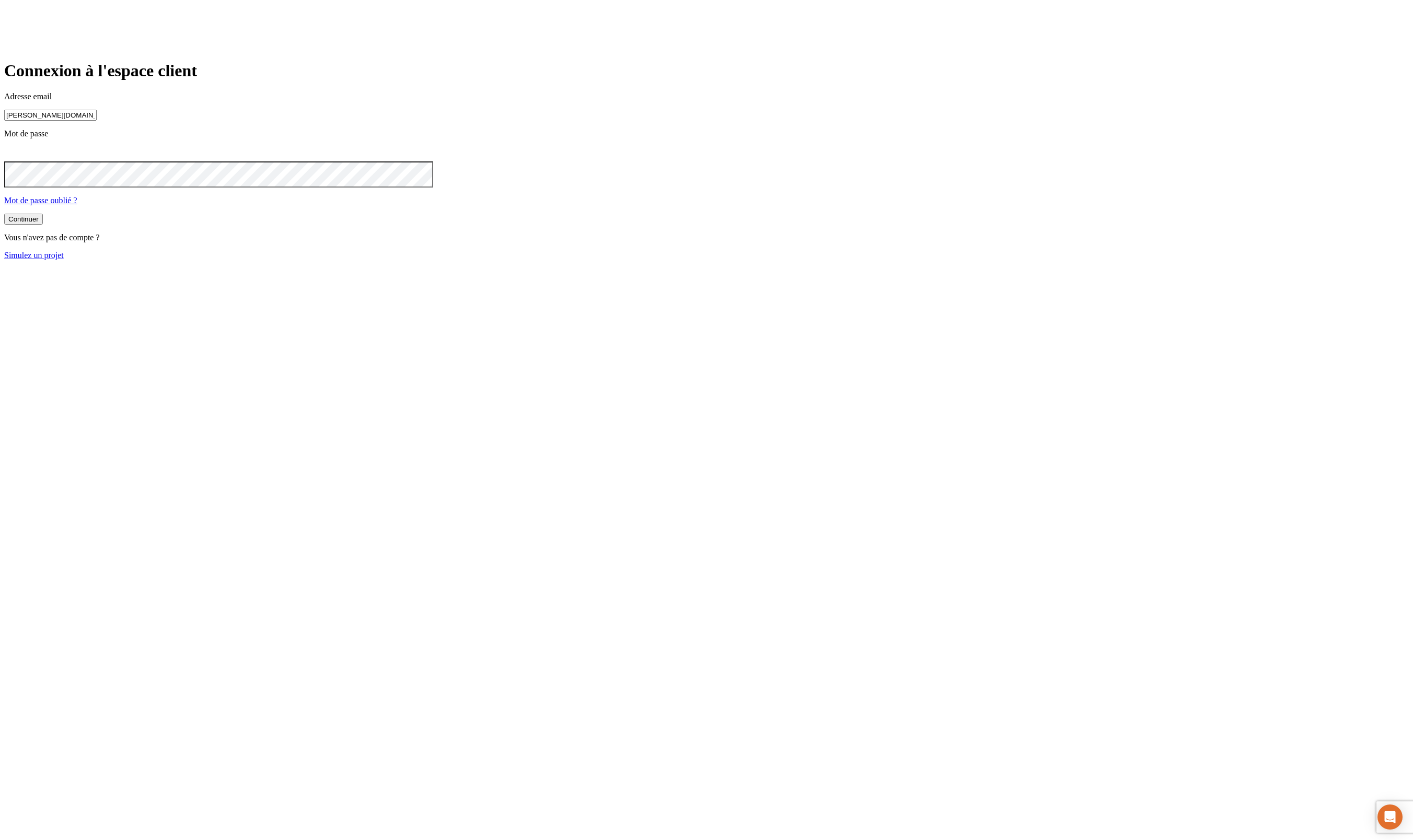
type input "james.bond+349@nalo.fr"
click at [4, 215] on button "Continuer" at bounding box center [23, 220] width 39 height 11
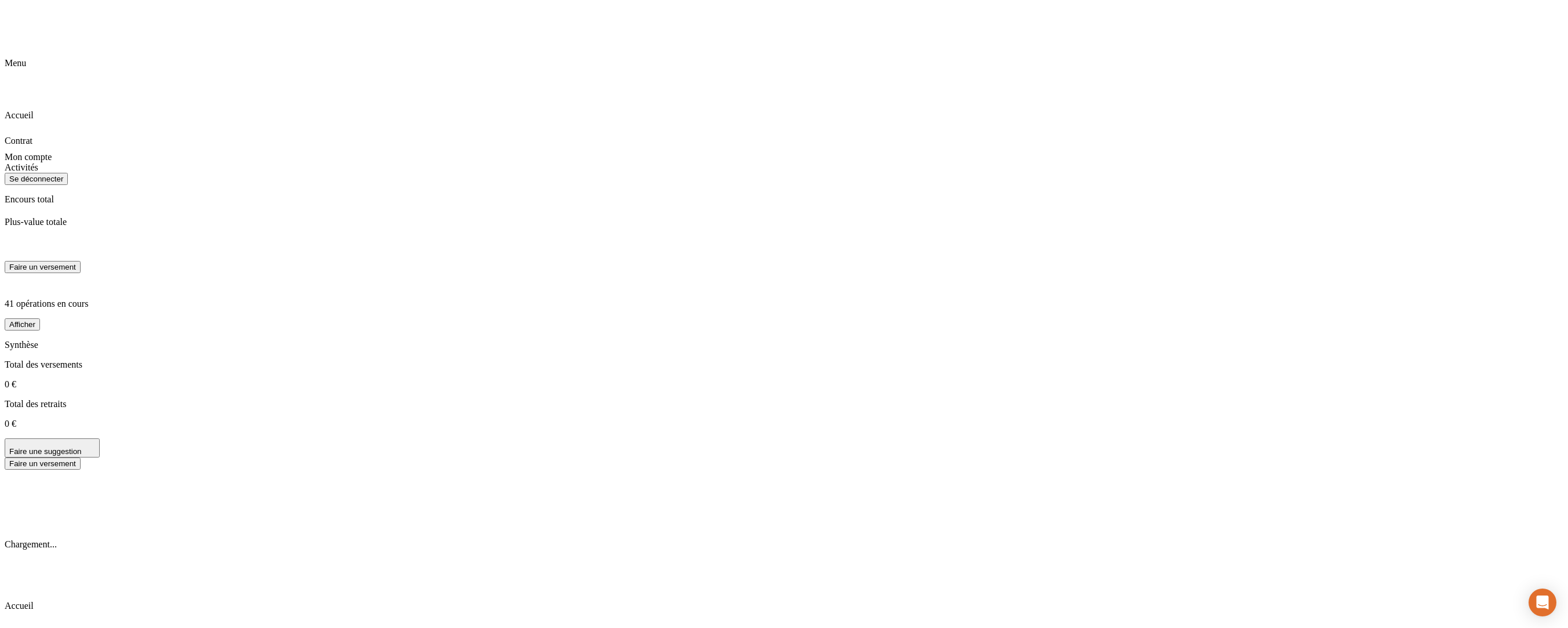
click at [1070, 506] on div "Chargement..." at bounding box center [784, 509] width 1559 height 80
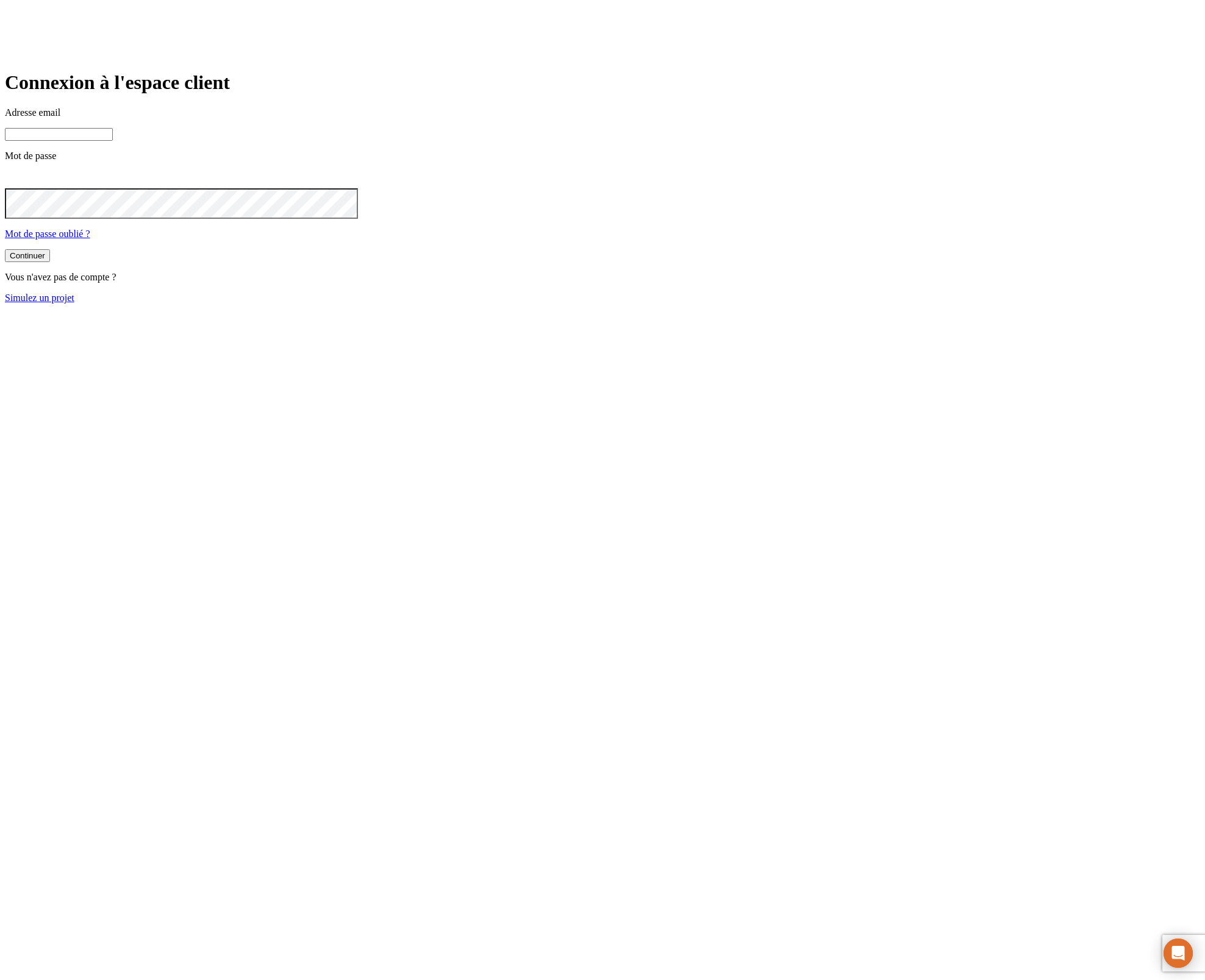
click at [112, 141] on input at bounding box center [59, 133] width 108 height 12
type input "j"
paste input "[DOMAIN_NAME][PERSON_NAME][EMAIL_ADDRESS][DOMAIN_NAME]"
type input "[PERSON_NAME][DOMAIN_NAME][EMAIL_ADDRESS][DOMAIN_NAME]"
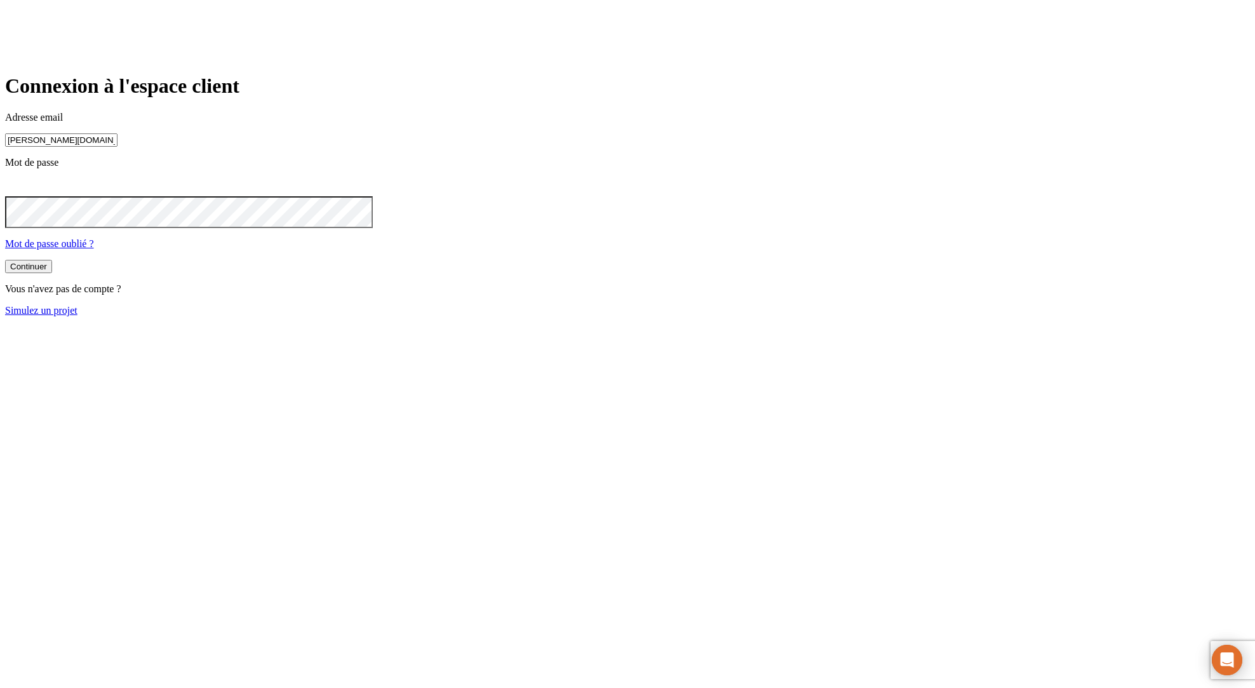
click at [52, 273] on button "Continuer" at bounding box center [28, 266] width 47 height 13
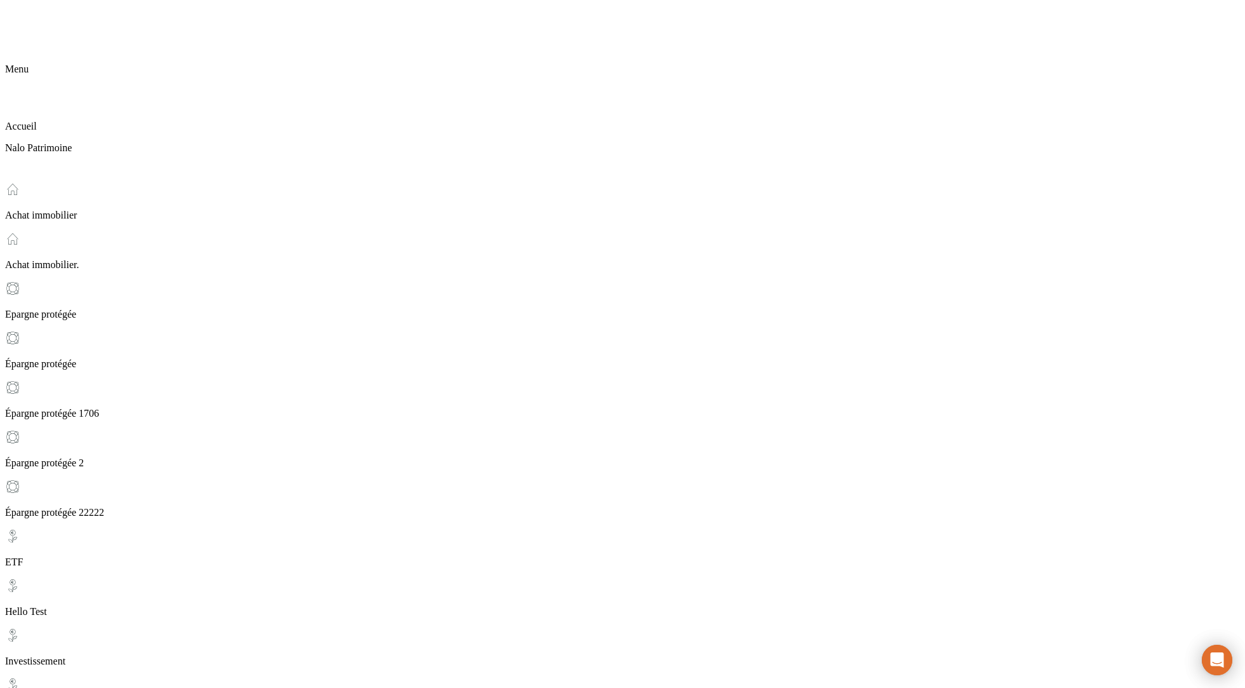
scroll to position [197, 0]
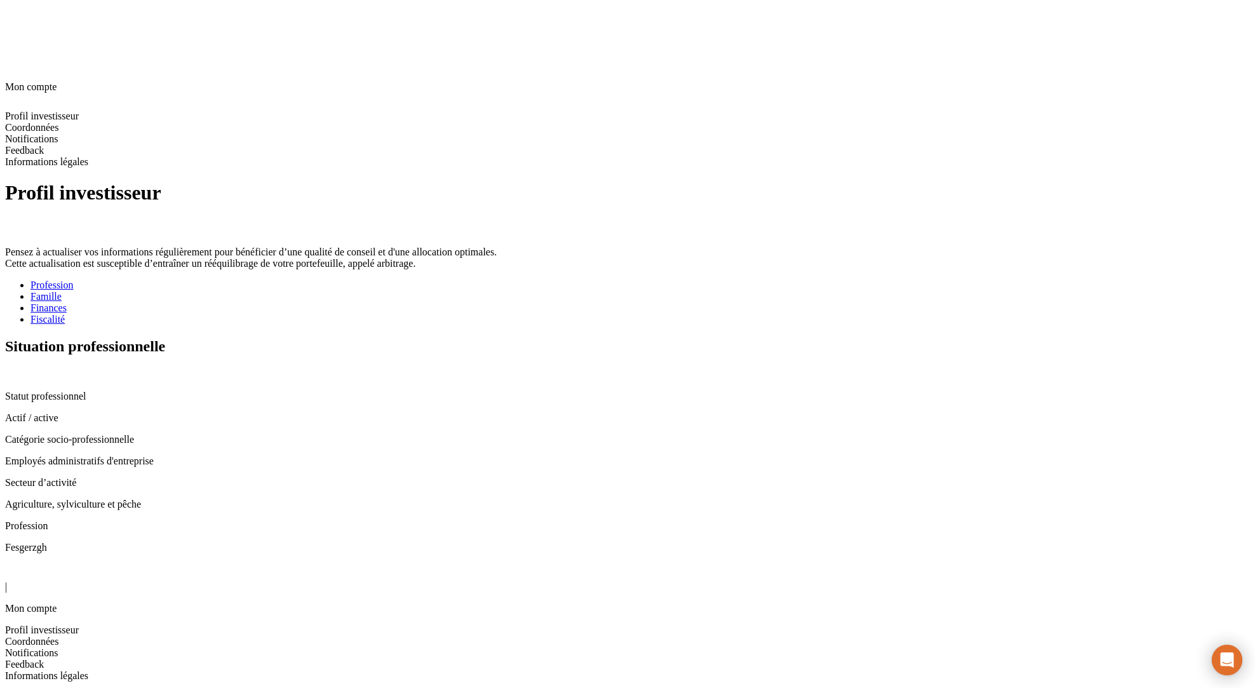
click at [539, 314] on div "Fiscalité" at bounding box center [639, 319] width 1219 height 11
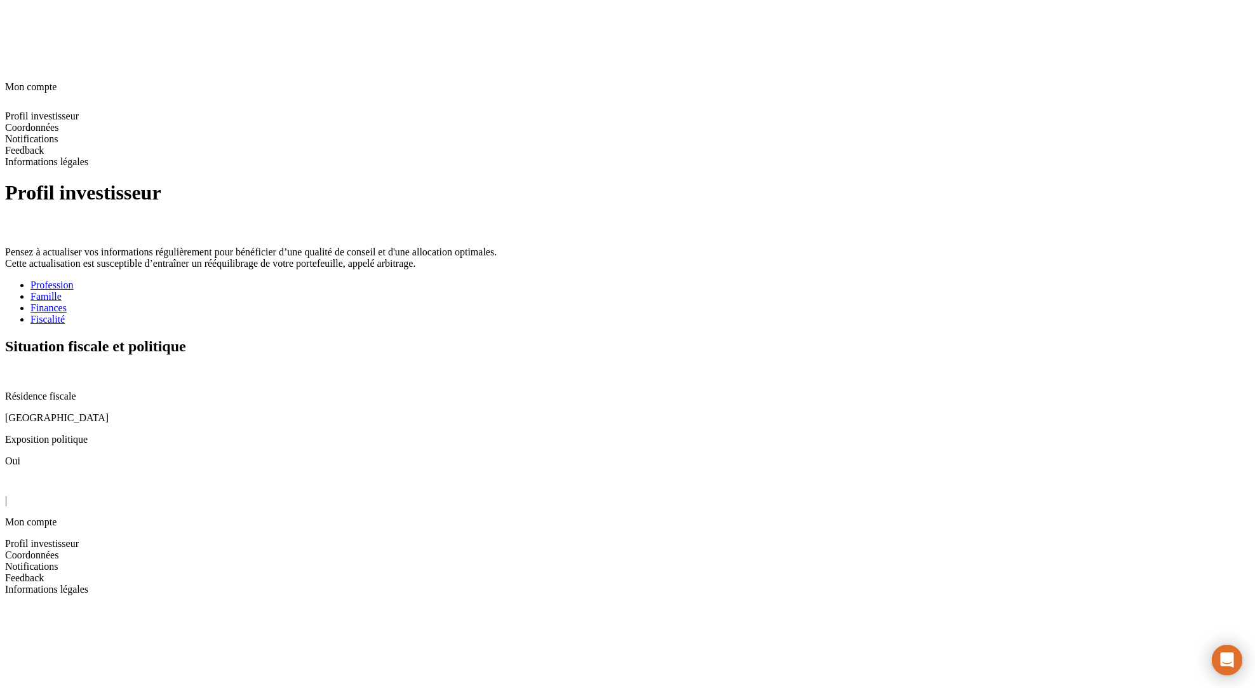
click at [15, 368] on icon at bounding box center [10, 373] width 10 height 10
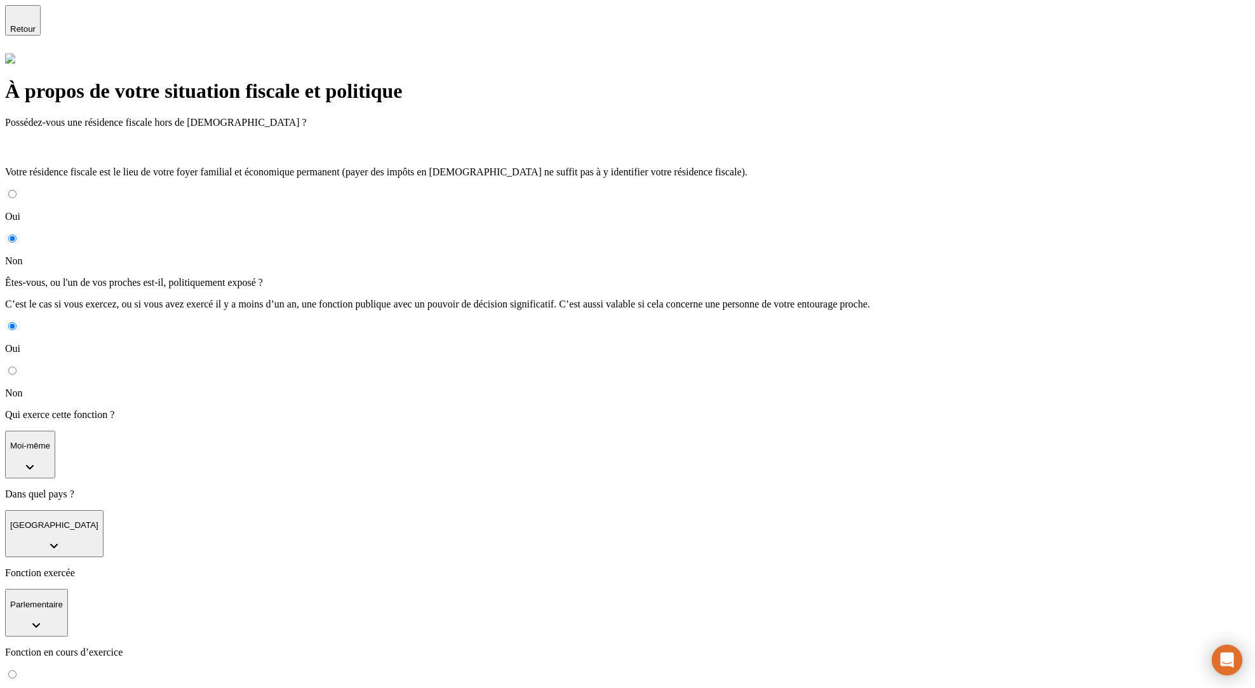
click at [50, 441] on p "Moi-même" at bounding box center [30, 446] width 40 height 10
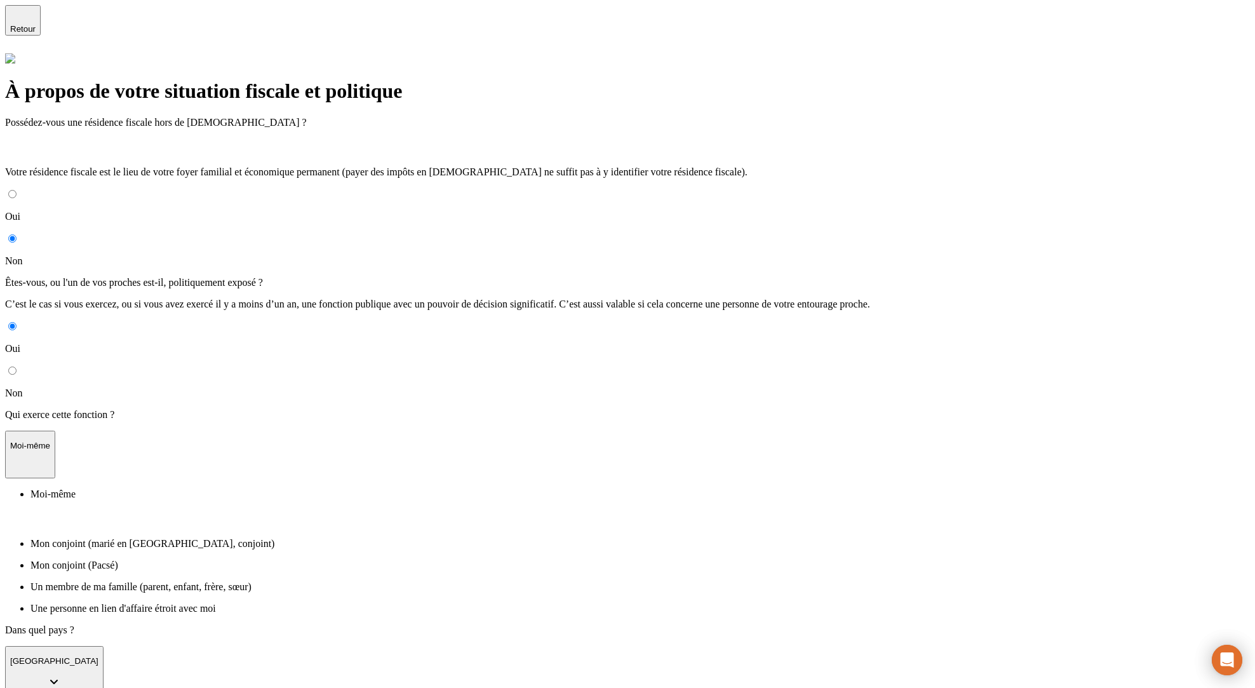
click at [383, 538] on p "Mon conjoint (marié en France, conjoint)" at bounding box center [639, 543] width 1219 height 11
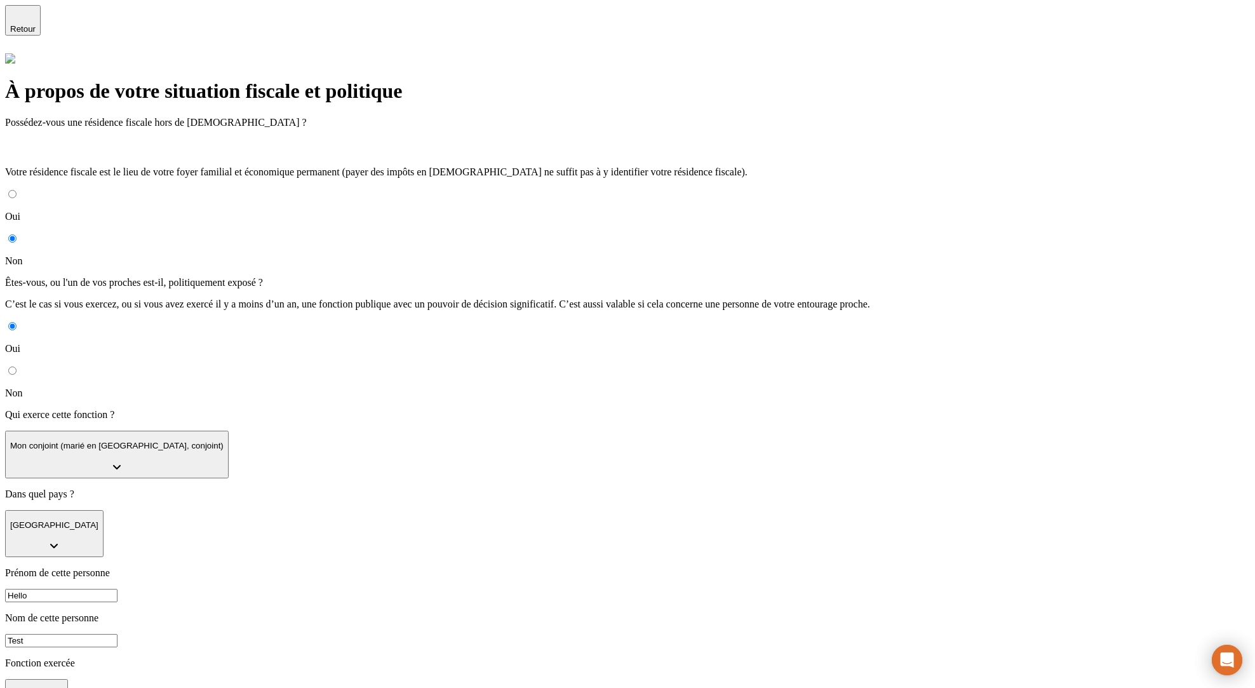
click at [117, 589] on input "Hello" at bounding box center [61, 595] width 112 height 13
click at [648, 567] on div "Prénom de cette personne Nom de cette personne Test" at bounding box center [627, 607] width 1245 height 80
drag, startPoint x: 648, startPoint y: 392, endPoint x: 670, endPoint y: 395, distance: 21.8
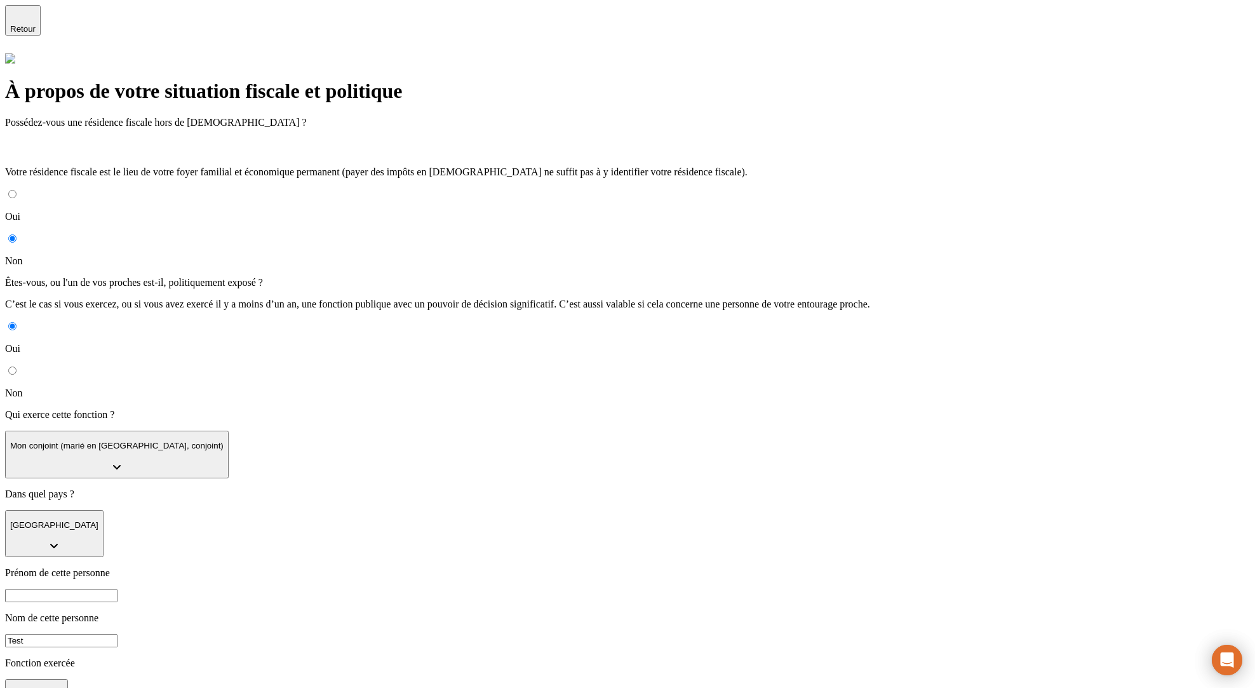
click at [650, 567] on div "Prénom de cette personne Nom de cette personne Test" at bounding box center [627, 607] width 1245 height 80
click at [117, 634] on input "Test" at bounding box center [61, 640] width 112 height 13
click at [367, 298] on p "C’est le cas si vous exercez, ou si vous avez exercé il y a moins d’un an, une …" at bounding box center [627, 303] width 1245 height 11
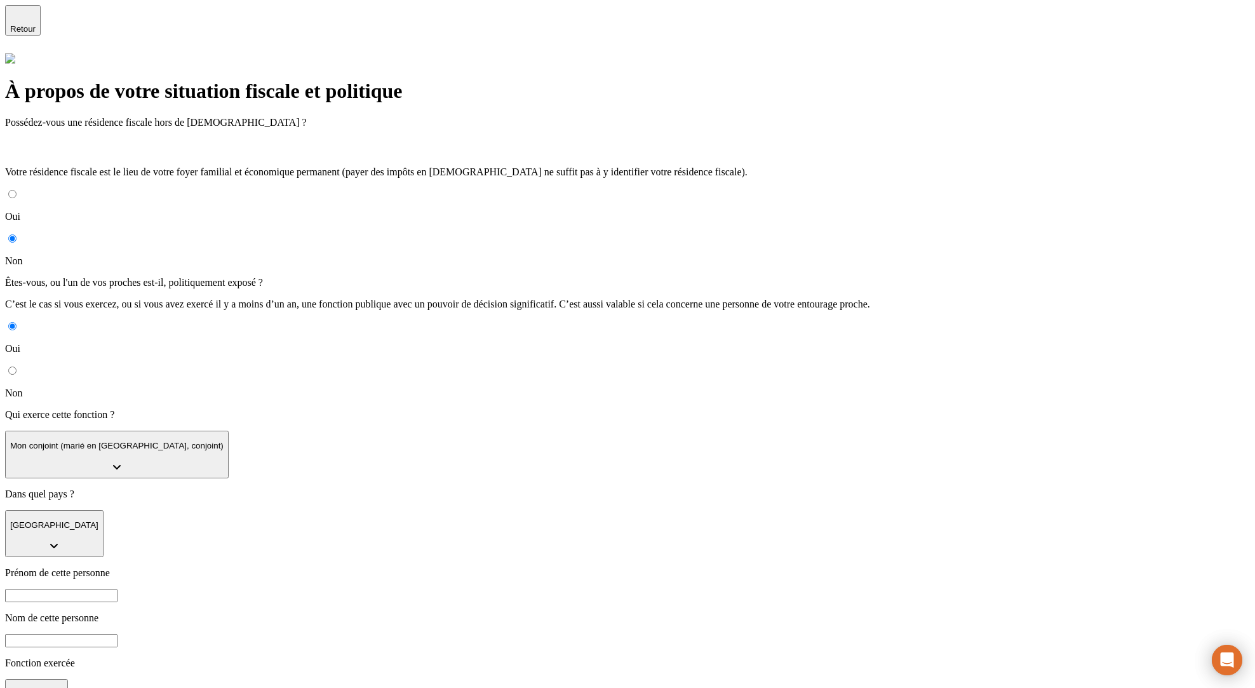
click at [229, 431] on button "Mon conjoint (marié en France, conjoint)" at bounding box center [117, 455] width 224 height 48
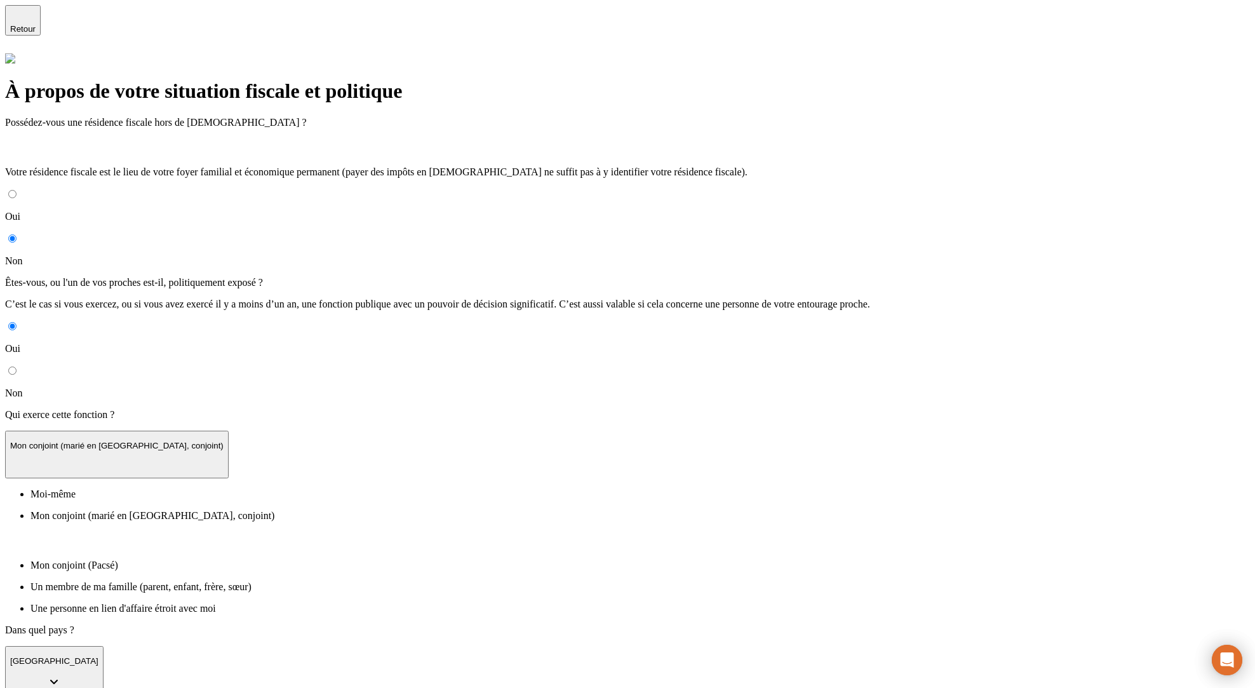
click at [391, 488] on li "Moi-même" at bounding box center [639, 493] width 1219 height 11
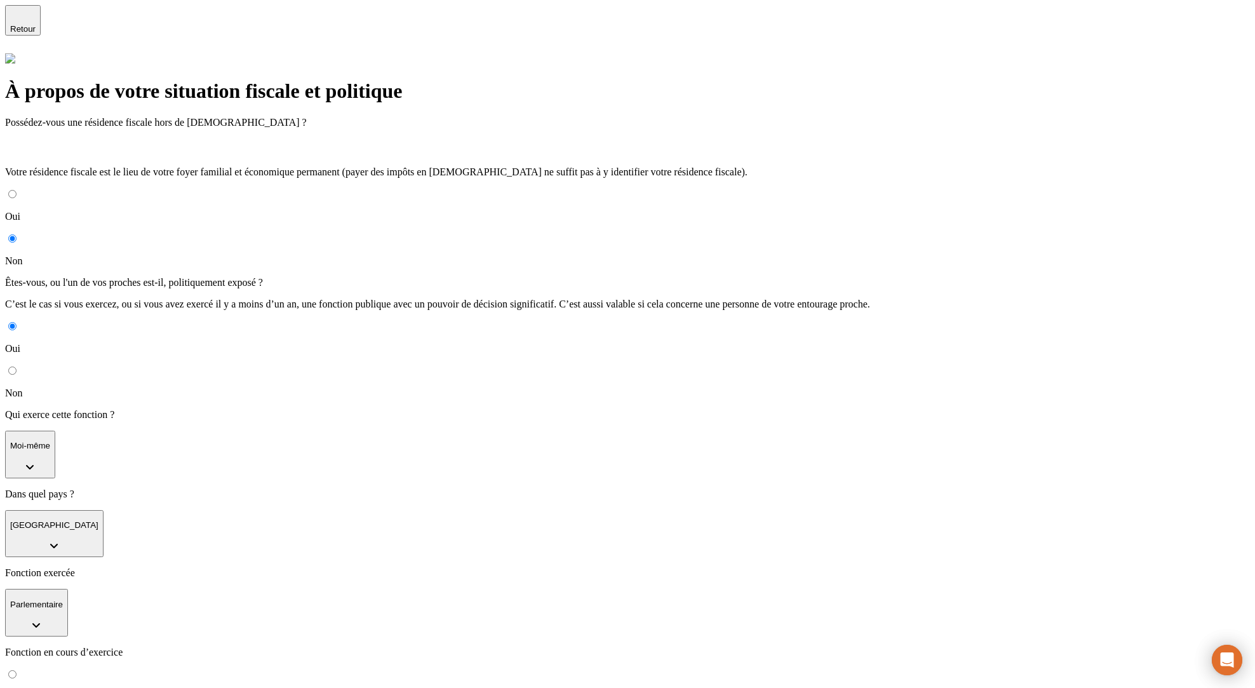
click at [994, 243] on div "À propos de votre situation fiscale et politique Possédez-vous une résidence fi…" at bounding box center [627, 446] width 1245 height 787
click at [34, 25] on div "Retour" at bounding box center [22, 20] width 25 height 27
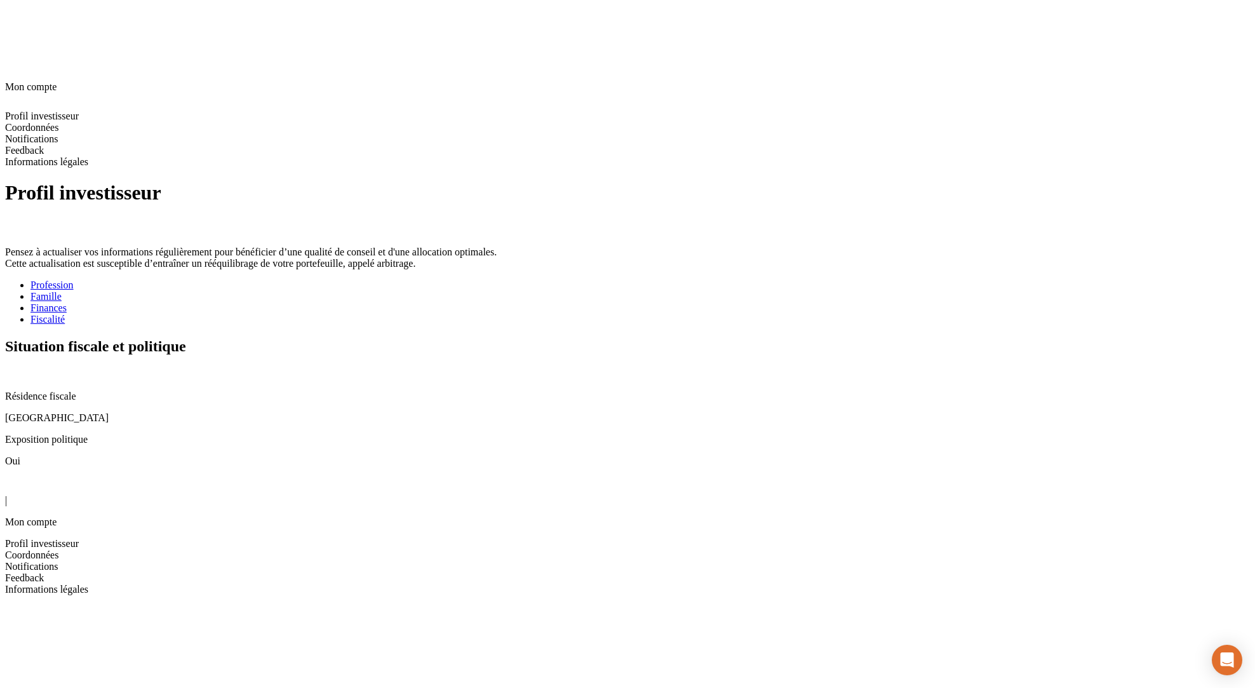
click at [15, 368] on icon at bounding box center [10, 373] width 10 height 10
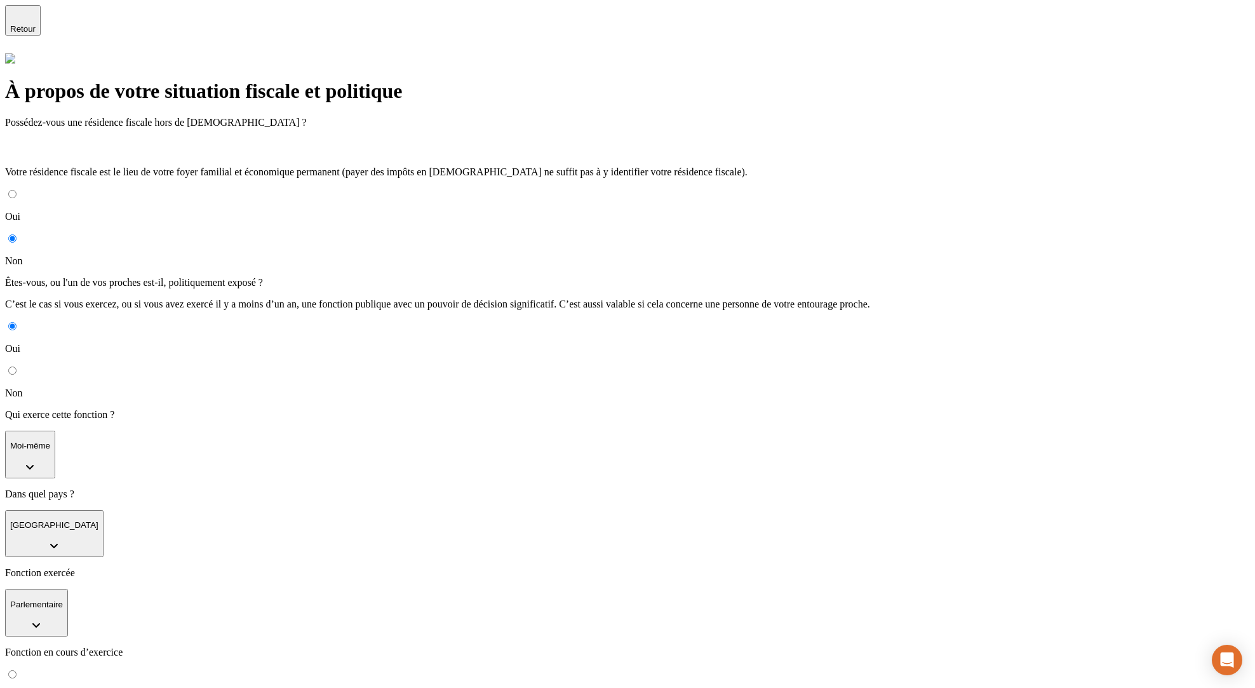
click at [764, 490] on form "Possédez-vous une résidence fiscale hors de [DEMOGRAPHIC_DATA] ? Votre résidenc…" at bounding box center [627, 478] width 1245 height 723
click at [36, 24] on span "Retour" at bounding box center [22, 29] width 25 height 10
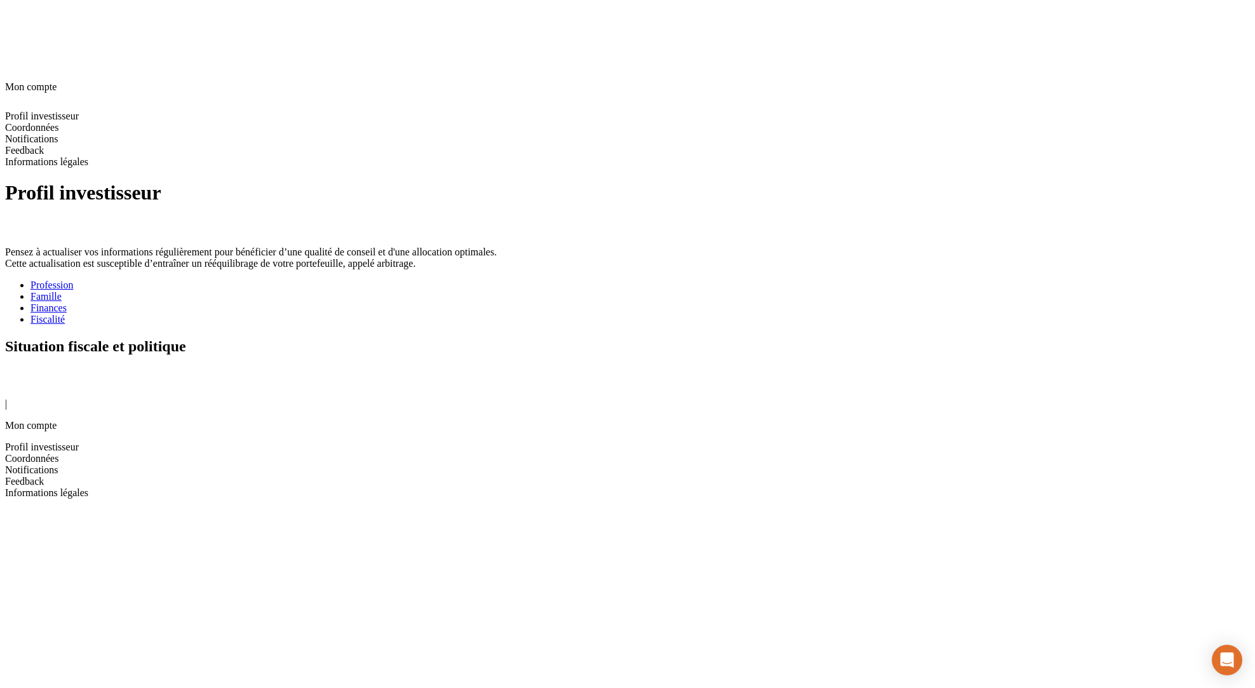
click at [33, 380] on div "| Mon compte" at bounding box center [627, 405] width 1245 height 51
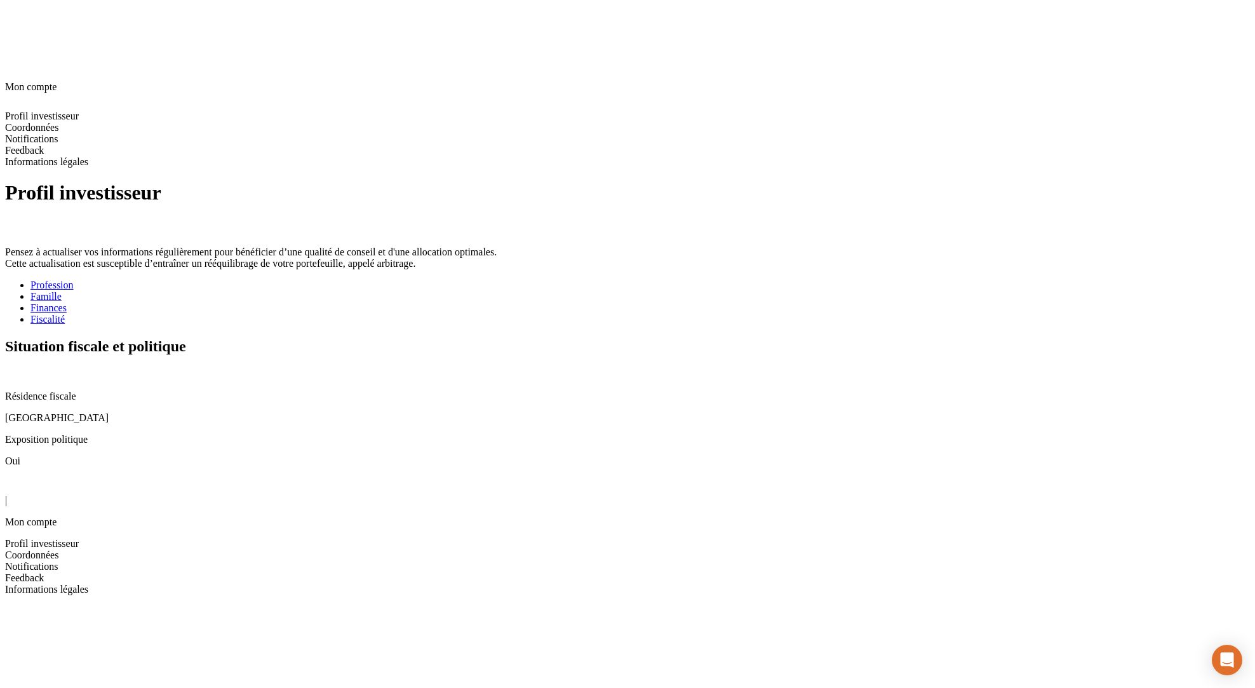
click at [20, 477] on icon at bounding box center [12, 484] width 15 height 15
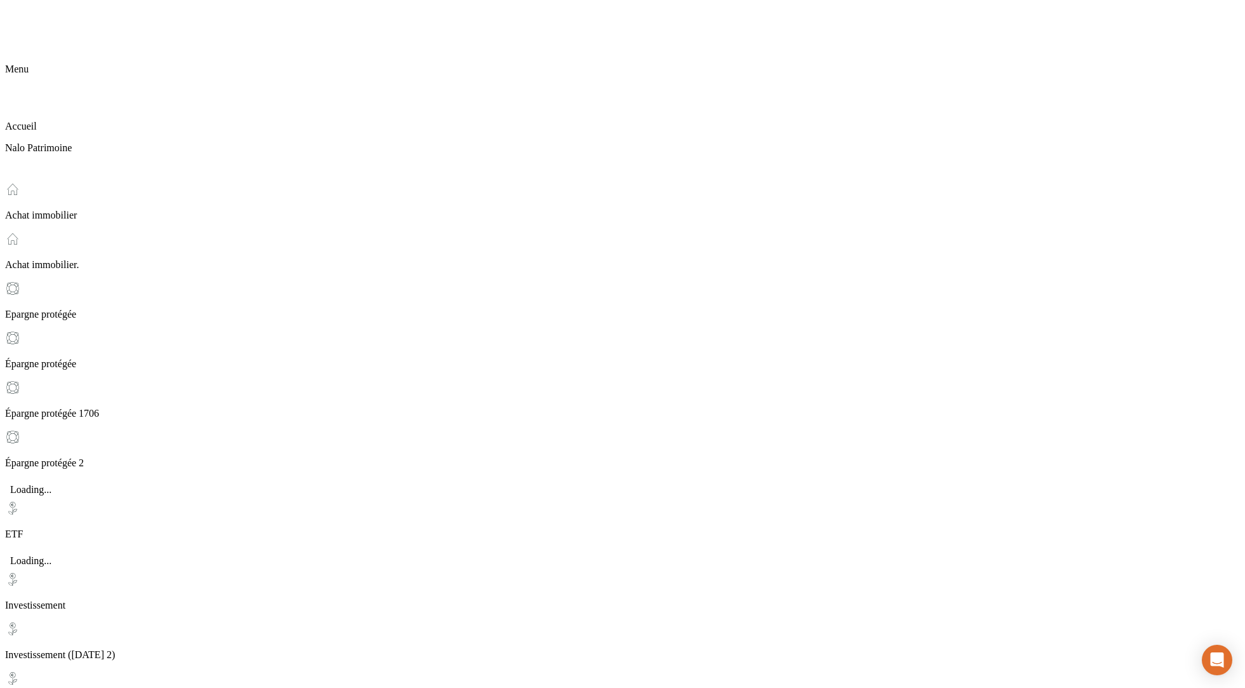
scroll to position [197, 0]
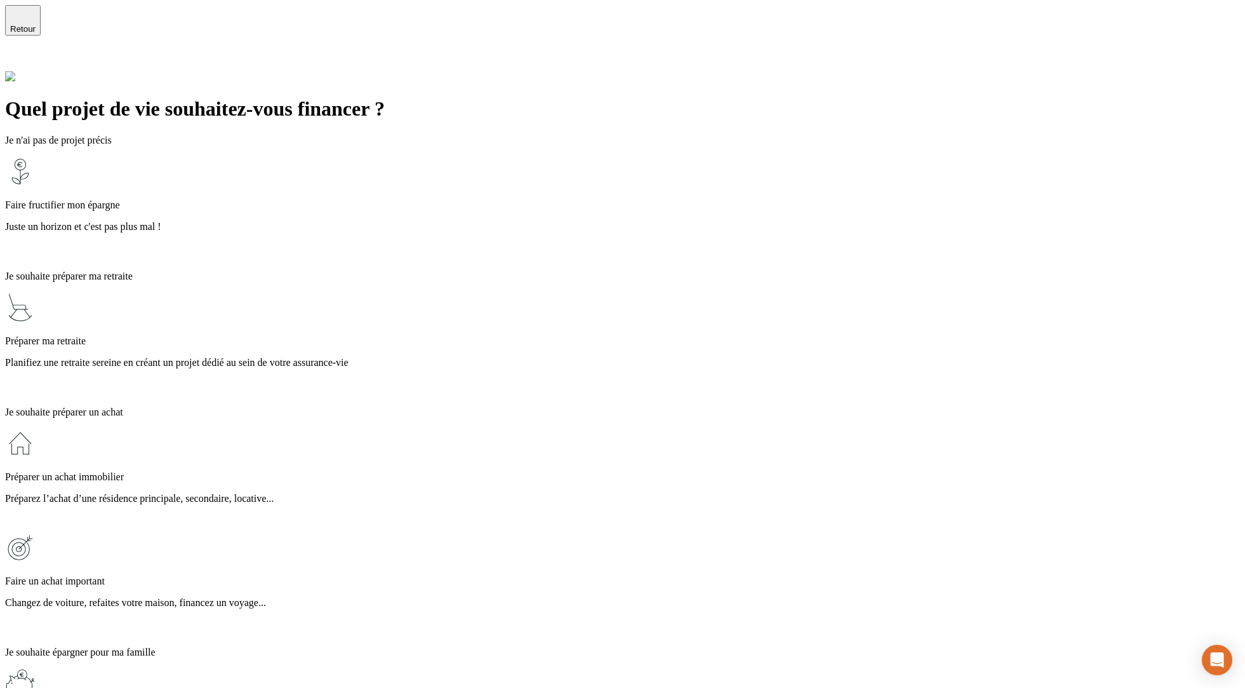
click at [458, 199] on p "Faire fructifier mon épargne" at bounding box center [622, 204] width 1235 height 11
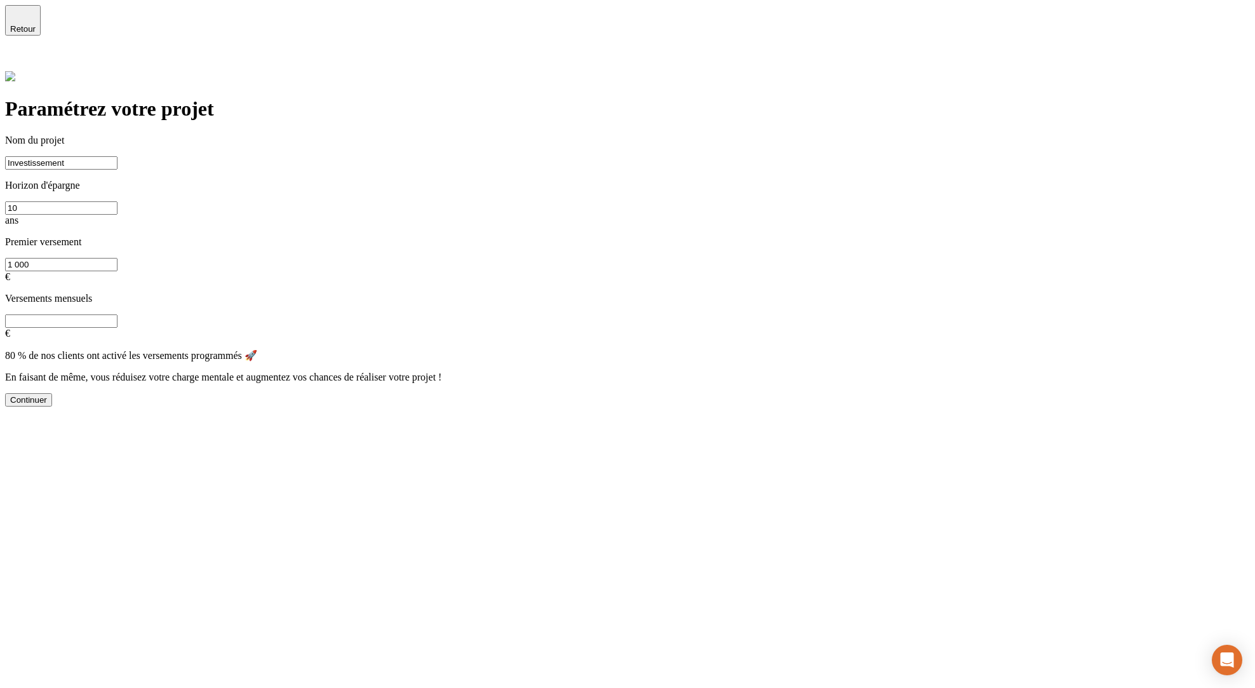
click at [389, 393] on div "Continuer" at bounding box center [627, 399] width 1245 height 13
click at [52, 393] on button "Continuer" at bounding box center [28, 399] width 47 height 13
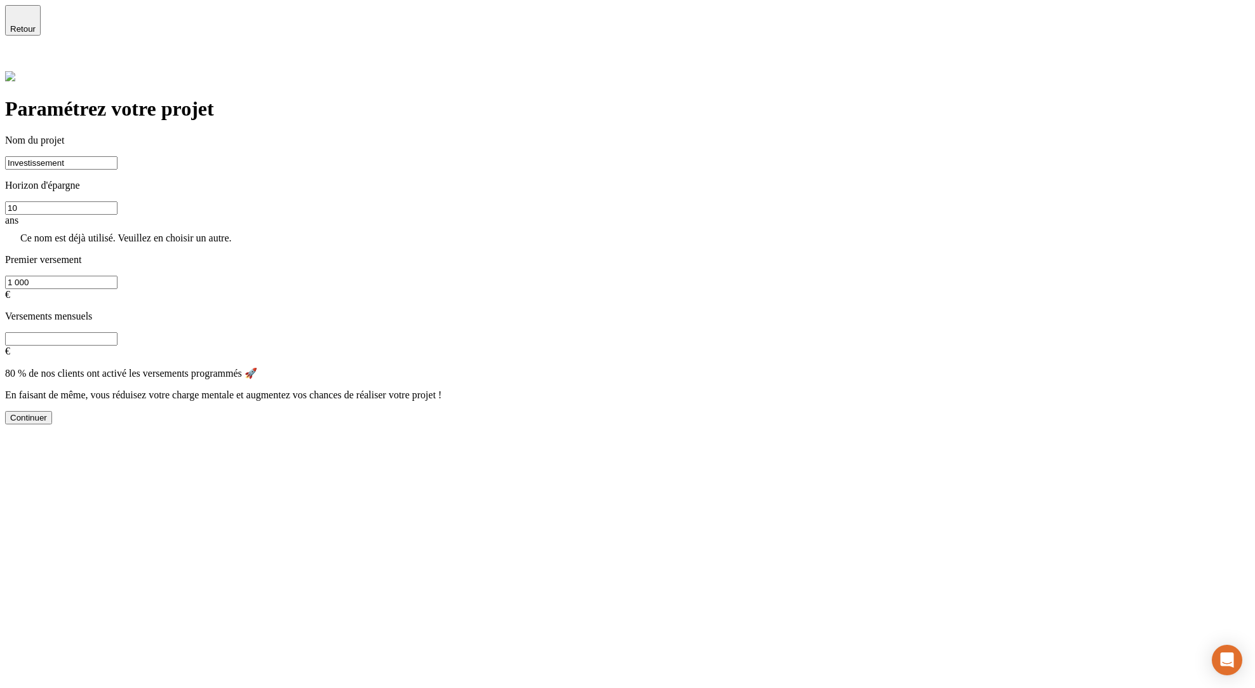
click at [117, 156] on input "Investissement" at bounding box center [61, 162] width 112 height 13
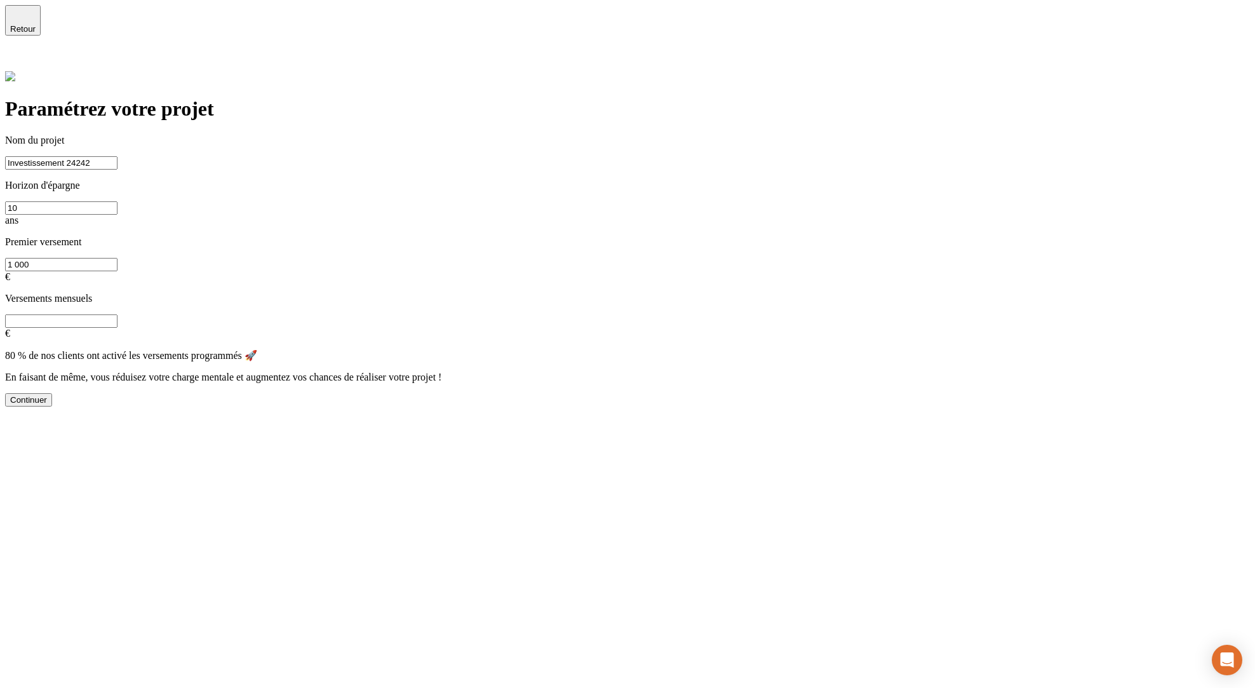
type input "Investissement 24242"
click at [47, 395] on div "Continuer" at bounding box center [28, 400] width 37 height 10
type input "0"
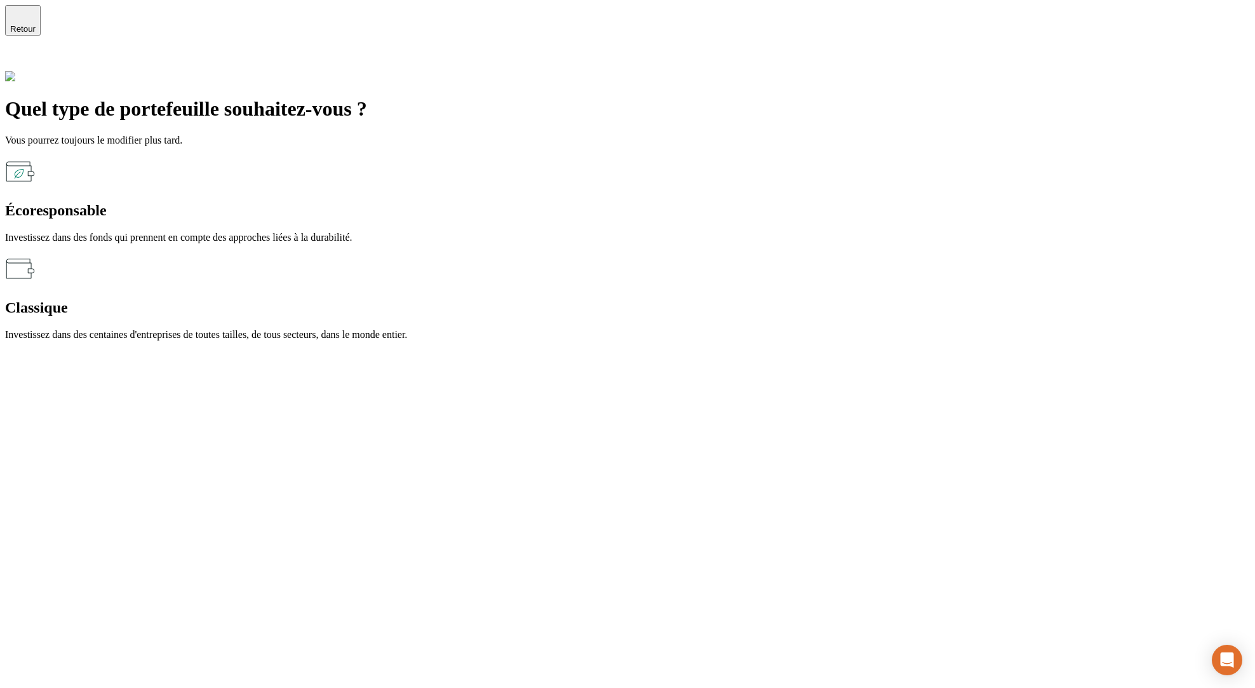
click at [458, 202] on div "Écoresponsable" at bounding box center [627, 210] width 1245 height 17
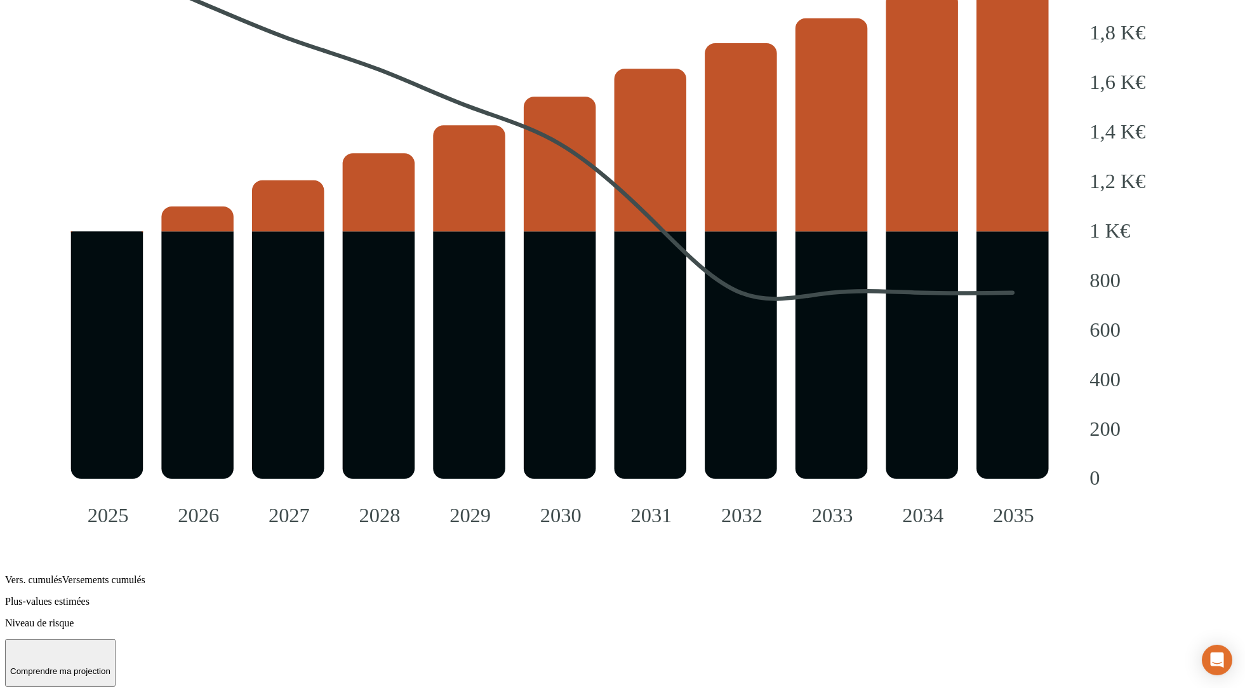
scroll to position [1400, 0]
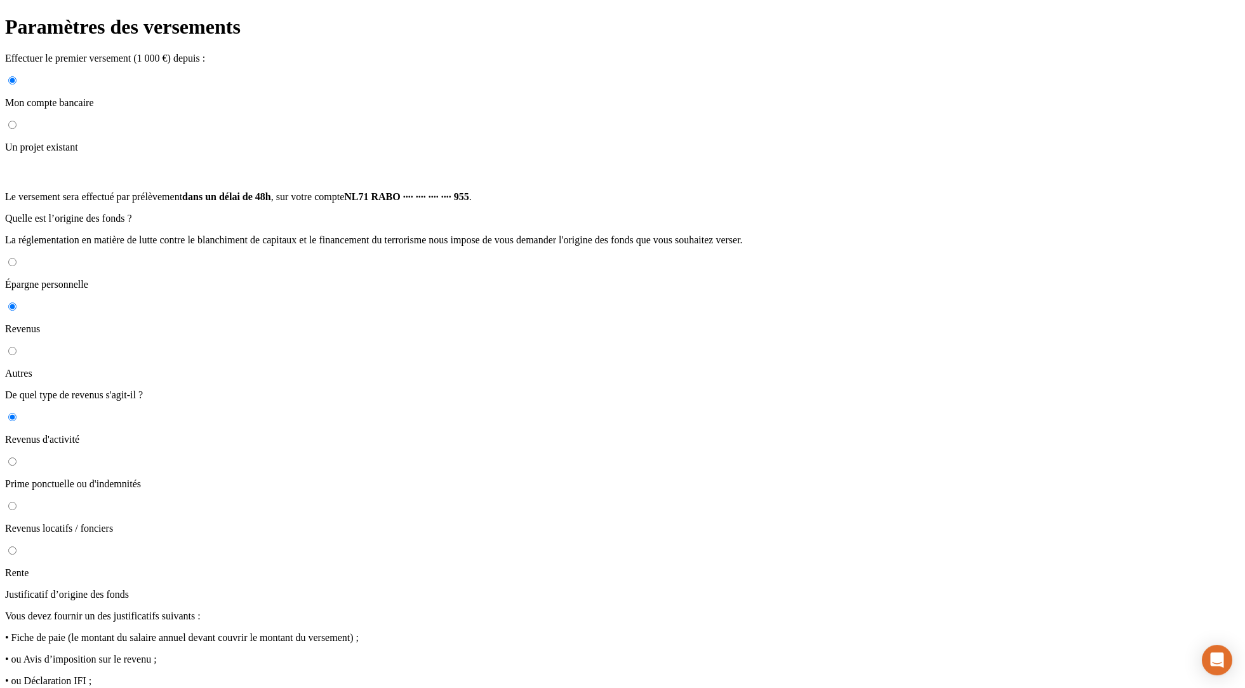
scroll to position [130, 0]
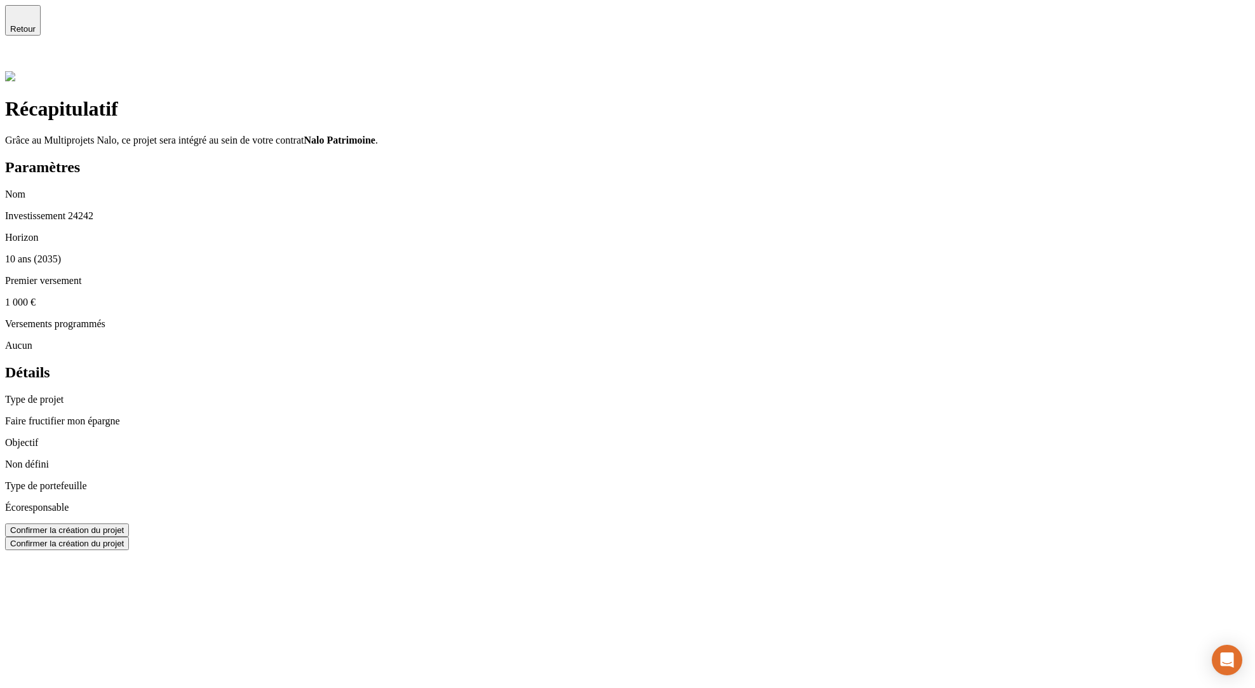
click at [124, 525] on div "Confirmer la création du projet" at bounding box center [67, 530] width 114 height 10
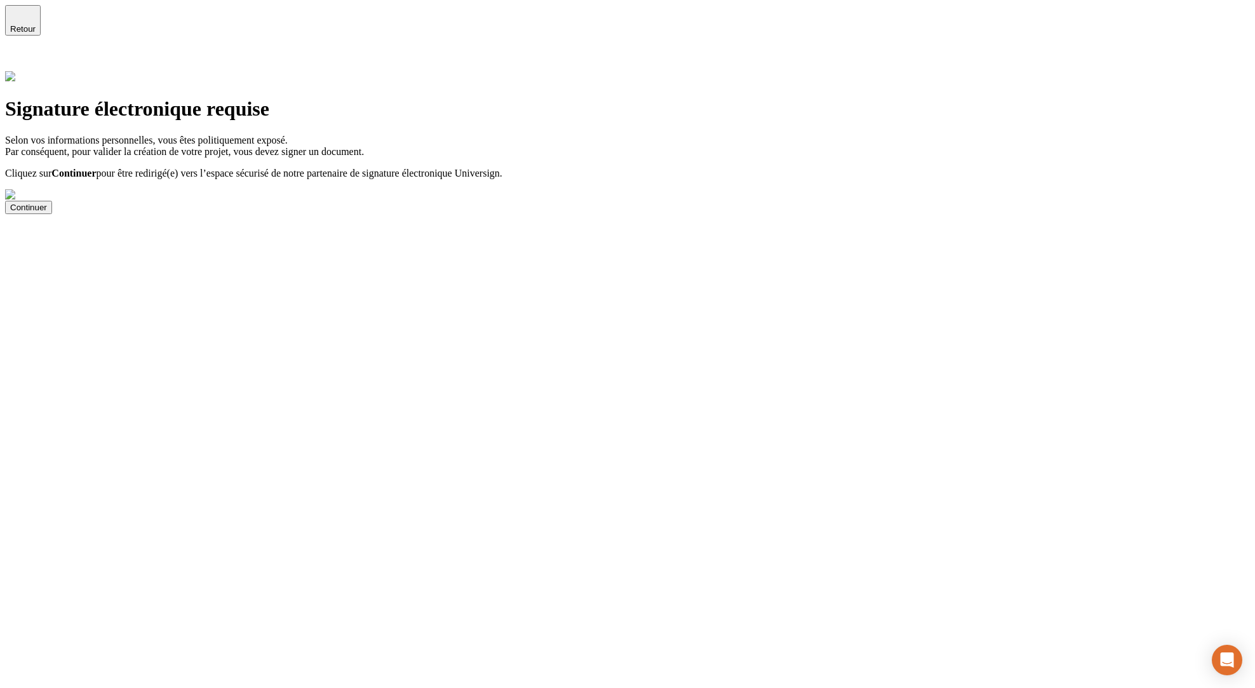
click at [20, 53] on icon at bounding box center [12, 60] width 15 height 15
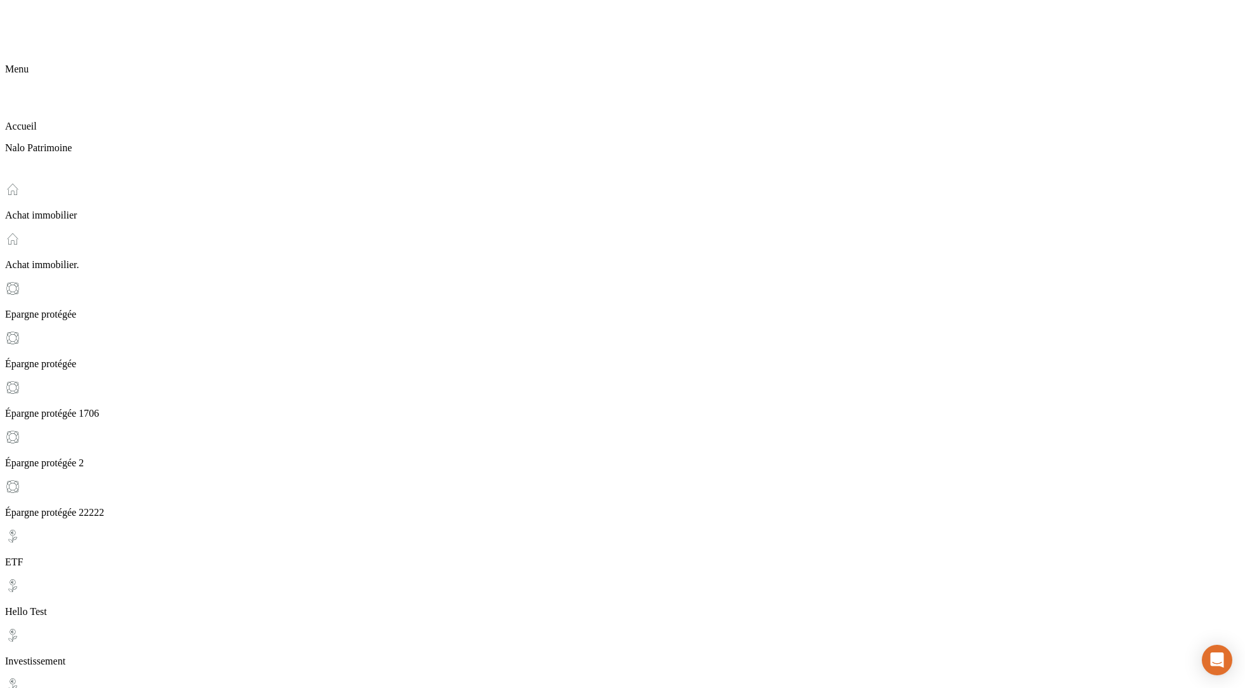
scroll to position [197, 0]
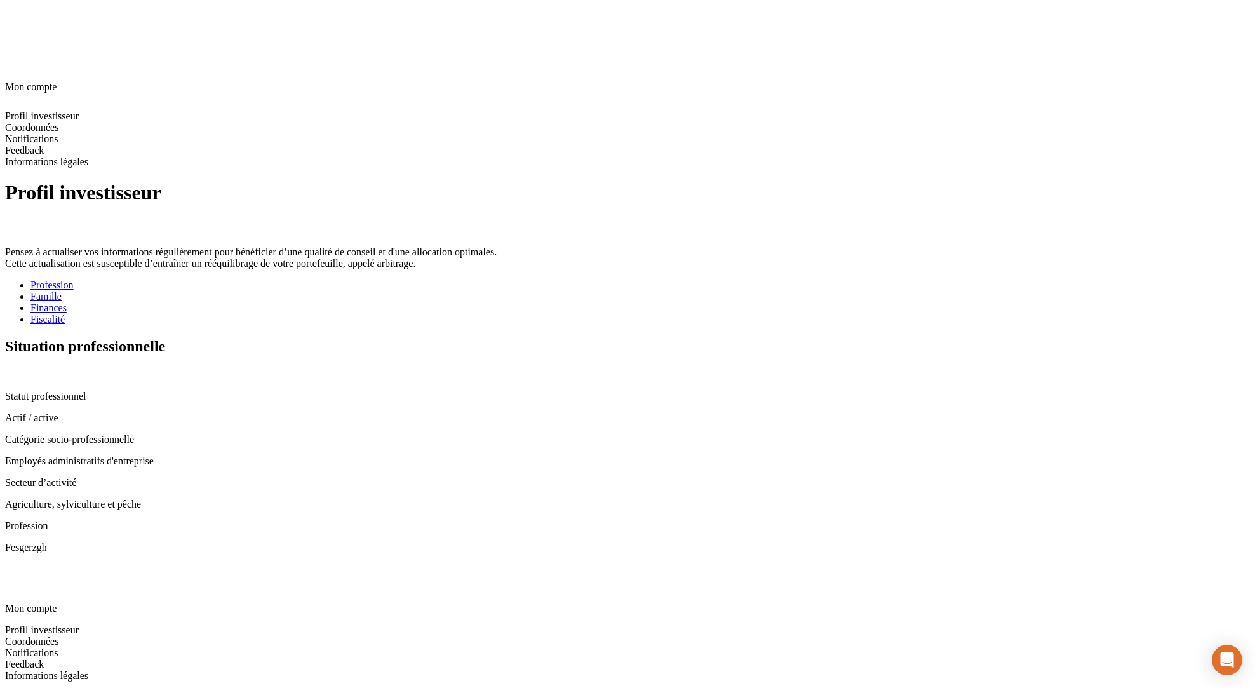
click at [534, 314] on div "Fiscalité" at bounding box center [639, 319] width 1219 height 11
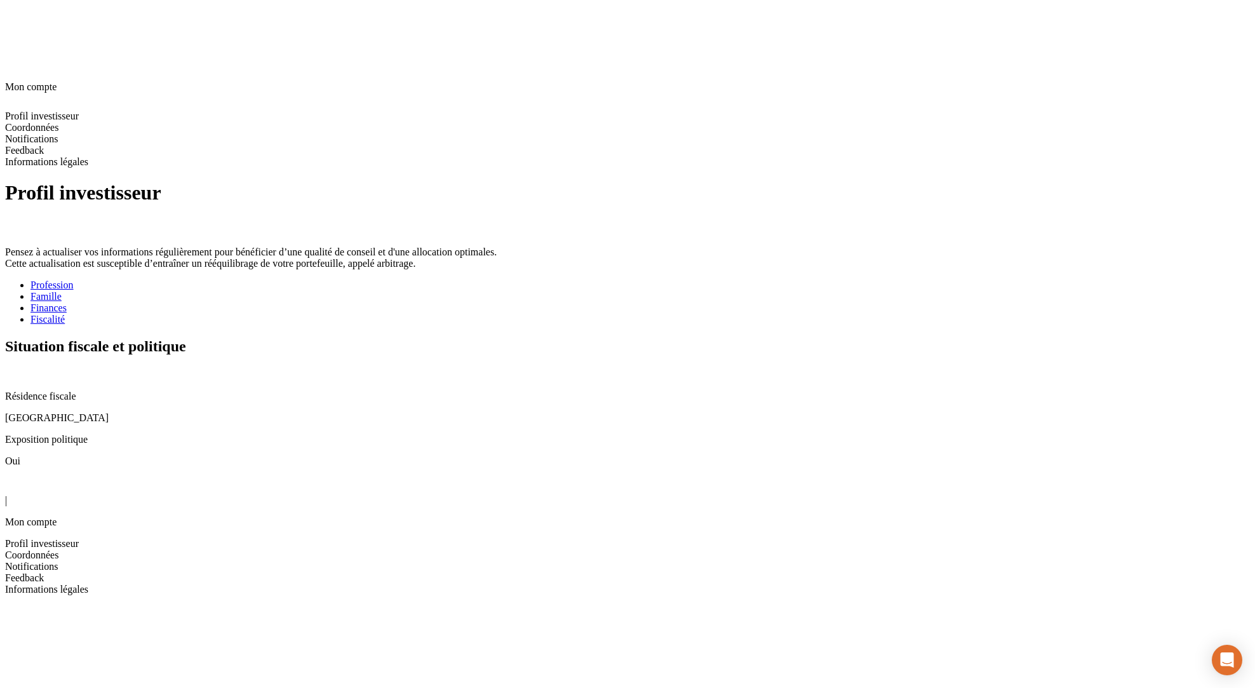
click at [980, 338] on div "Situation fiscale et politique" at bounding box center [627, 359] width 1245 height 43
click at [15, 368] on icon at bounding box center [10, 373] width 10 height 10
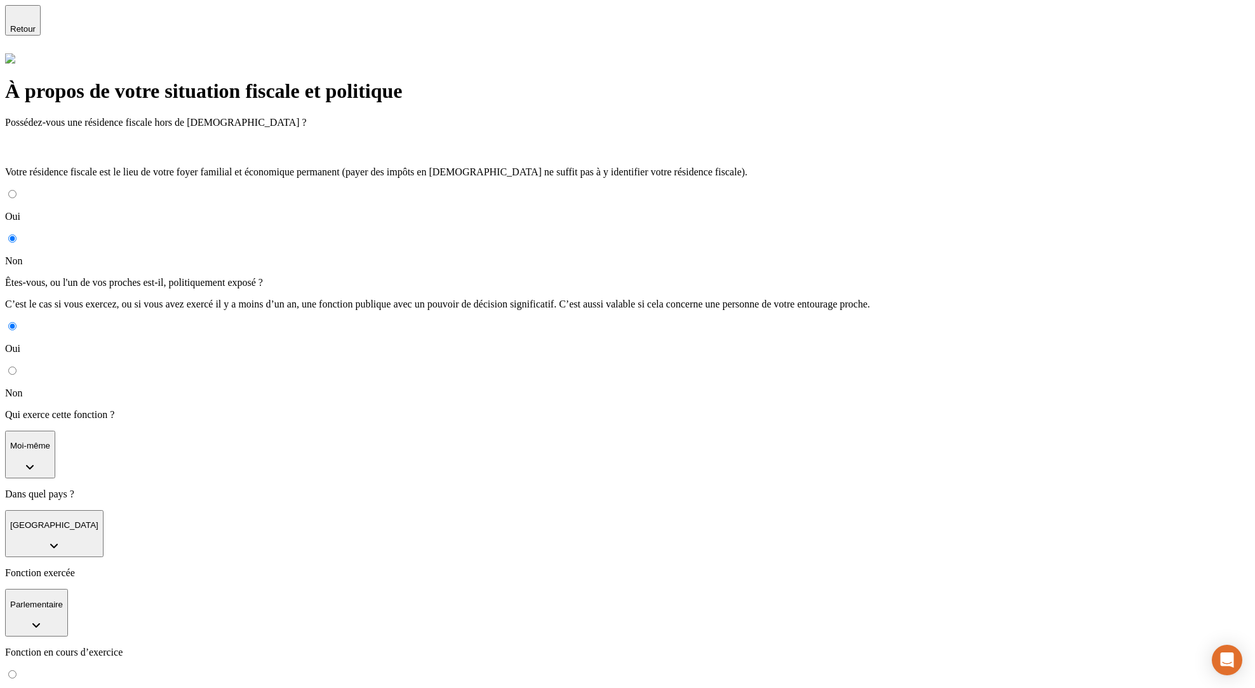
click at [405, 387] on p "Non" at bounding box center [627, 392] width 1245 height 11
click at [17, 243] on input "Non" at bounding box center [12, 238] width 8 height 8
click at [389, 365] on div "Non" at bounding box center [627, 382] width 1245 height 34
click at [17, 366] on input "Non" at bounding box center [12, 370] width 8 height 8
radio input "true"
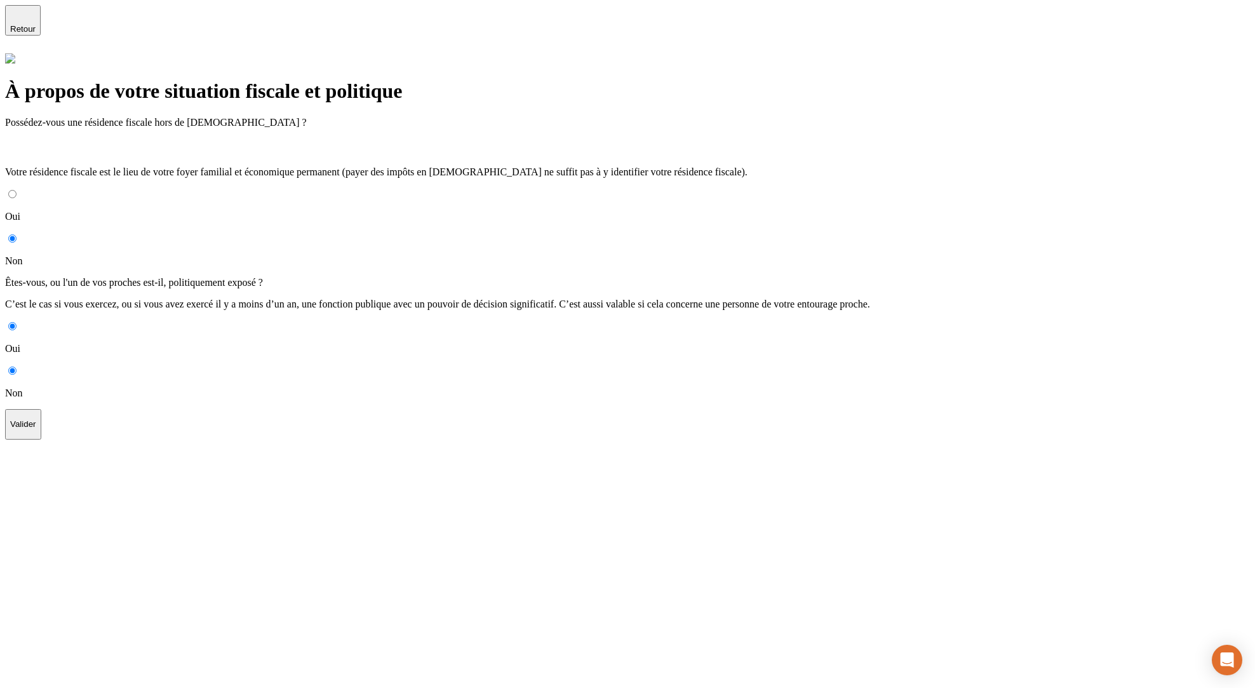
click at [41, 409] on button "Valider" at bounding box center [23, 424] width 36 height 30
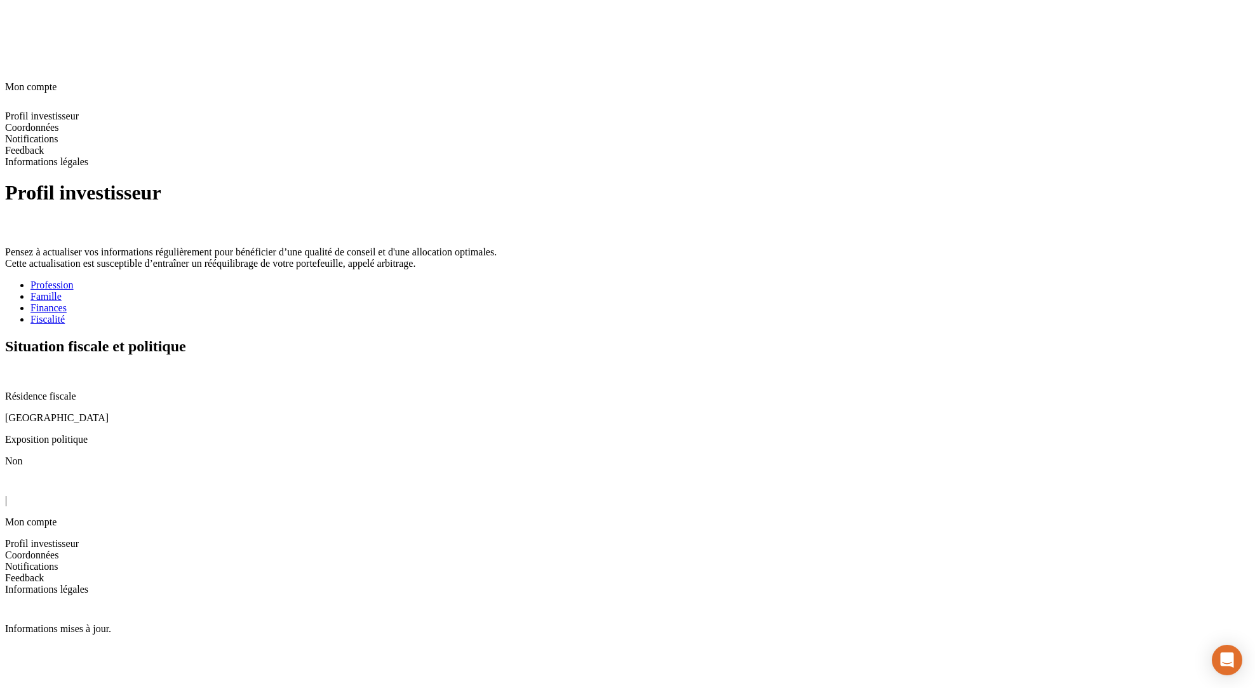
click at [20, 477] on icon at bounding box center [12, 484] width 15 height 15
